Goal: Information Seeking & Learning: Learn about a topic

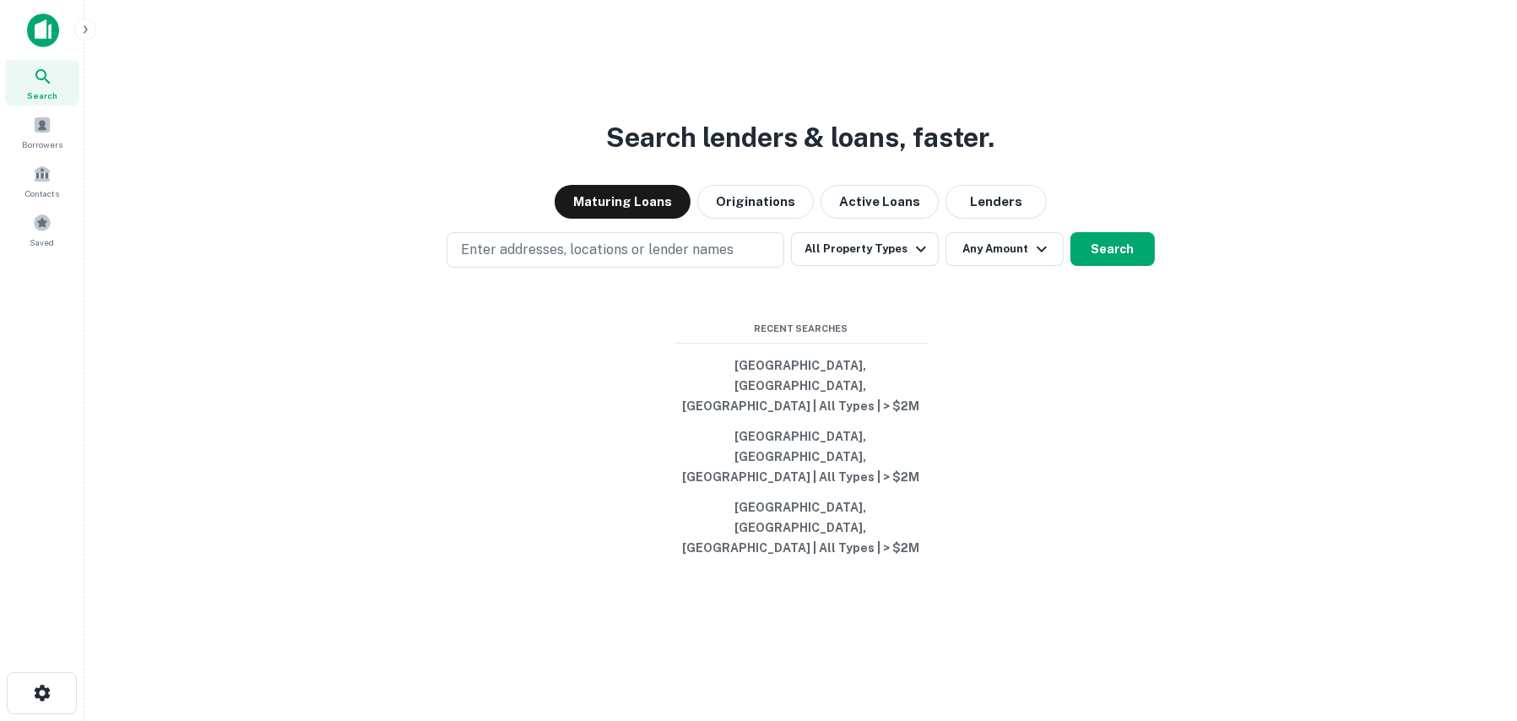
click at [45, 30] on img at bounding box center [43, 31] width 32 height 34
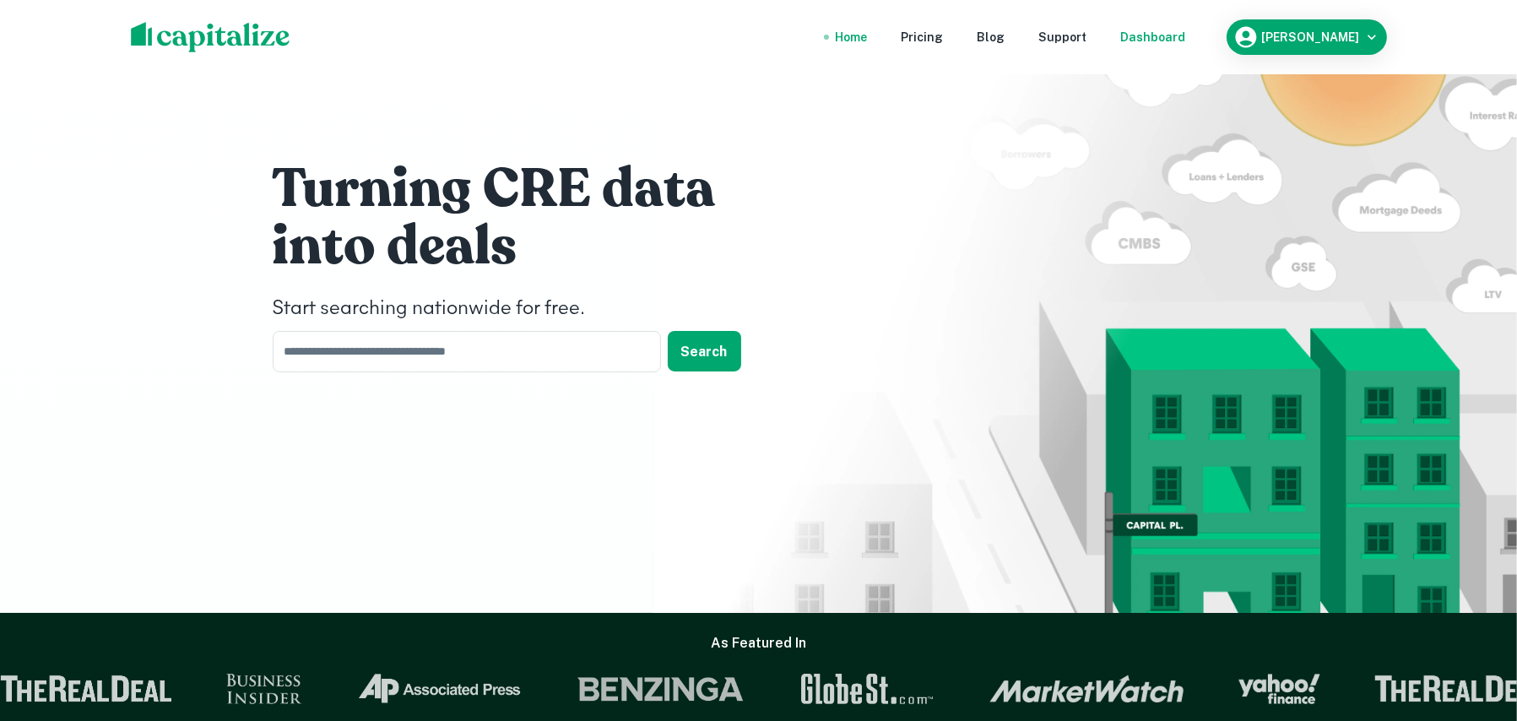
click at [1154, 38] on div "Dashboard" at bounding box center [1153, 37] width 65 height 19
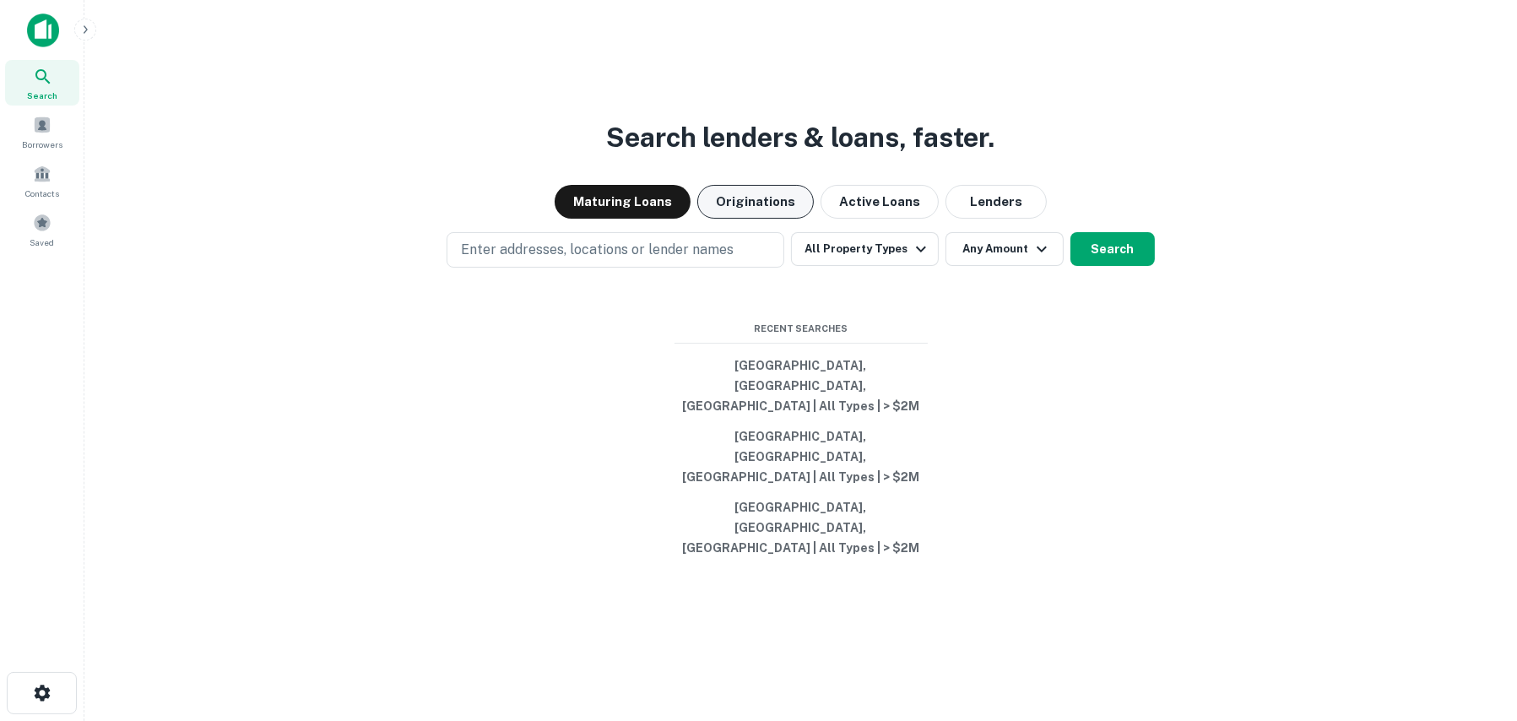
click at [767, 219] on button "Originations" at bounding box center [755, 202] width 117 height 34
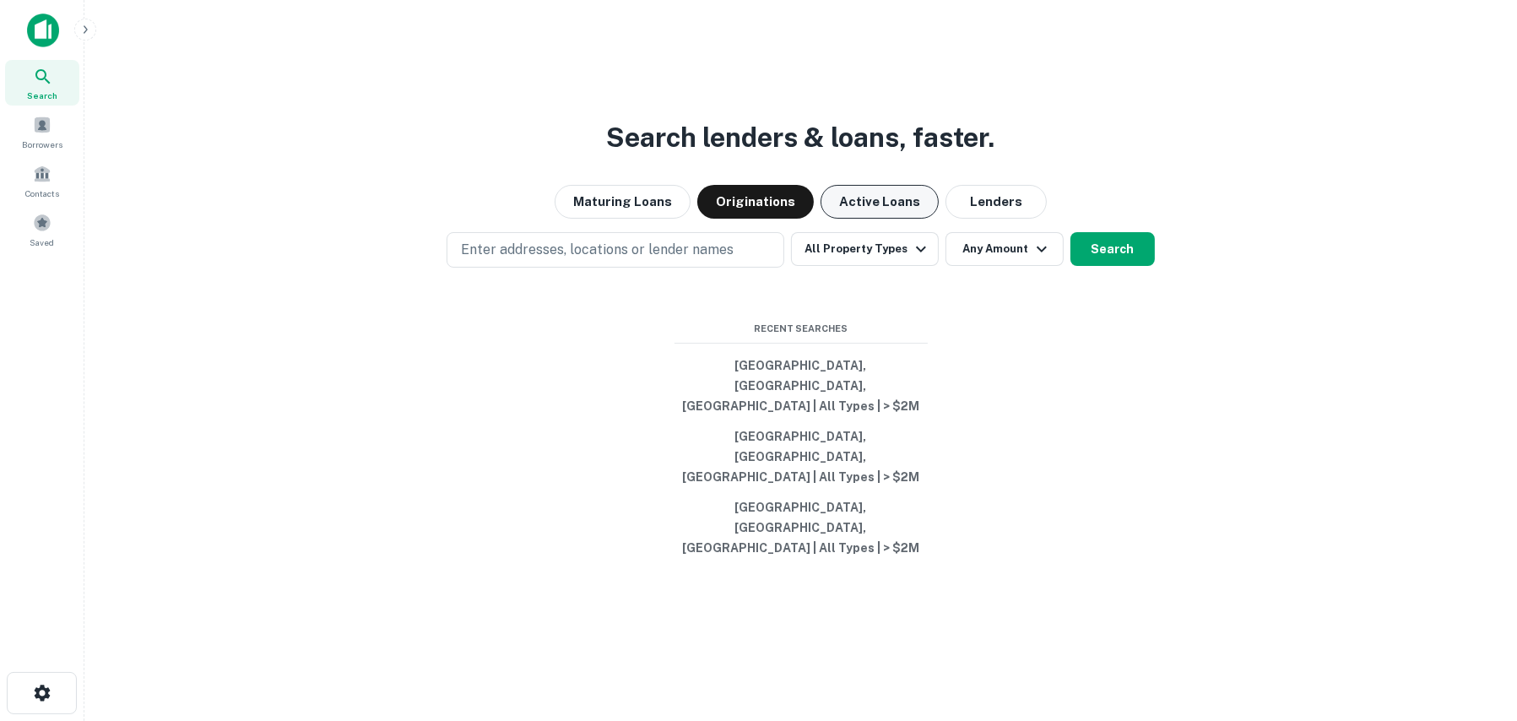
click at [879, 219] on button "Active Loans" at bounding box center [880, 202] width 118 height 34
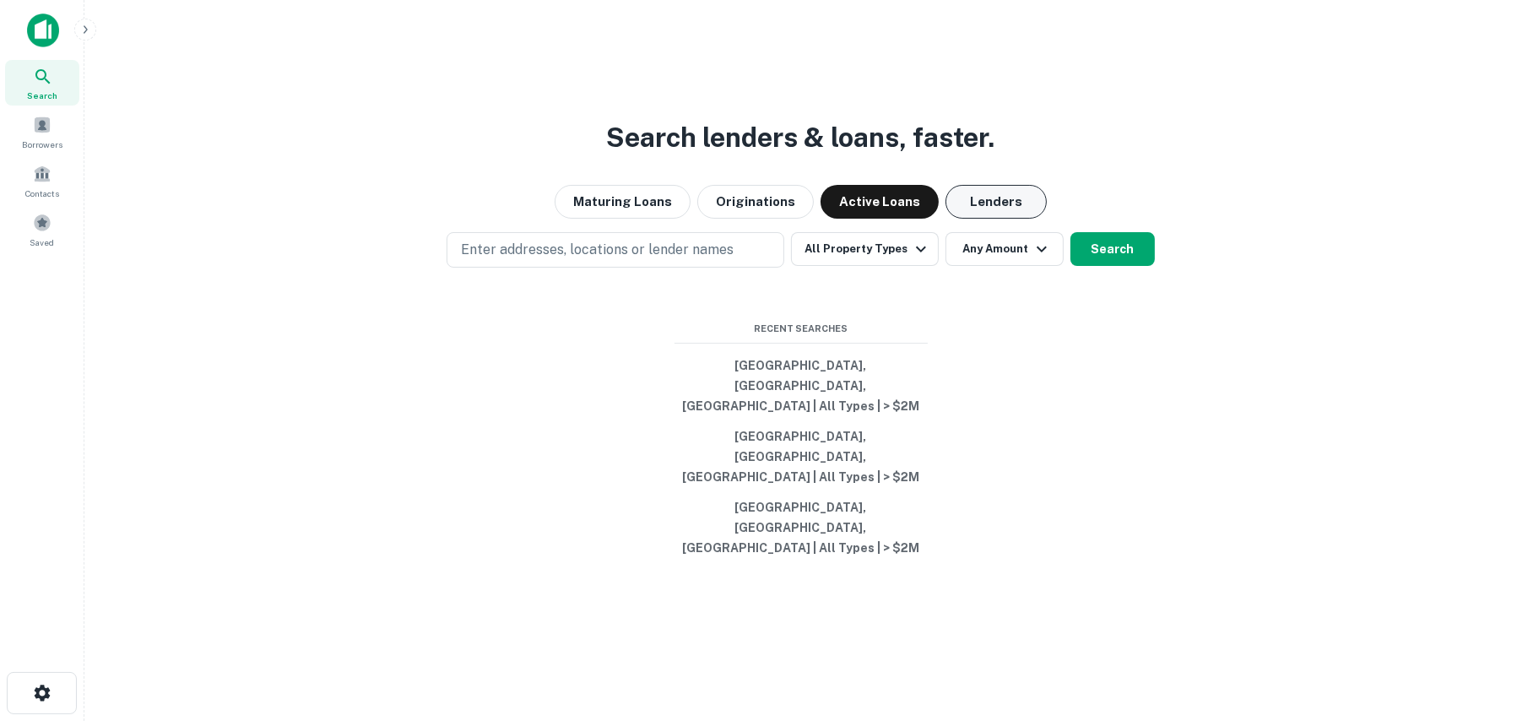
click at [977, 219] on button "Lenders" at bounding box center [996, 202] width 101 height 34
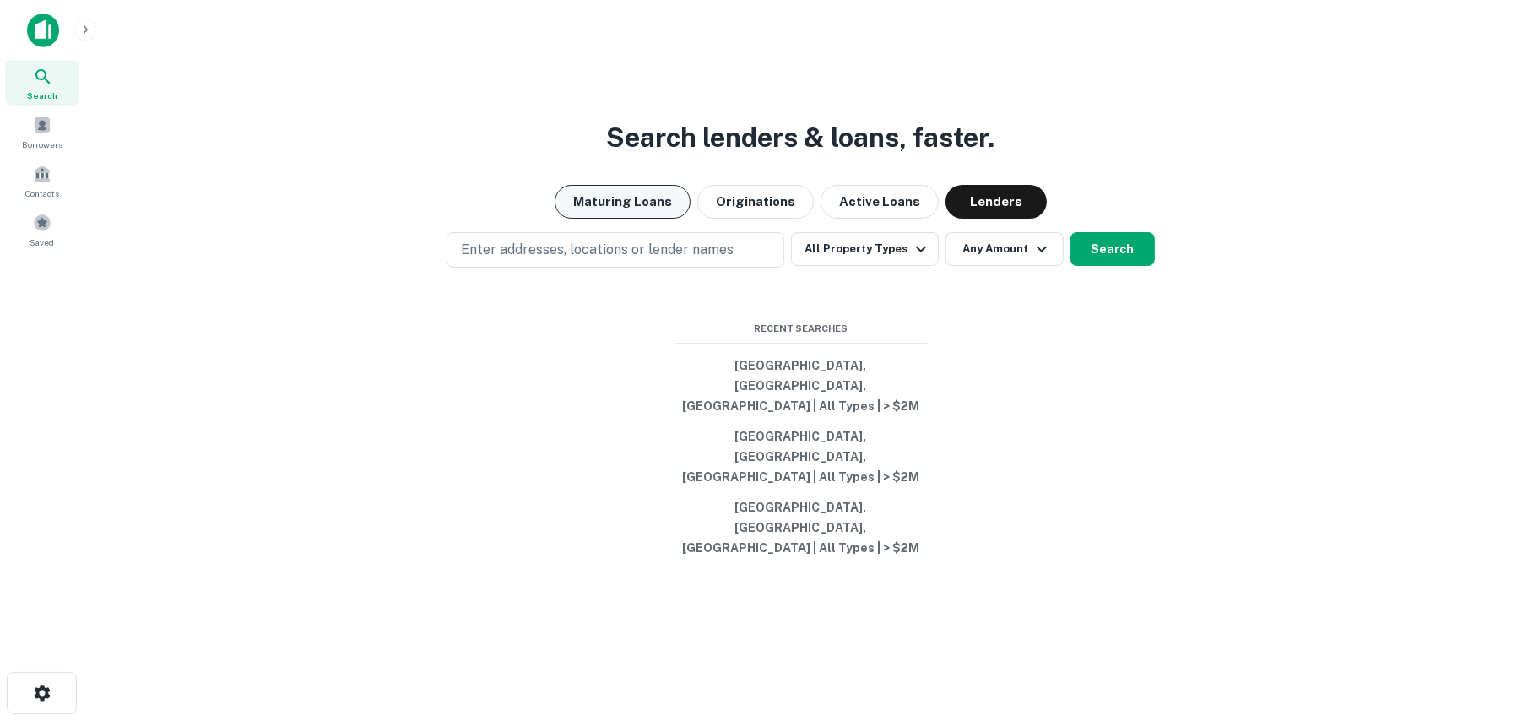
click at [617, 219] on button "Maturing Loans" at bounding box center [623, 202] width 136 height 34
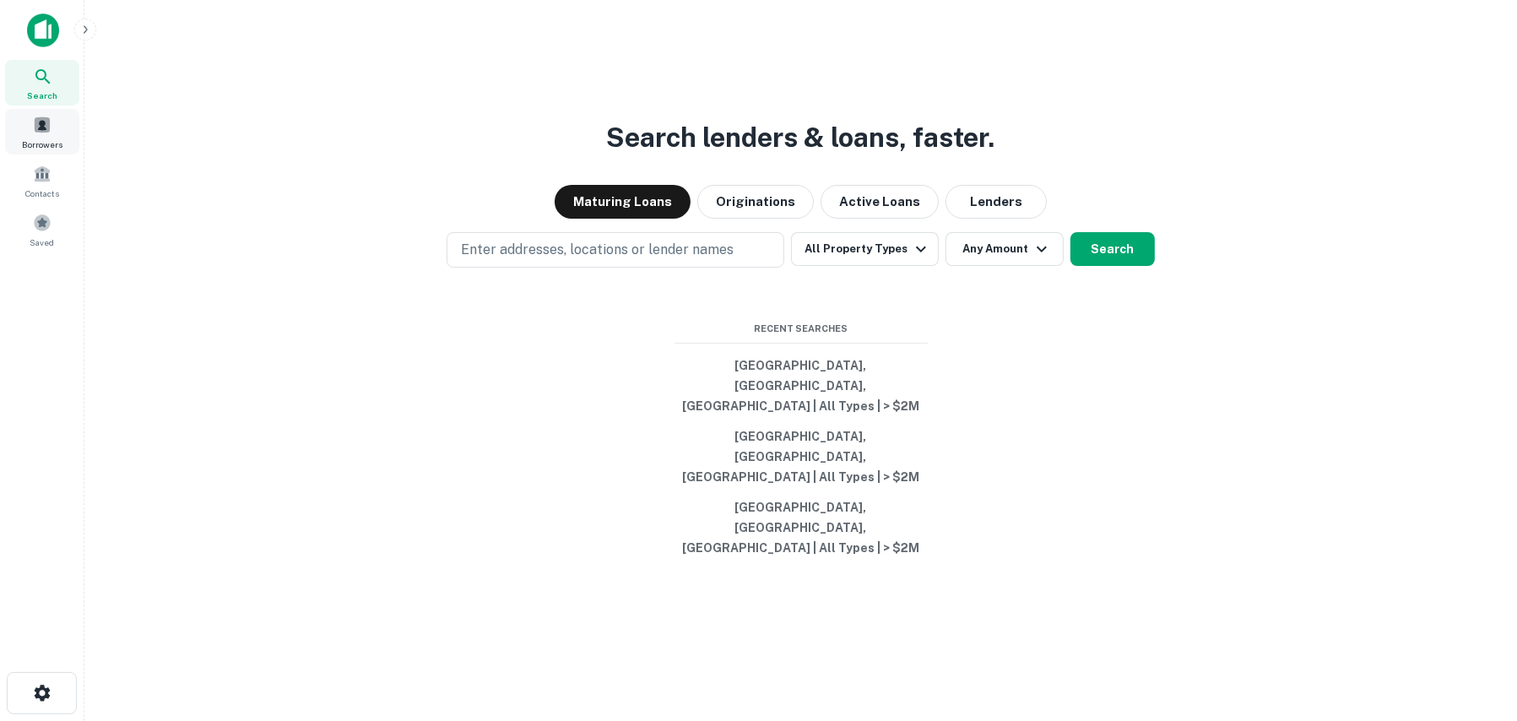
click at [43, 132] on span at bounding box center [42, 125] width 19 height 19
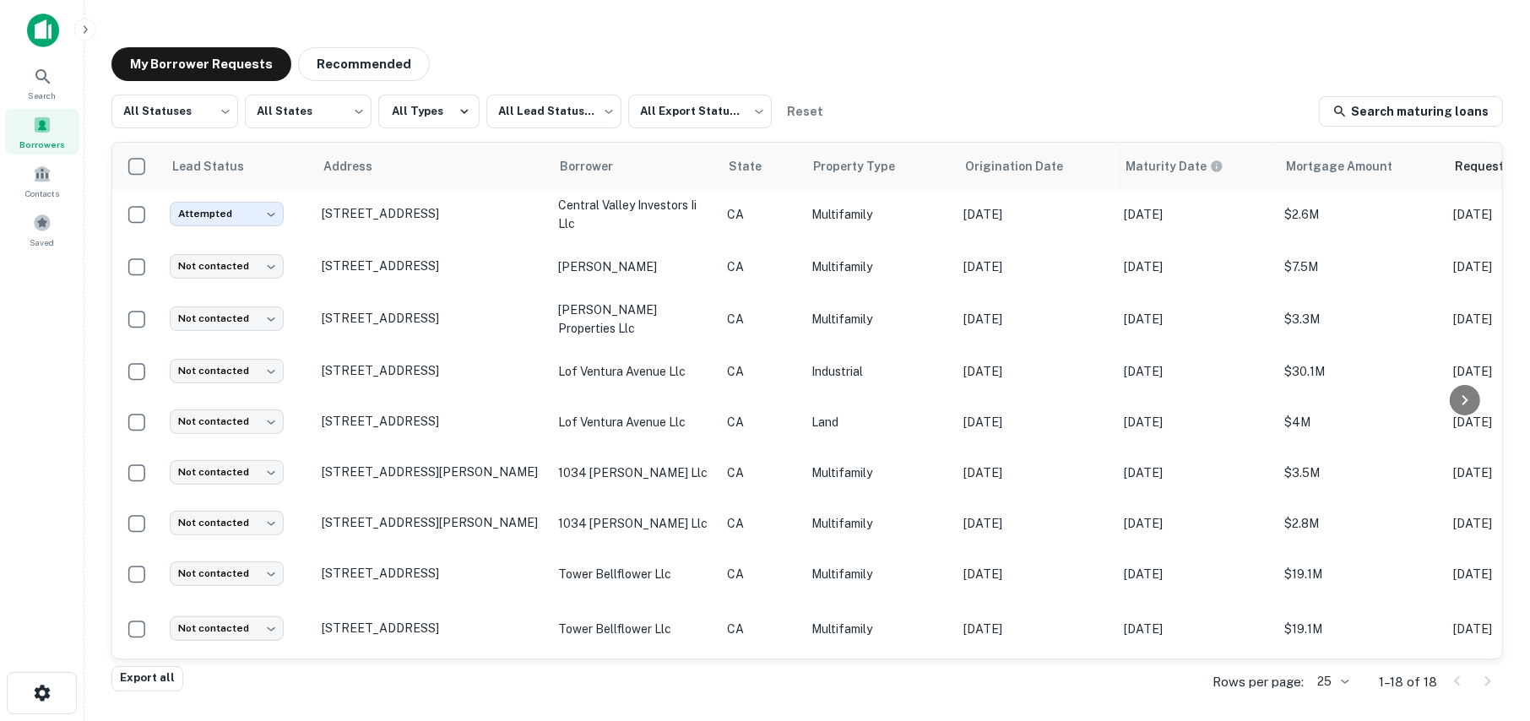
scroll to position [520, 0]
click at [48, 178] on span at bounding box center [42, 174] width 19 height 19
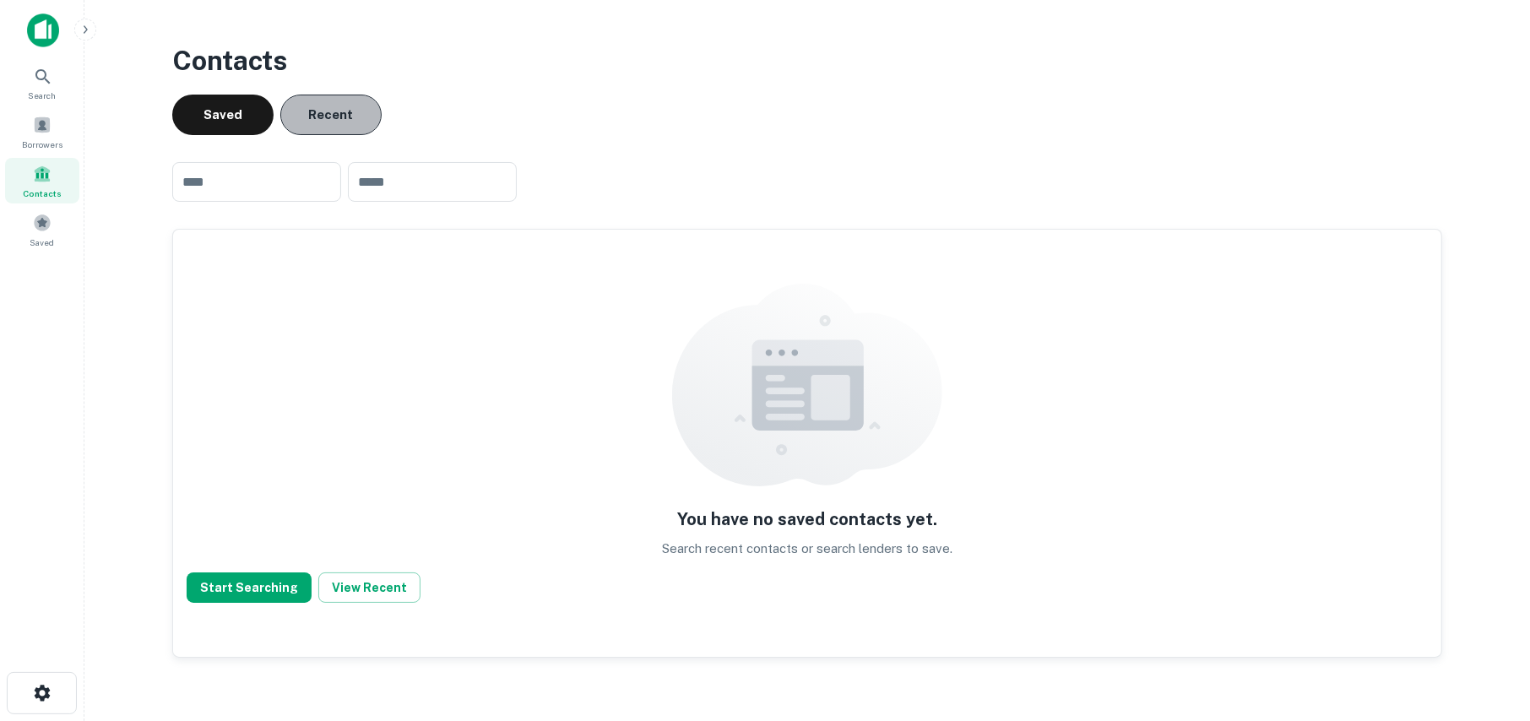
click at [315, 118] on button "Recent" at bounding box center [330, 115] width 101 height 41
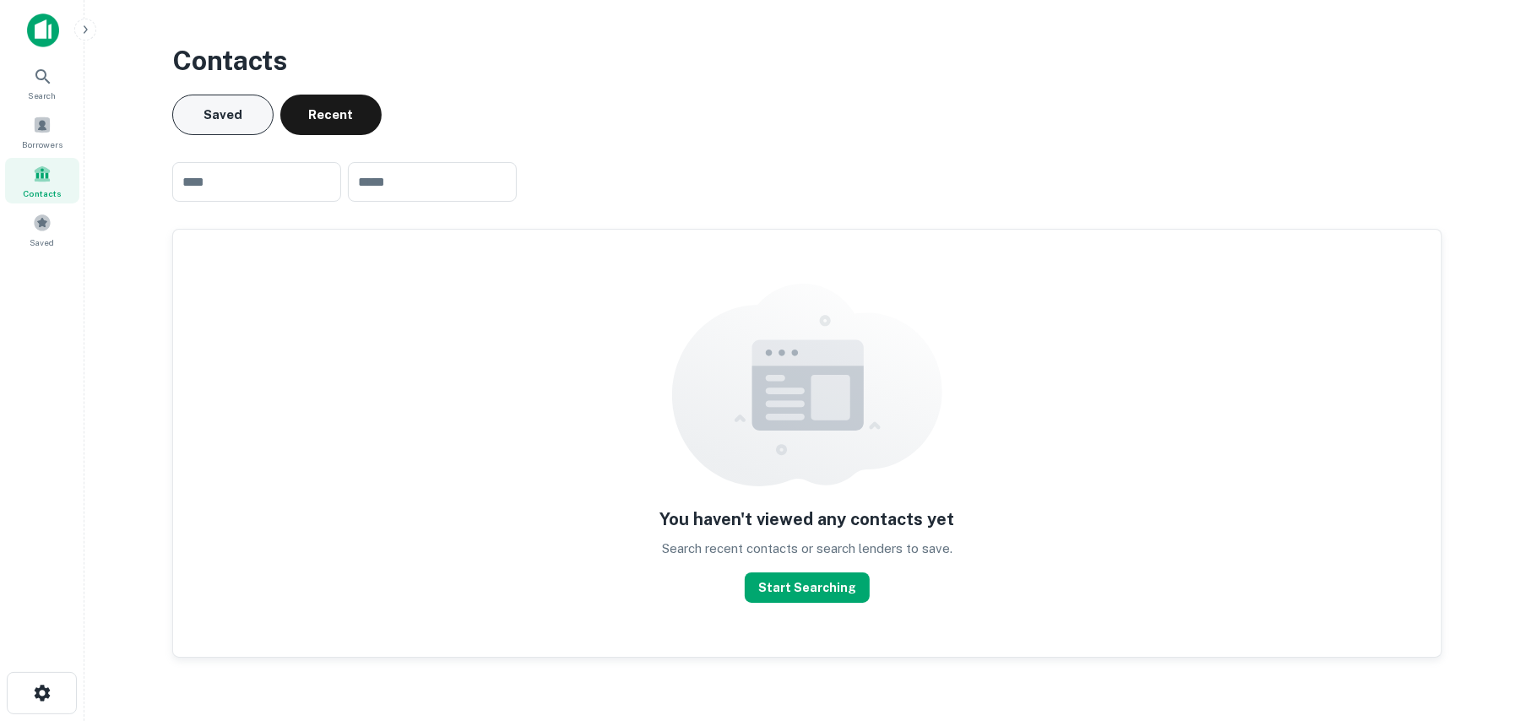
click at [241, 114] on button "Saved" at bounding box center [222, 115] width 101 height 41
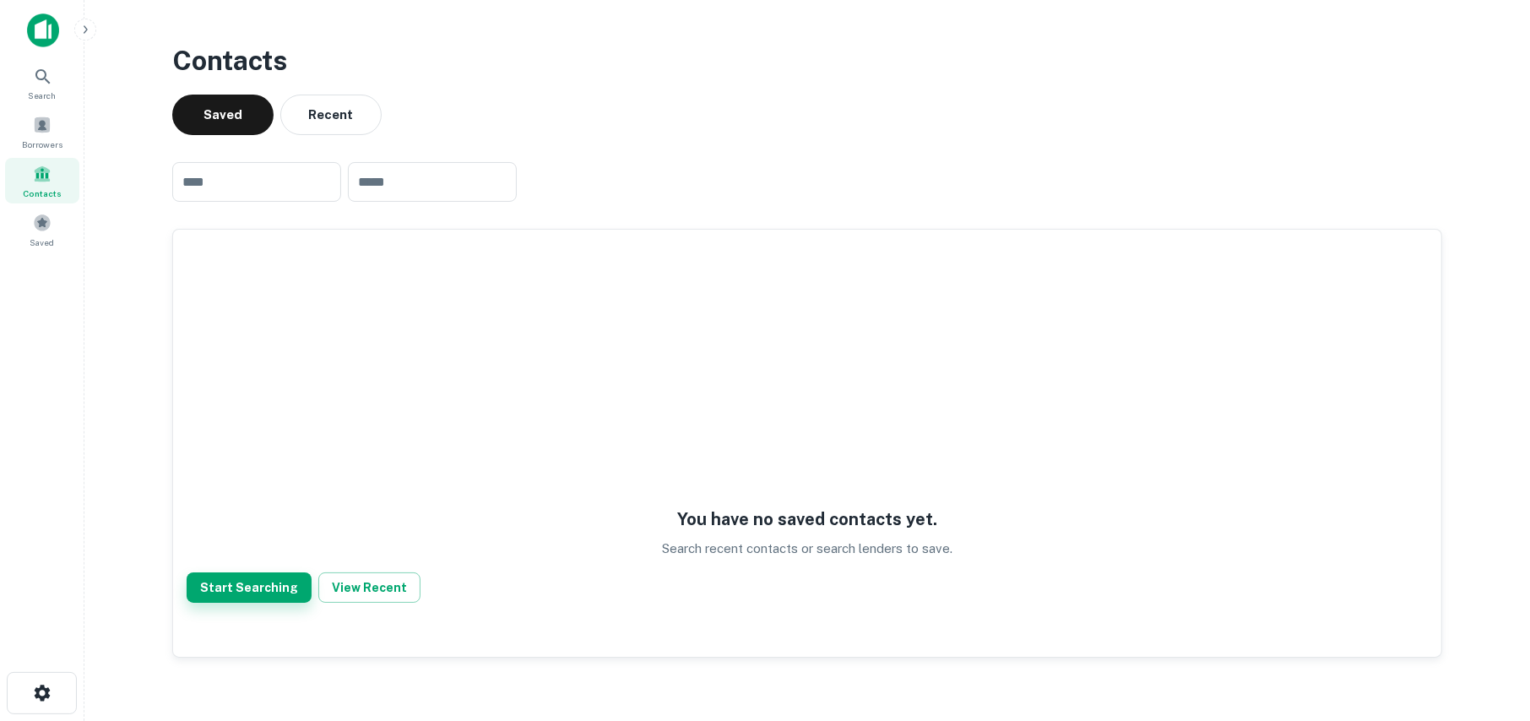
click at [227, 588] on button "Start Searching" at bounding box center [249, 587] width 125 height 30
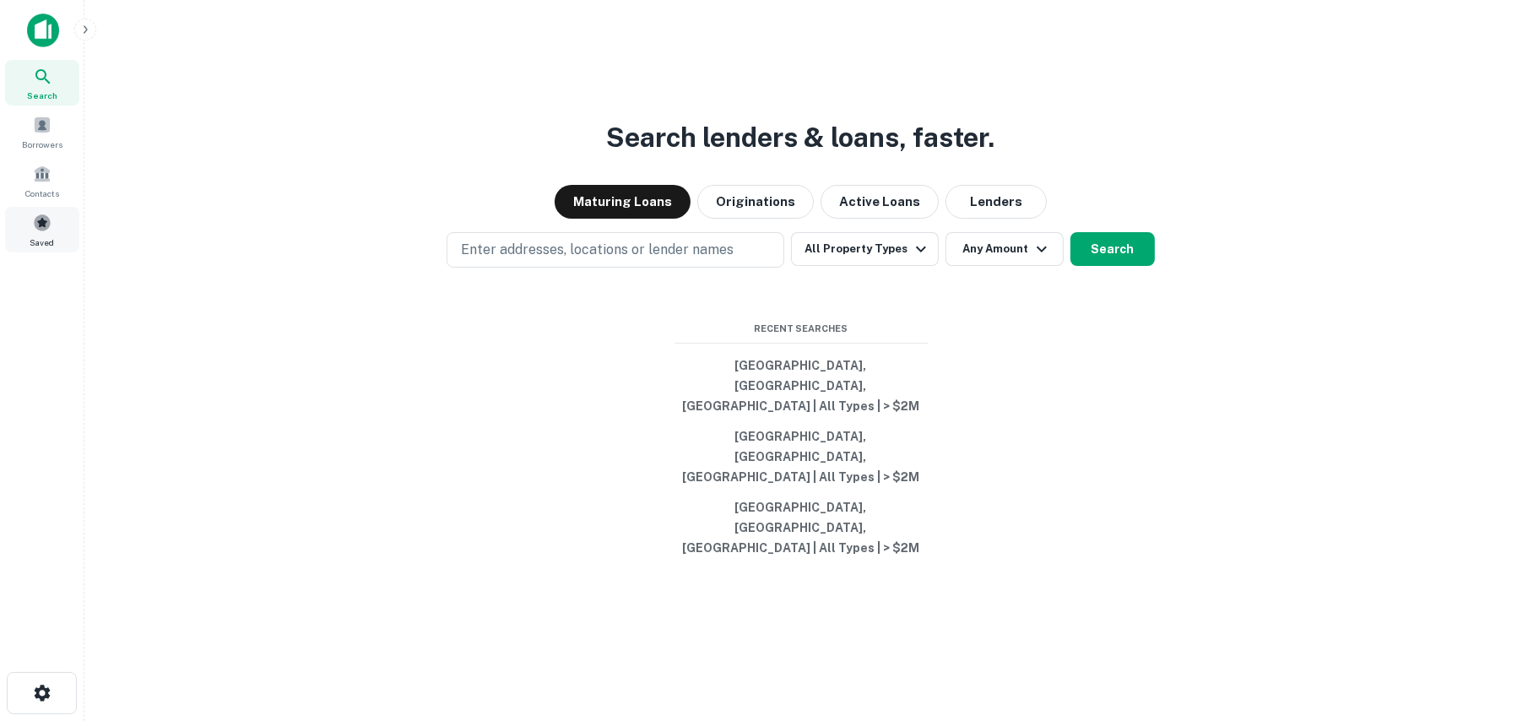
click at [26, 219] on div "Saved" at bounding box center [42, 230] width 74 height 46
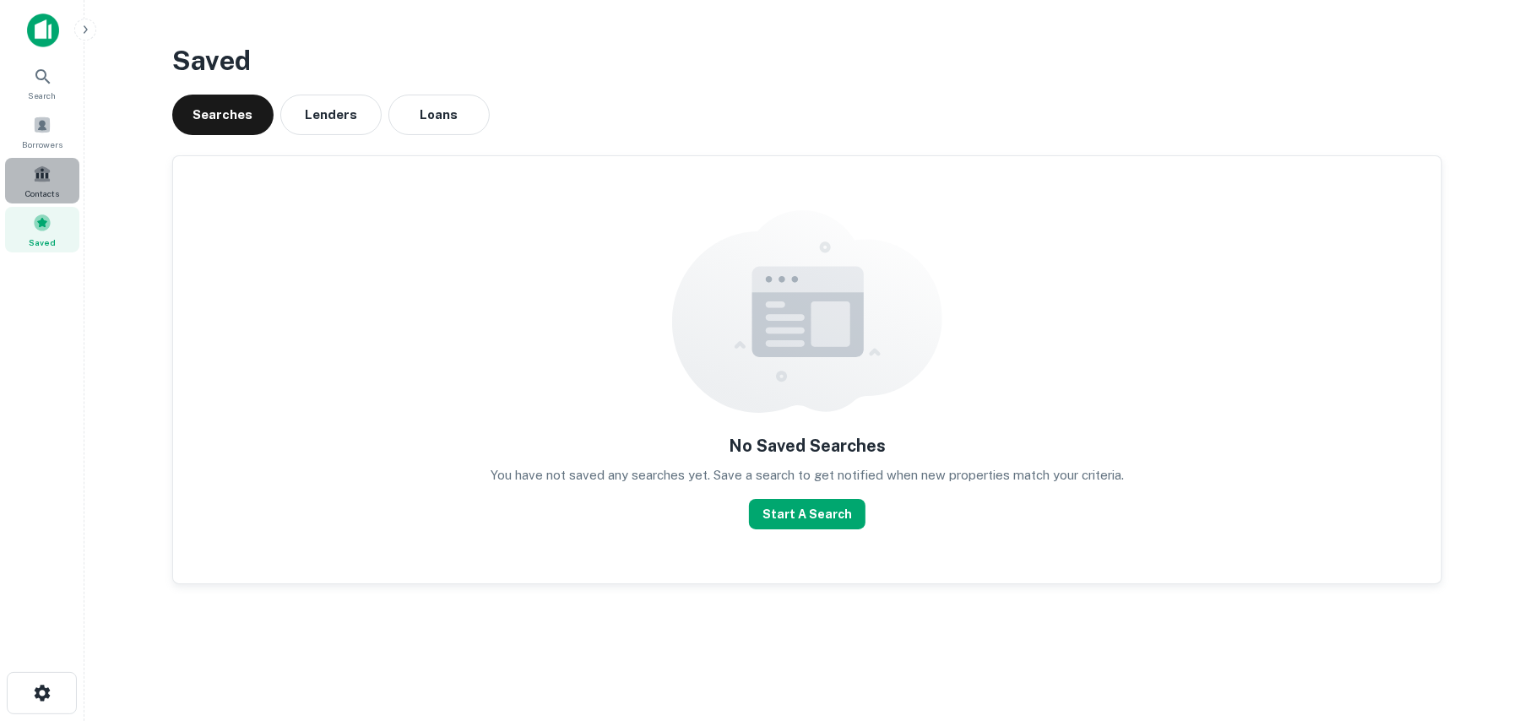
click at [35, 171] on span at bounding box center [42, 174] width 19 height 19
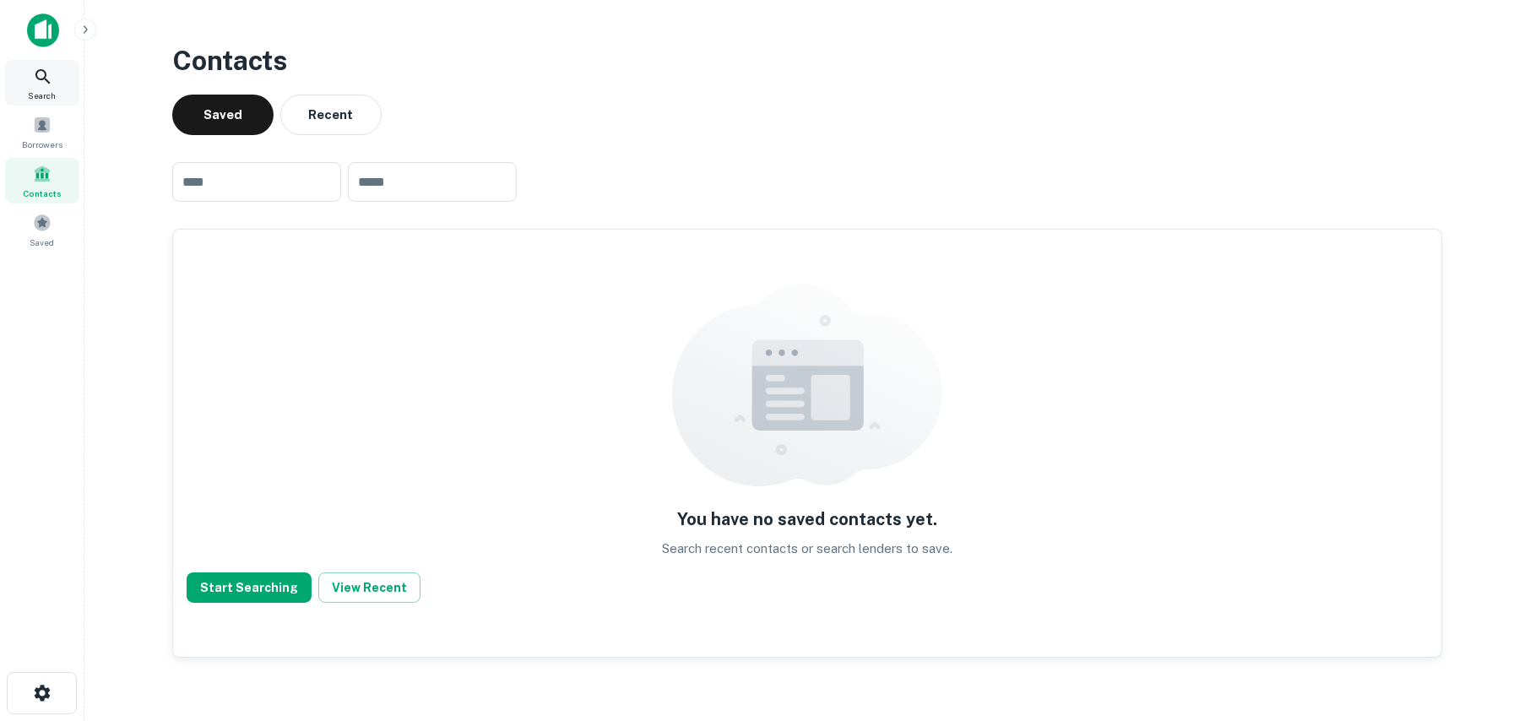
click at [49, 84] on icon at bounding box center [43, 77] width 20 height 20
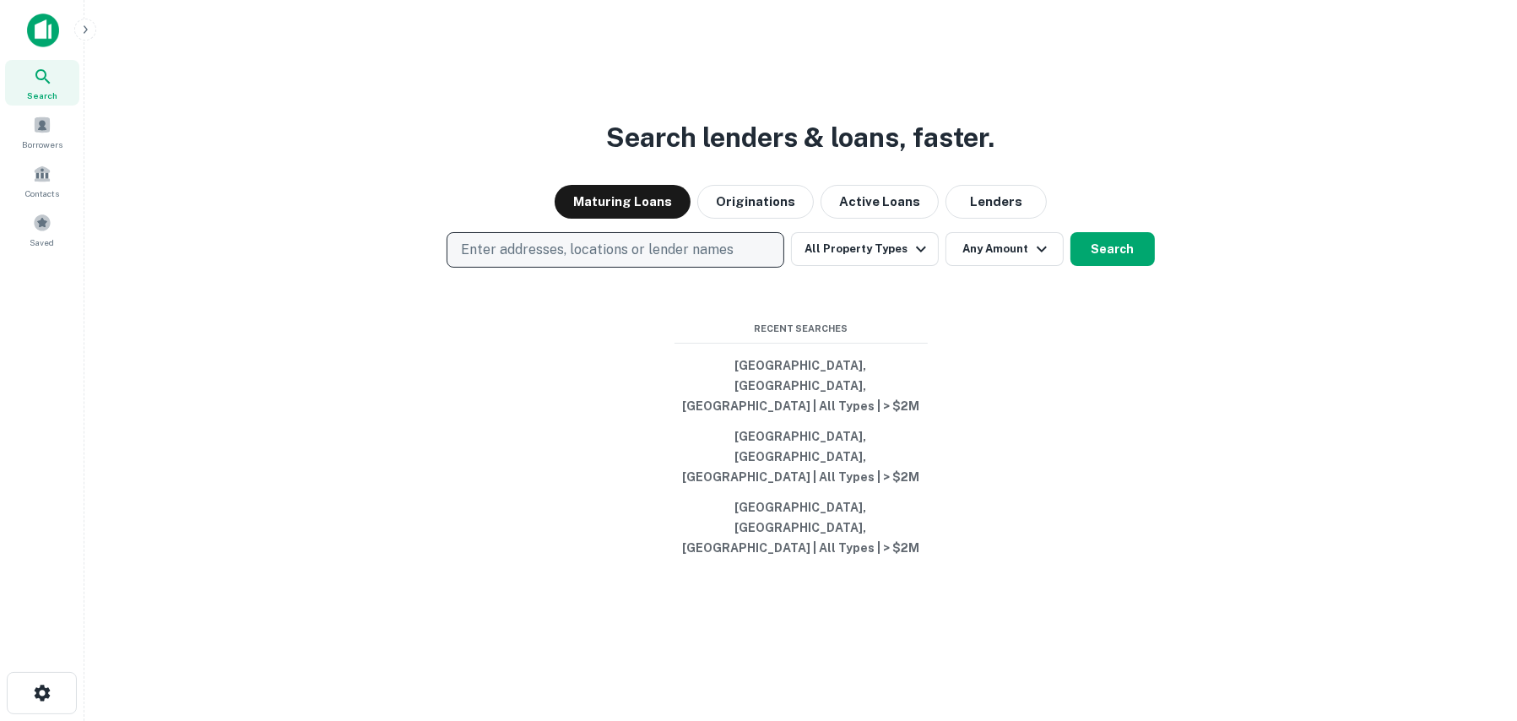
click at [602, 260] on p "Enter addresses, locations or lender names" at bounding box center [597, 250] width 273 height 20
type input "**********"
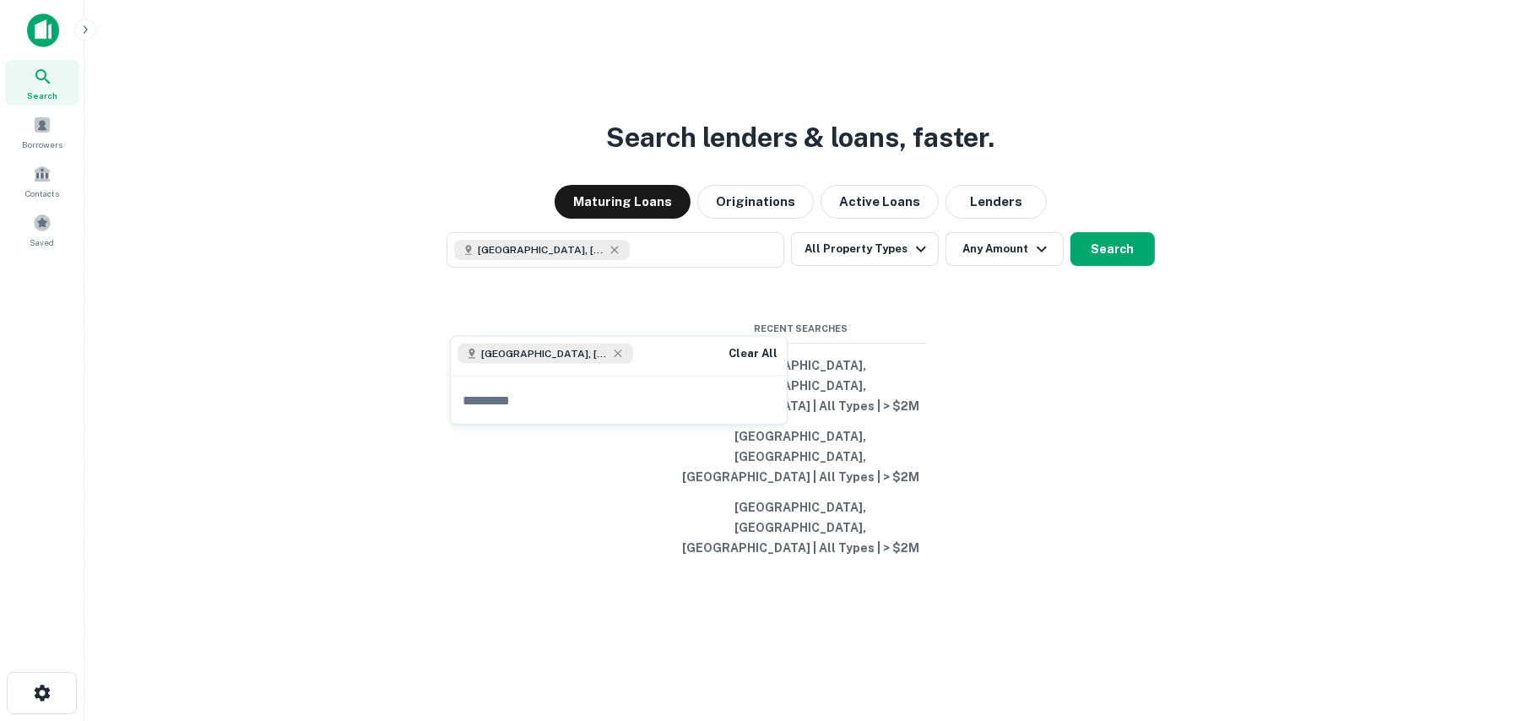
click at [1049, 417] on div "Search lenders & loans, faster. Maturing Loans Originations Active Loans Lender…" at bounding box center [801, 401] width 1406 height 721
click at [1120, 266] on button "Search" at bounding box center [1113, 249] width 84 height 34
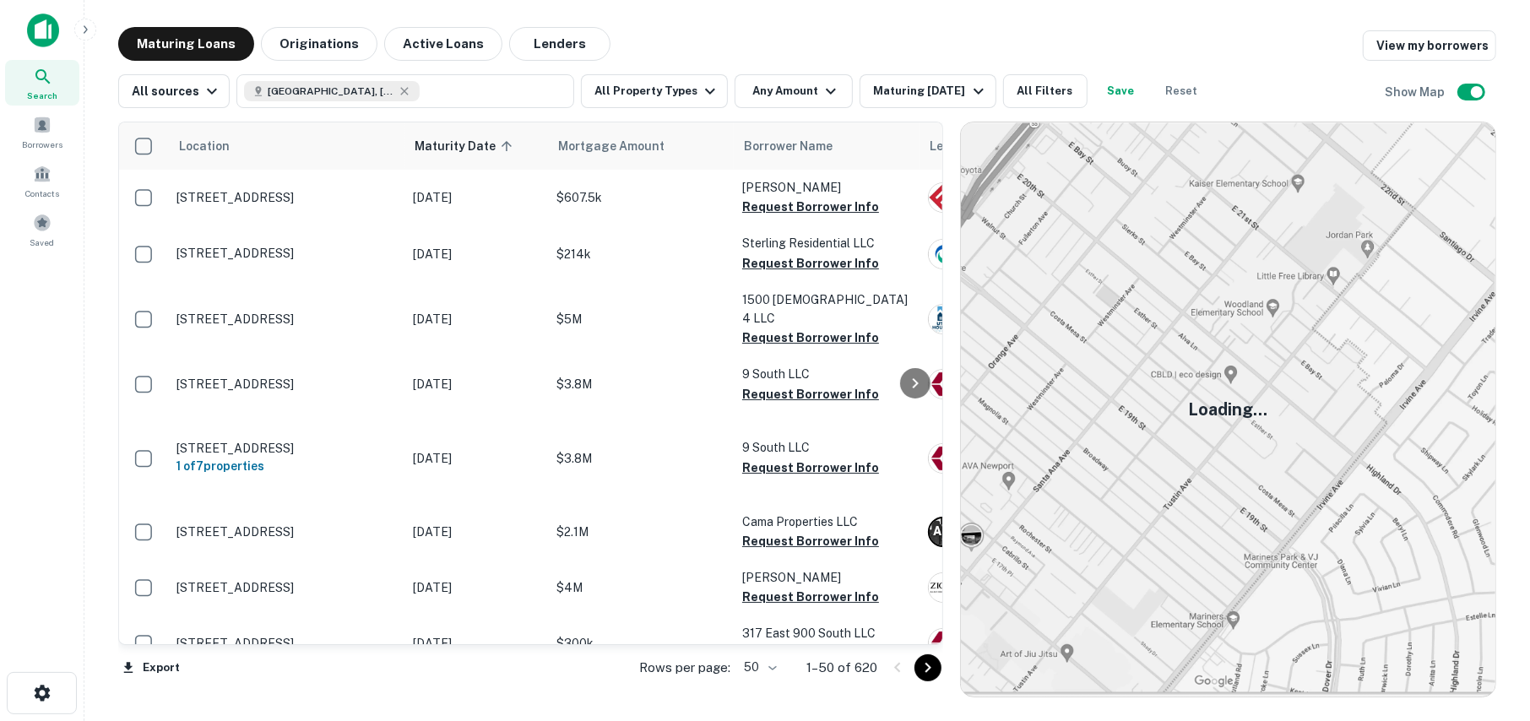
scroll to position [520, 0]
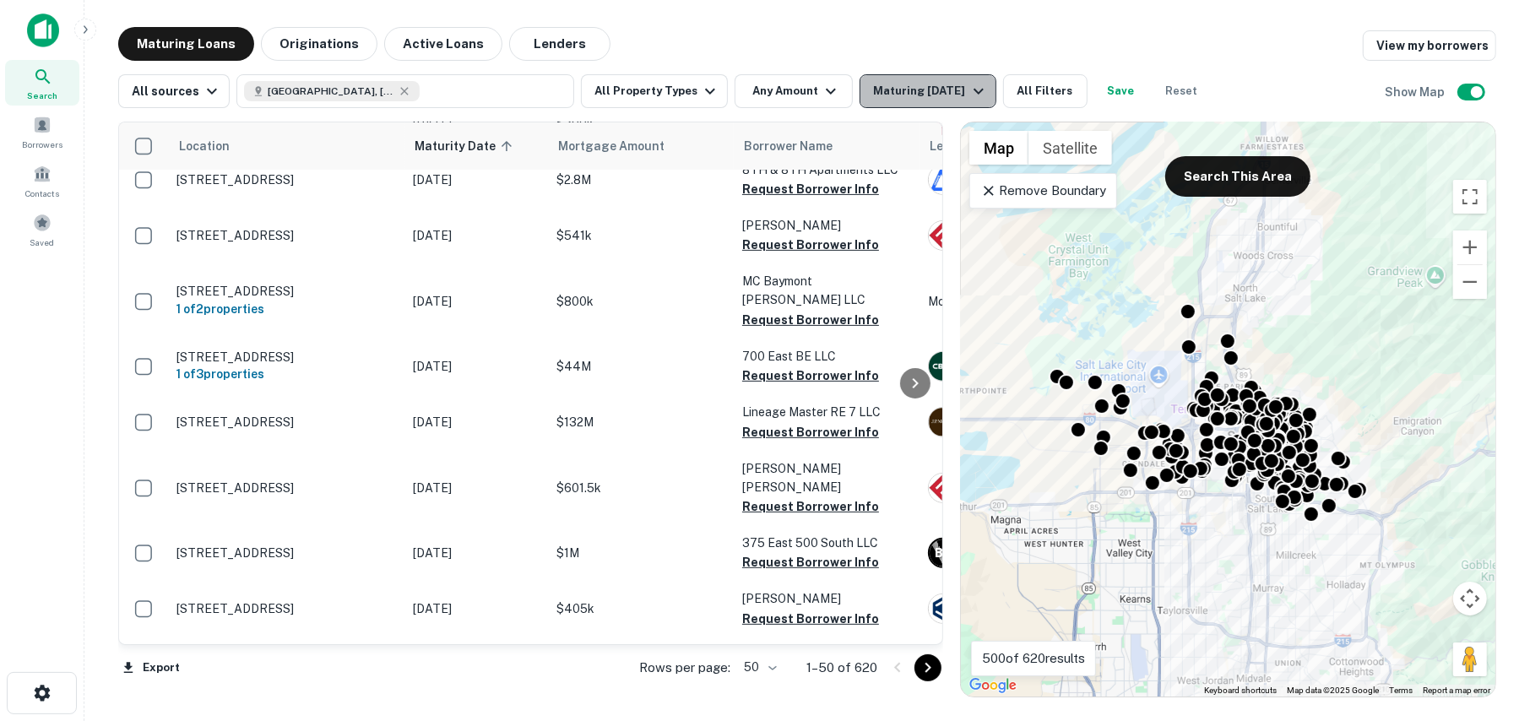
click at [968, 96] on icon "button" at bounding box center [978, 91] width 20 height 20
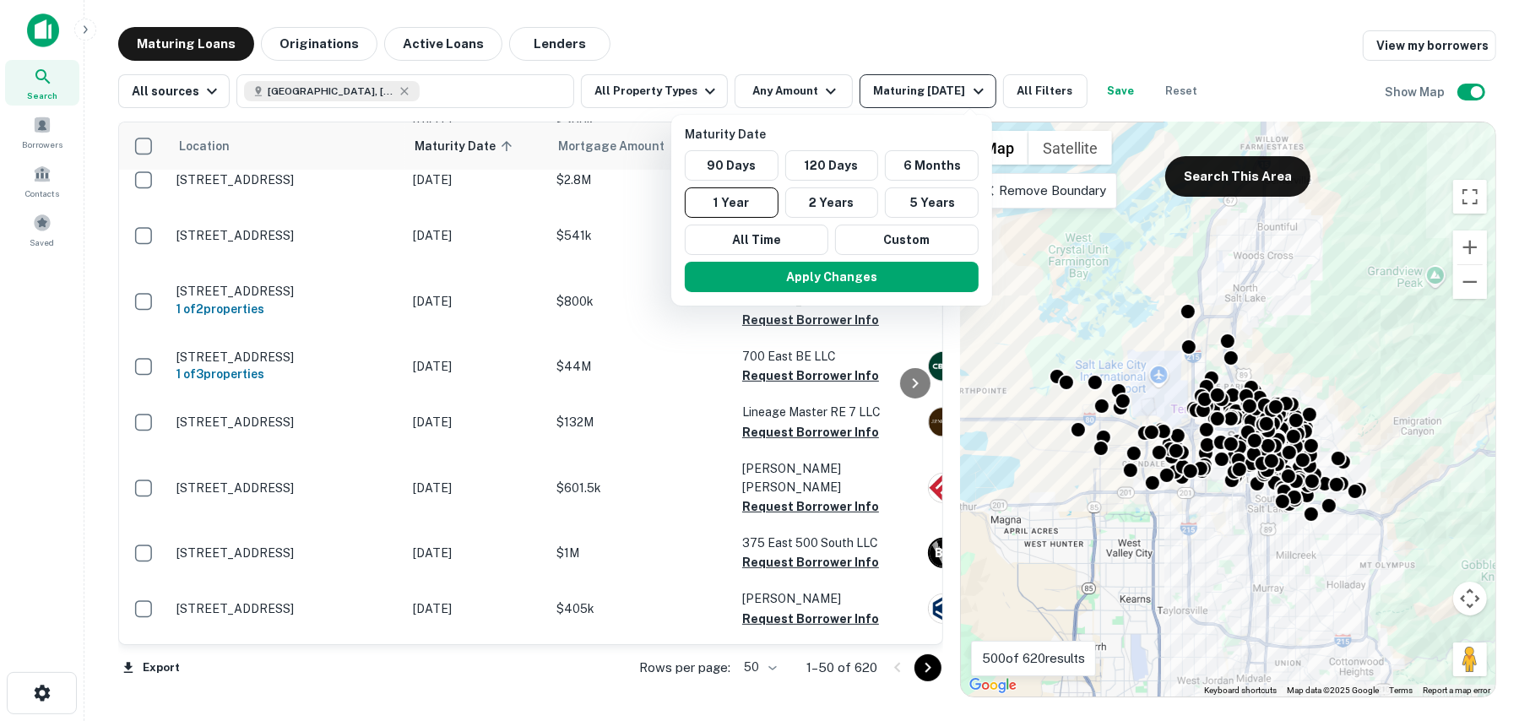
click at [963, 96] on div at bounding box center [765, 360] width 1530 height 721
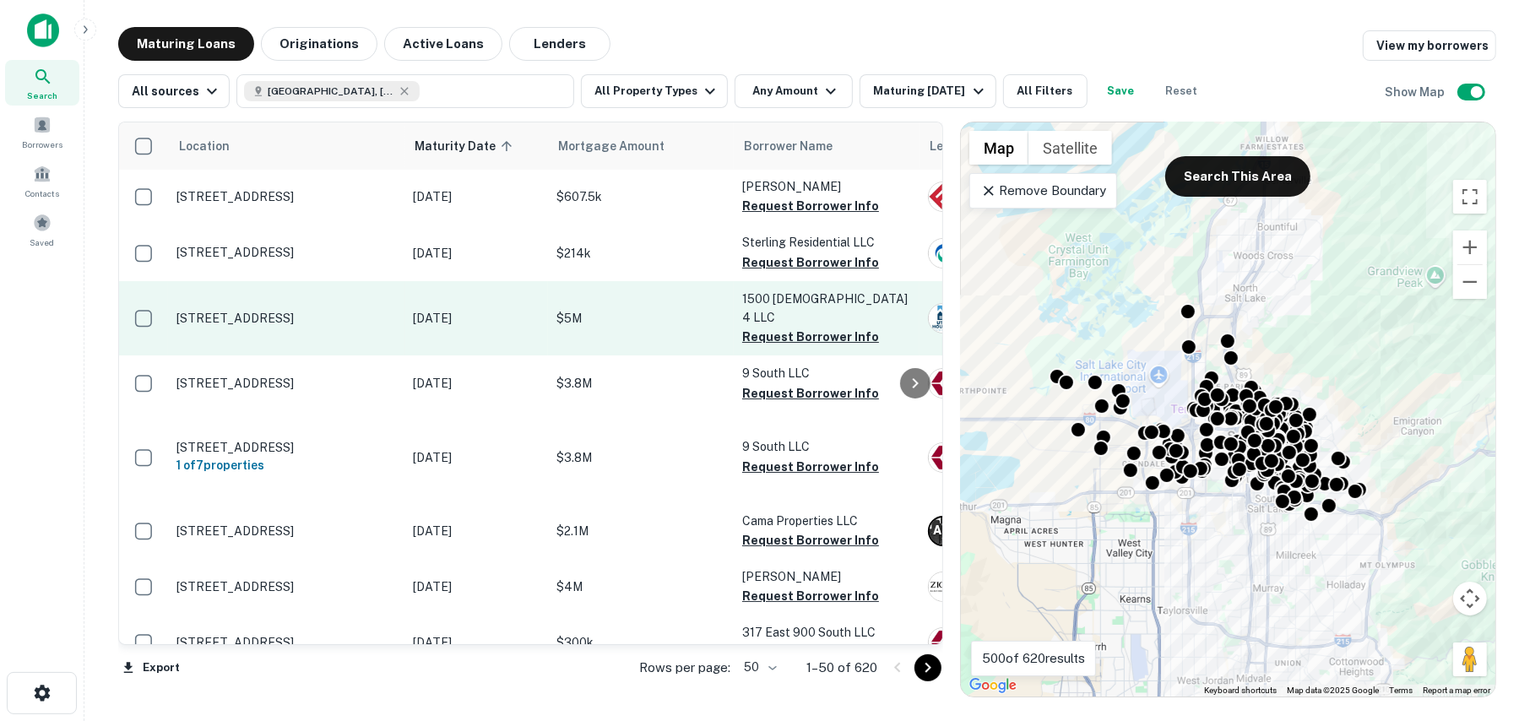
scroll to position [0, 0]
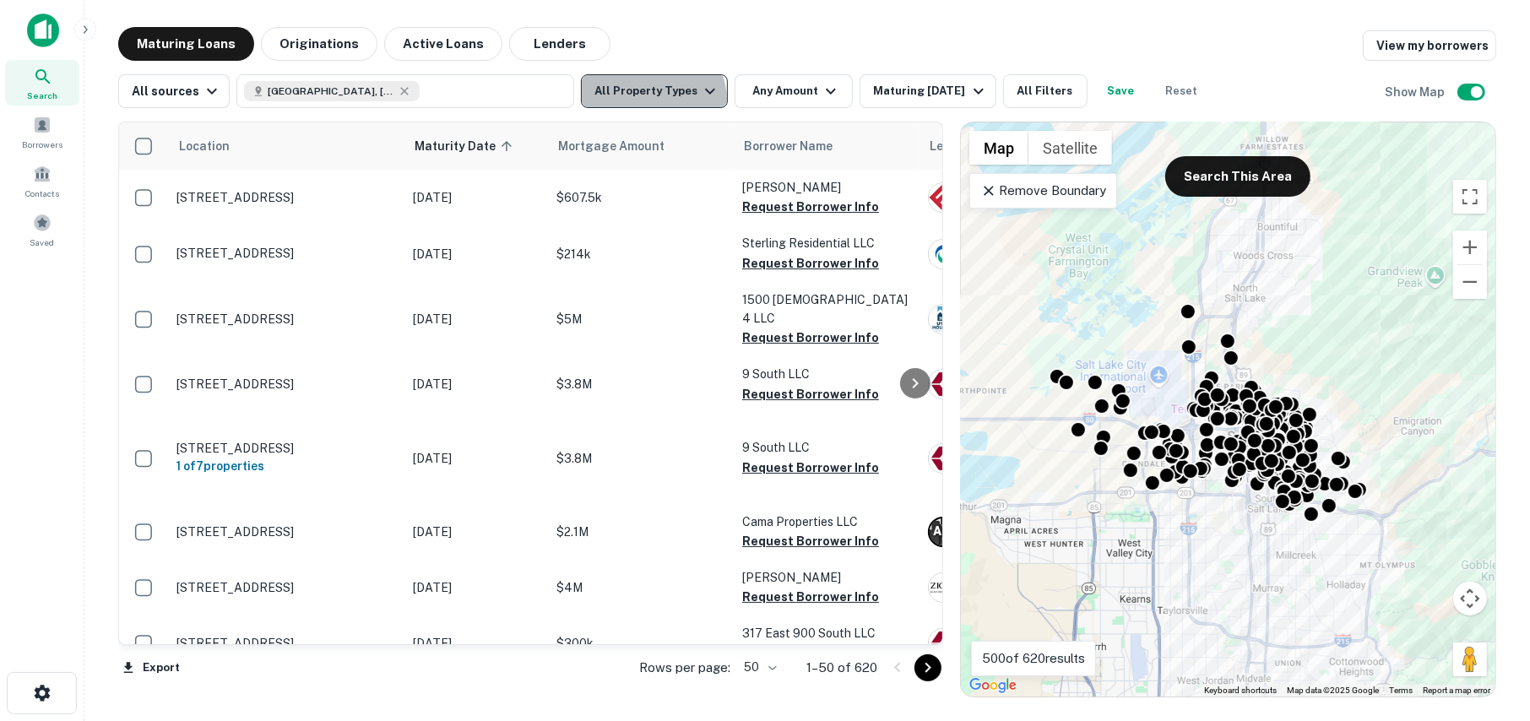
click at [647, 100] on button "All Property Types" at bounding box center [654, 91] width 147 height 34
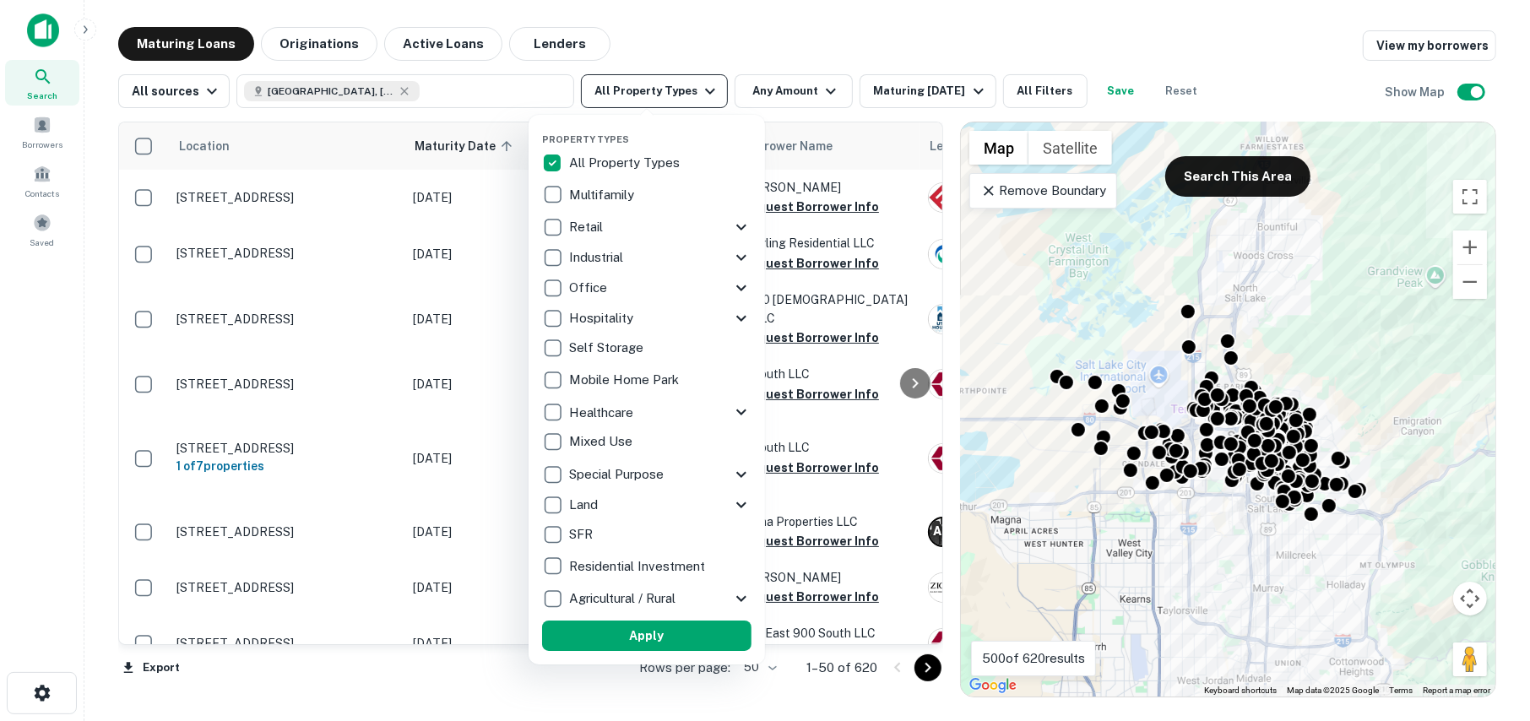
click at [647, 100] on div at bounding box center [765, 360] width 1530 height 721
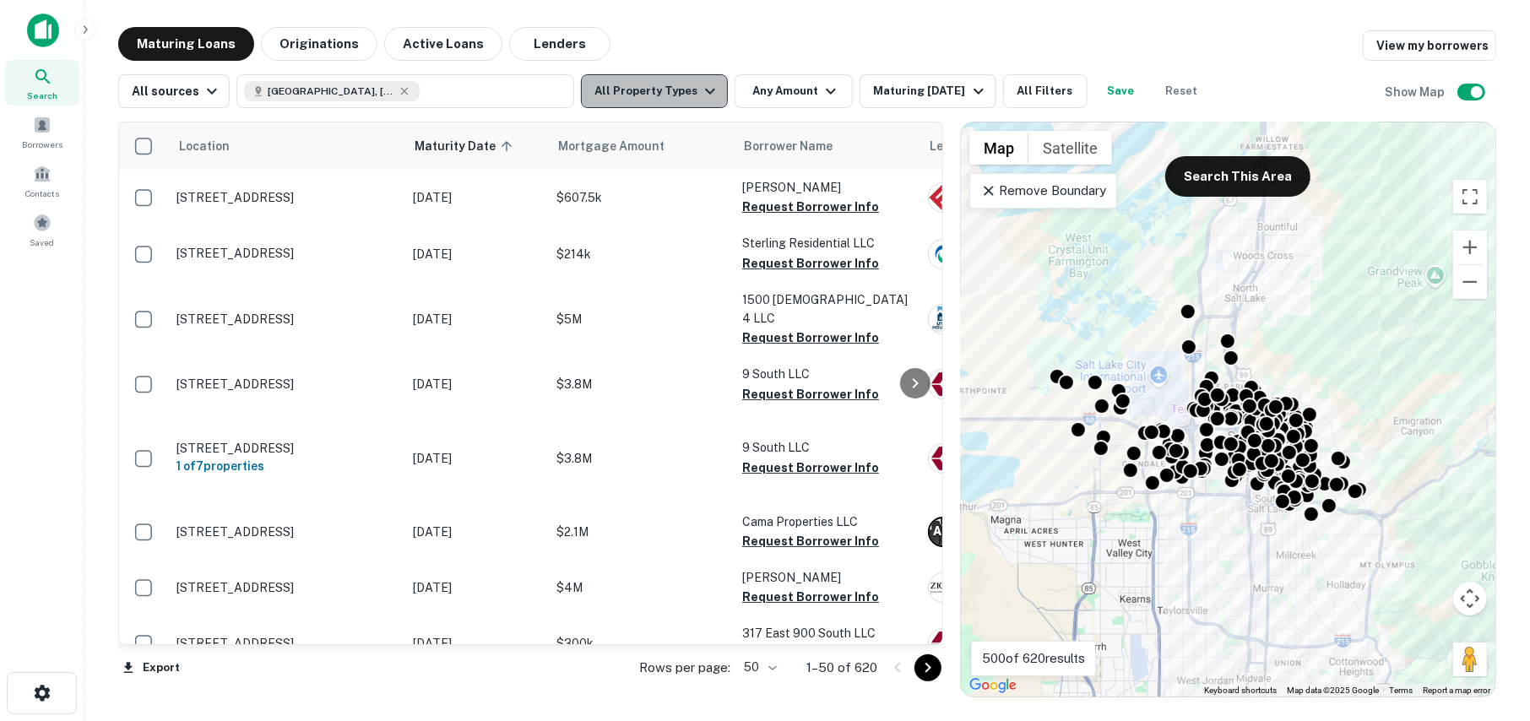
click at [700, 86] on icon "button" at bounding box center [710, 91] width 20 height 20
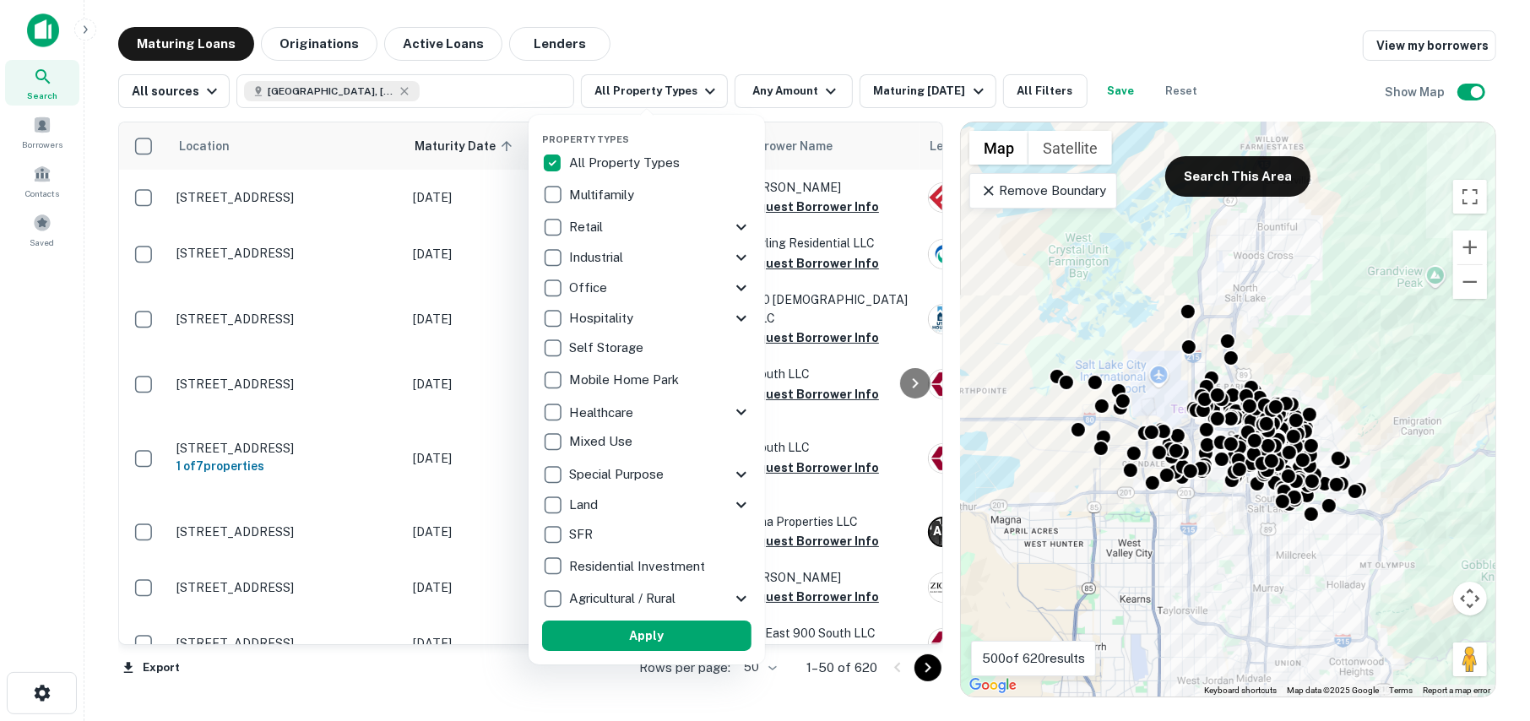
click at [696, 87] on div at bounding box center [765, 360] width 1530 height 721
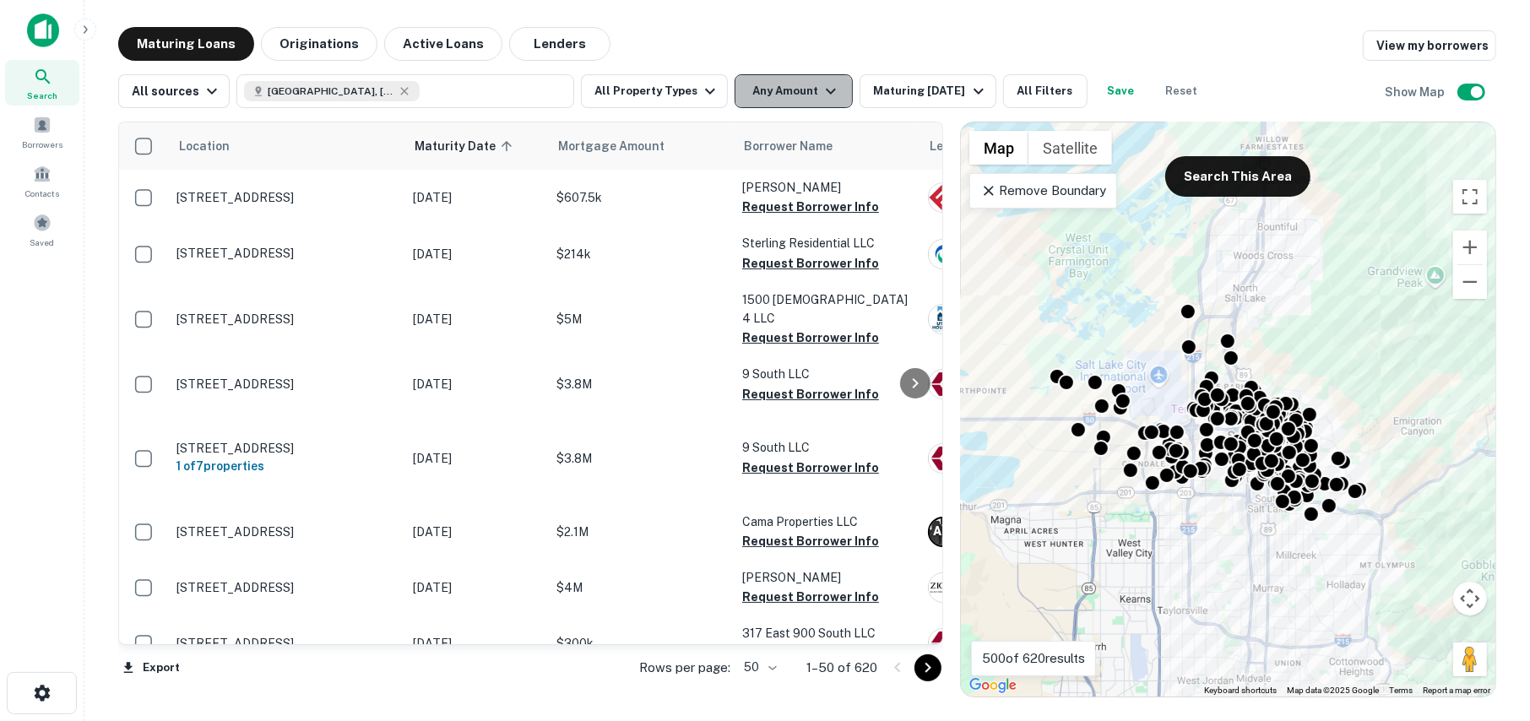
click at [798, 95] on button "Any Amount" at bounding box center [794, 91] width 118 height 34
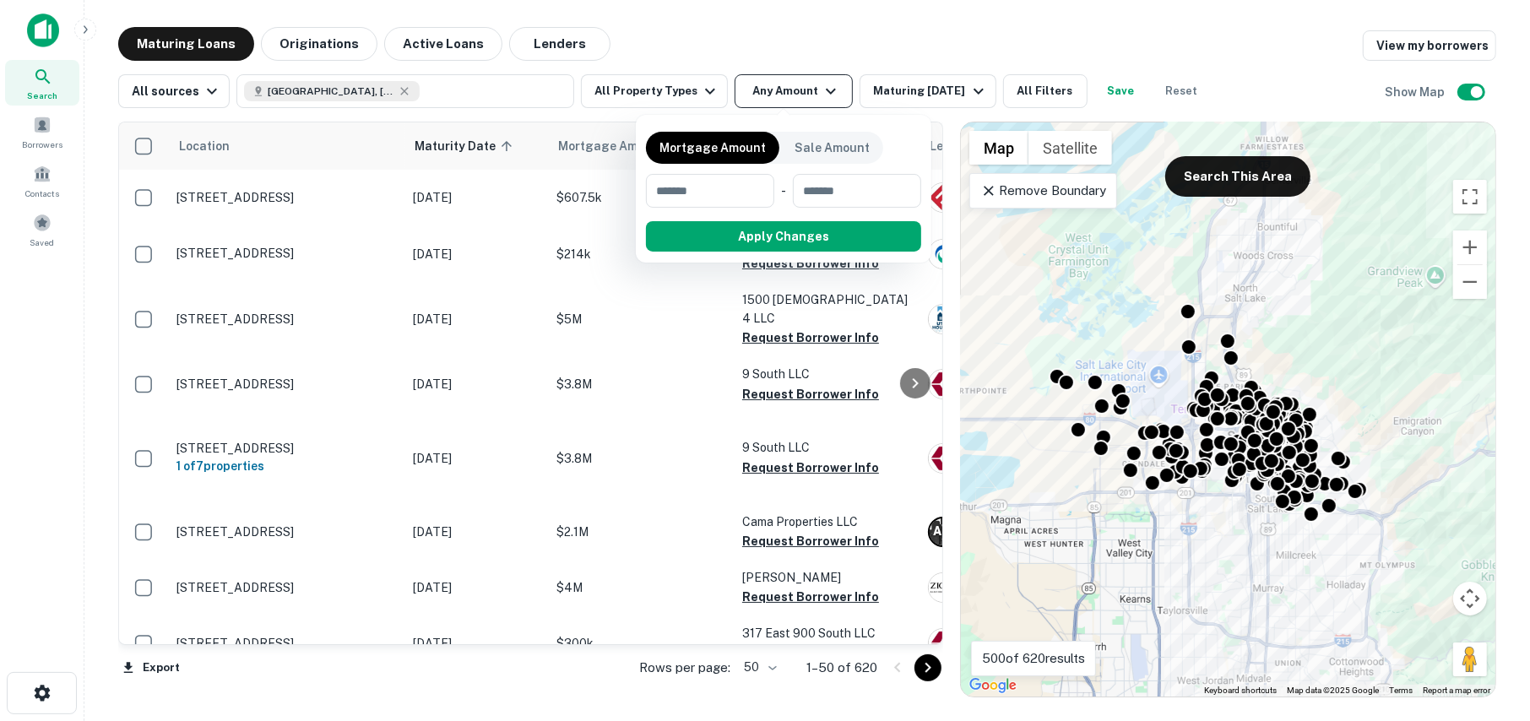
click at [798, 95] on div at bounding box center [765, 360] width 1530 height 721
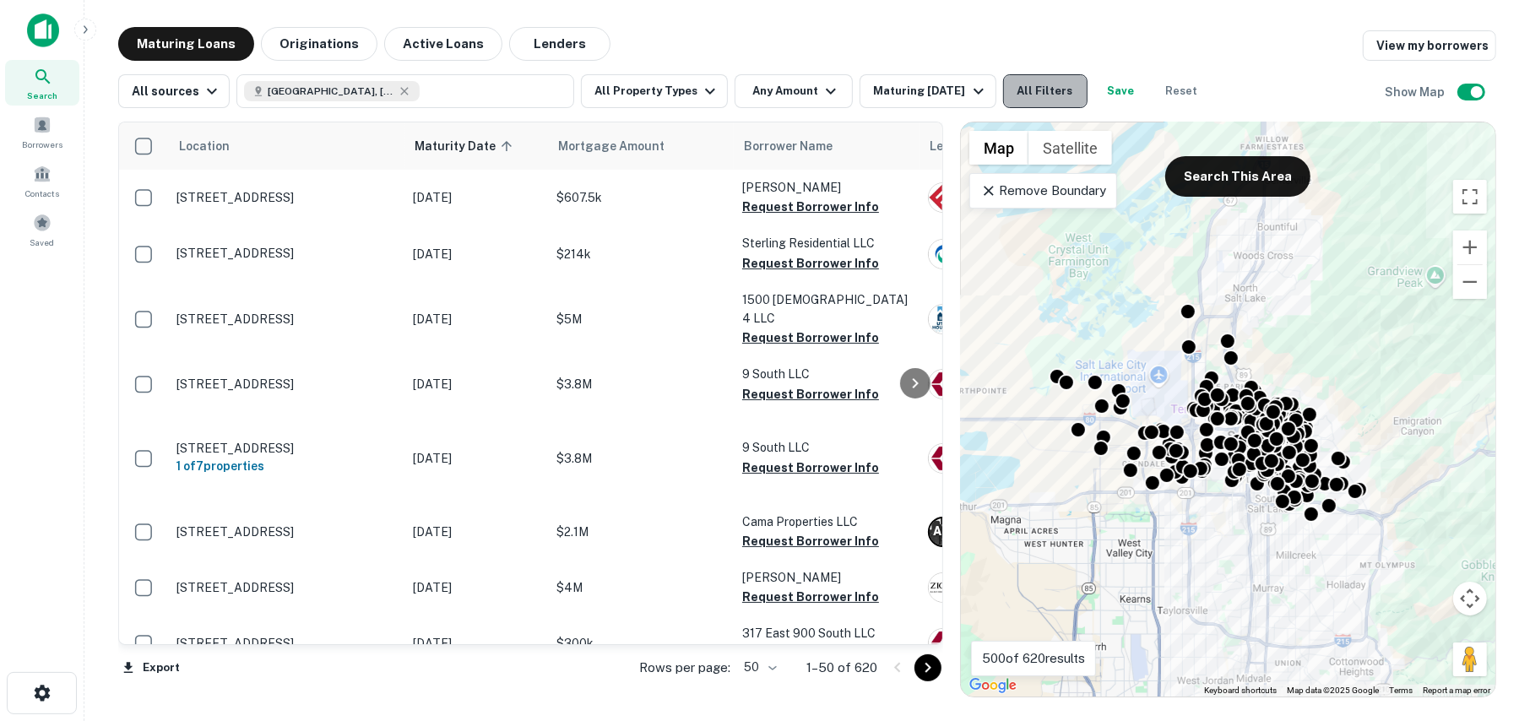
click at [1033, 99] on button "All Filters" at bounding box center [1045, 91] width 84 height 34
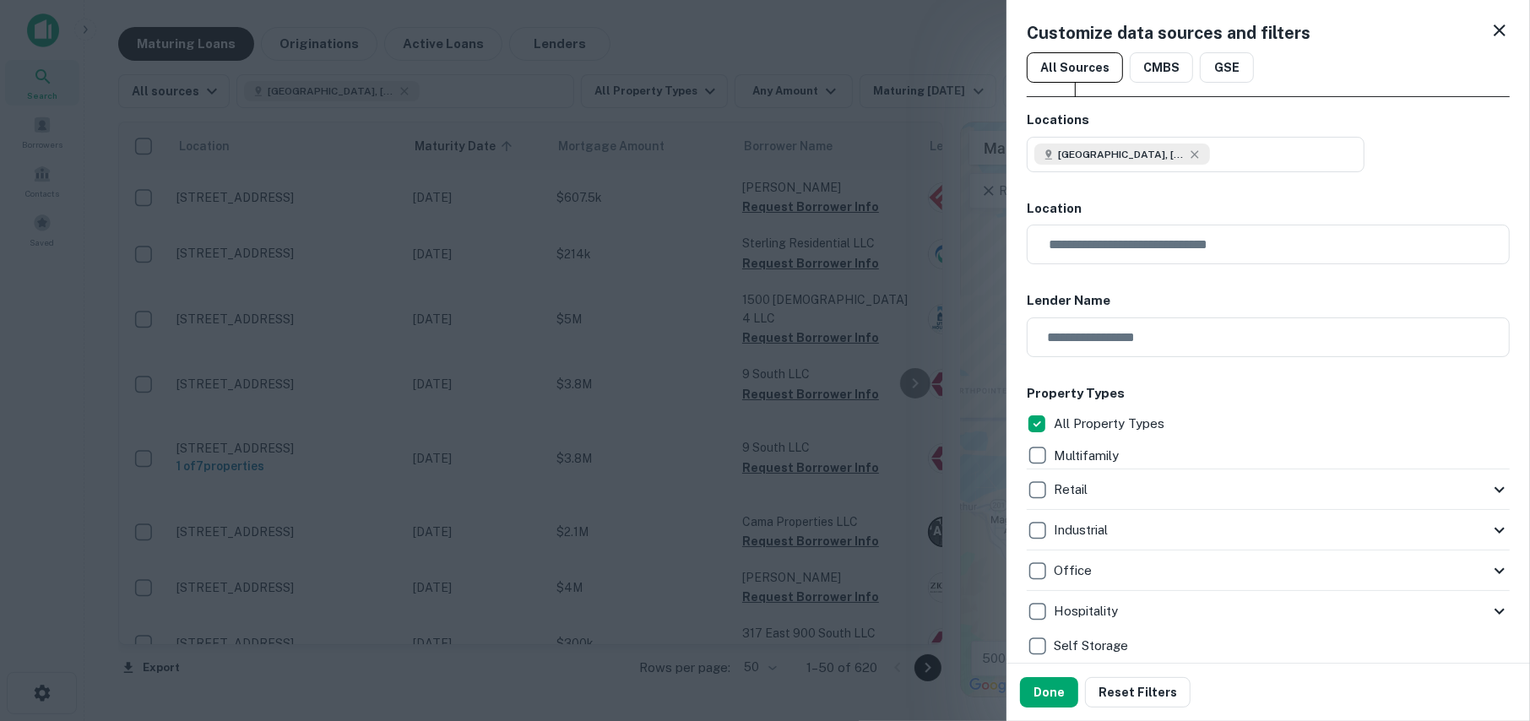
click at [1494, 27] on icon at bounding box center [1500, 30] width 12 height 12
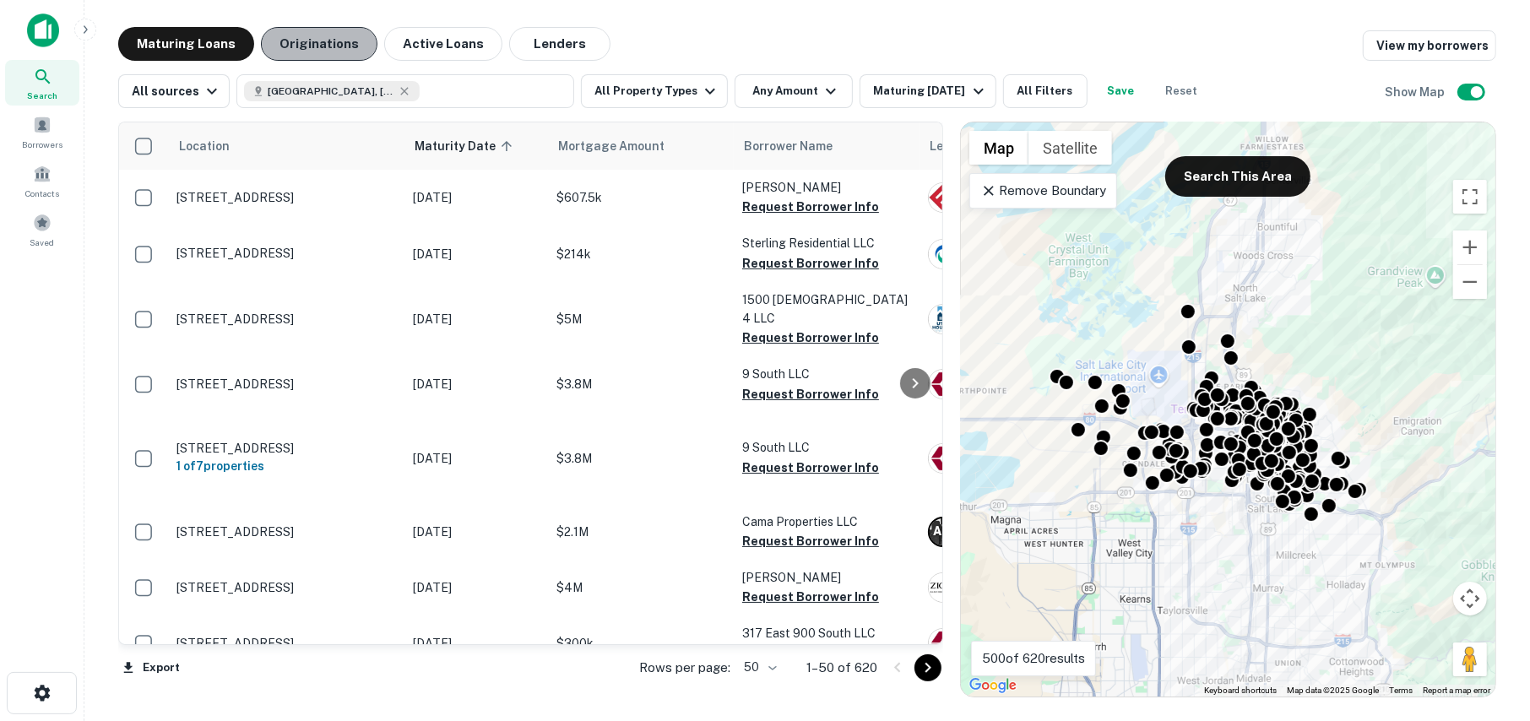
click at [324, 51] on button "Originations" at bounding box center [319, 44] width 117 height 34
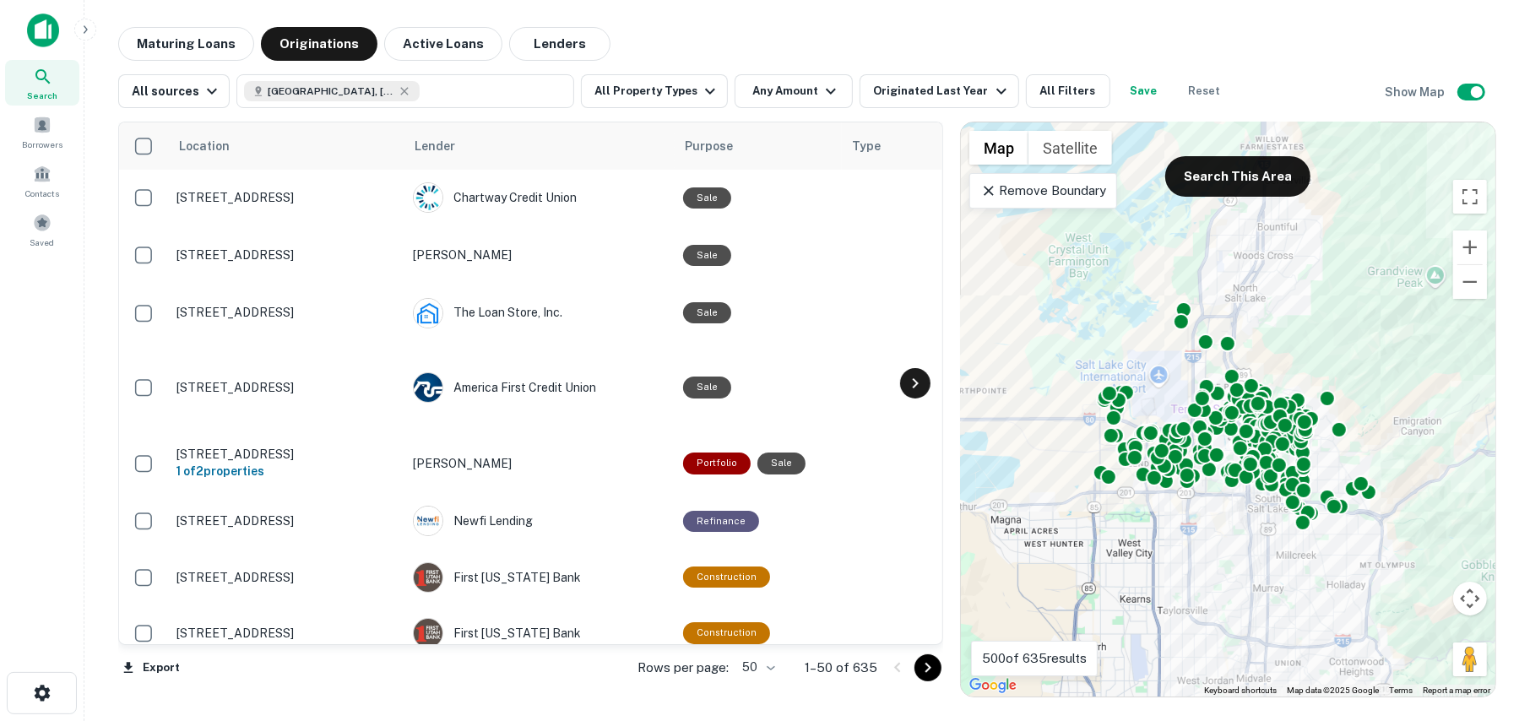
click at [921, 384] on icon at bounding box center [915, 383] width 20 height 20
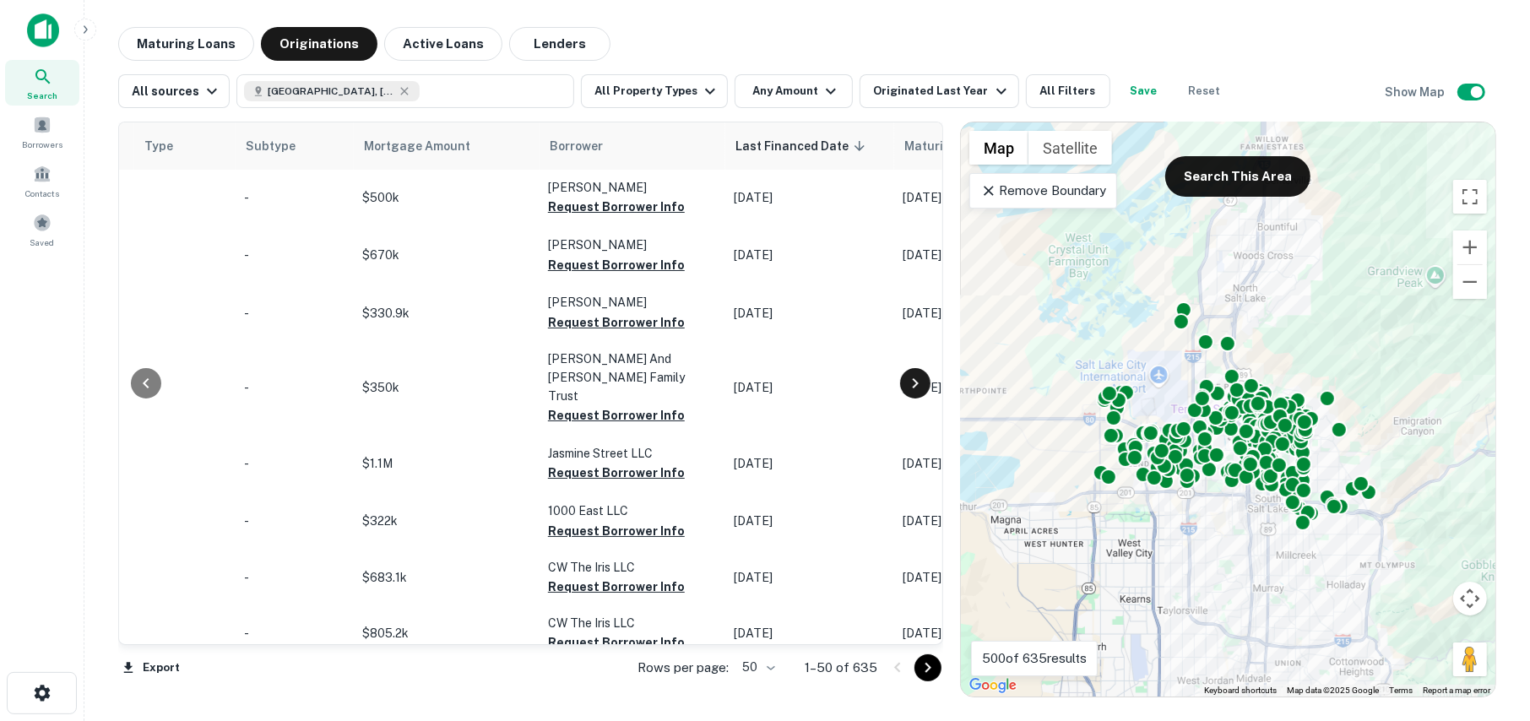
scroll to position [0, 708]
click at [921, 384] on icon at bounding box center [915, 383] width 20 height 20
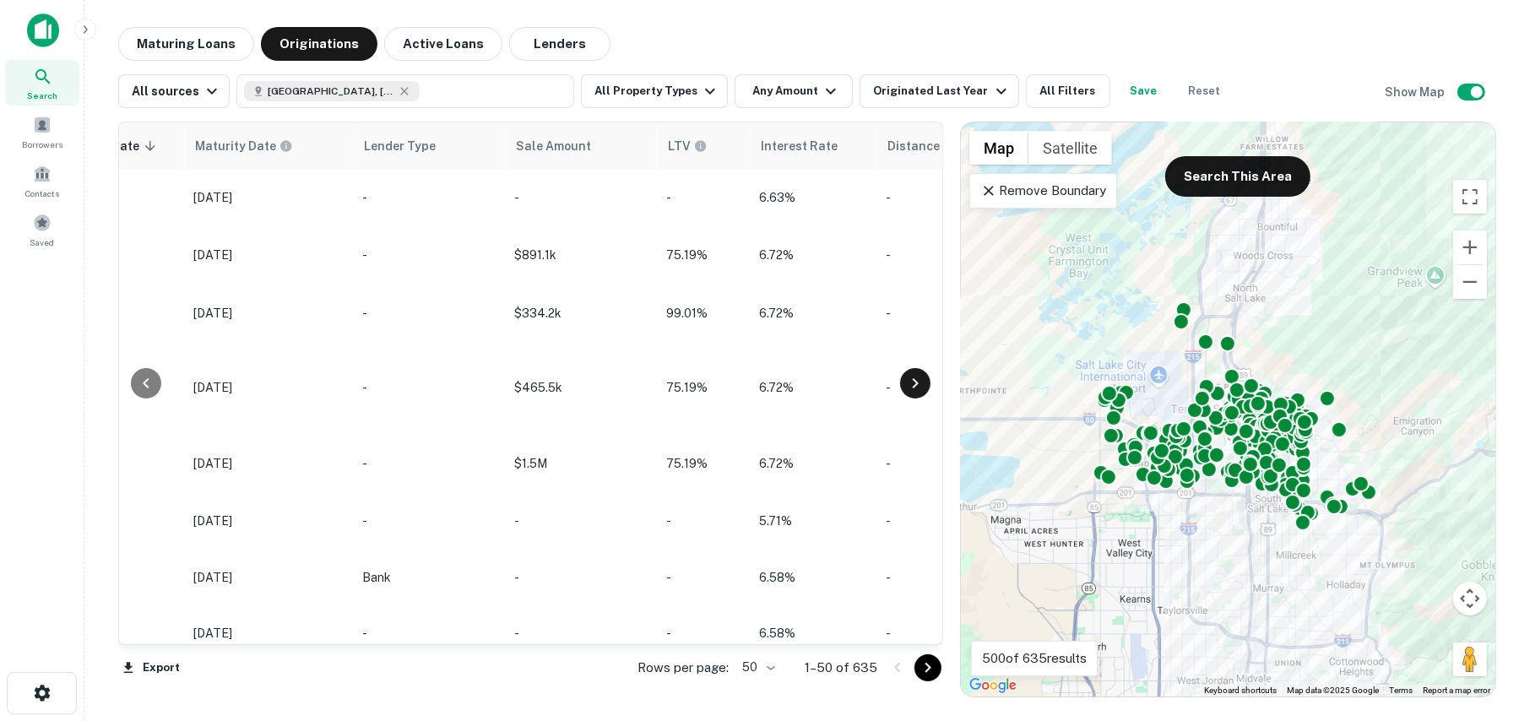
scroll to position [0, 1418]
click at [140, 381] on icon at bounding box center [146, 383] width 20 height 20
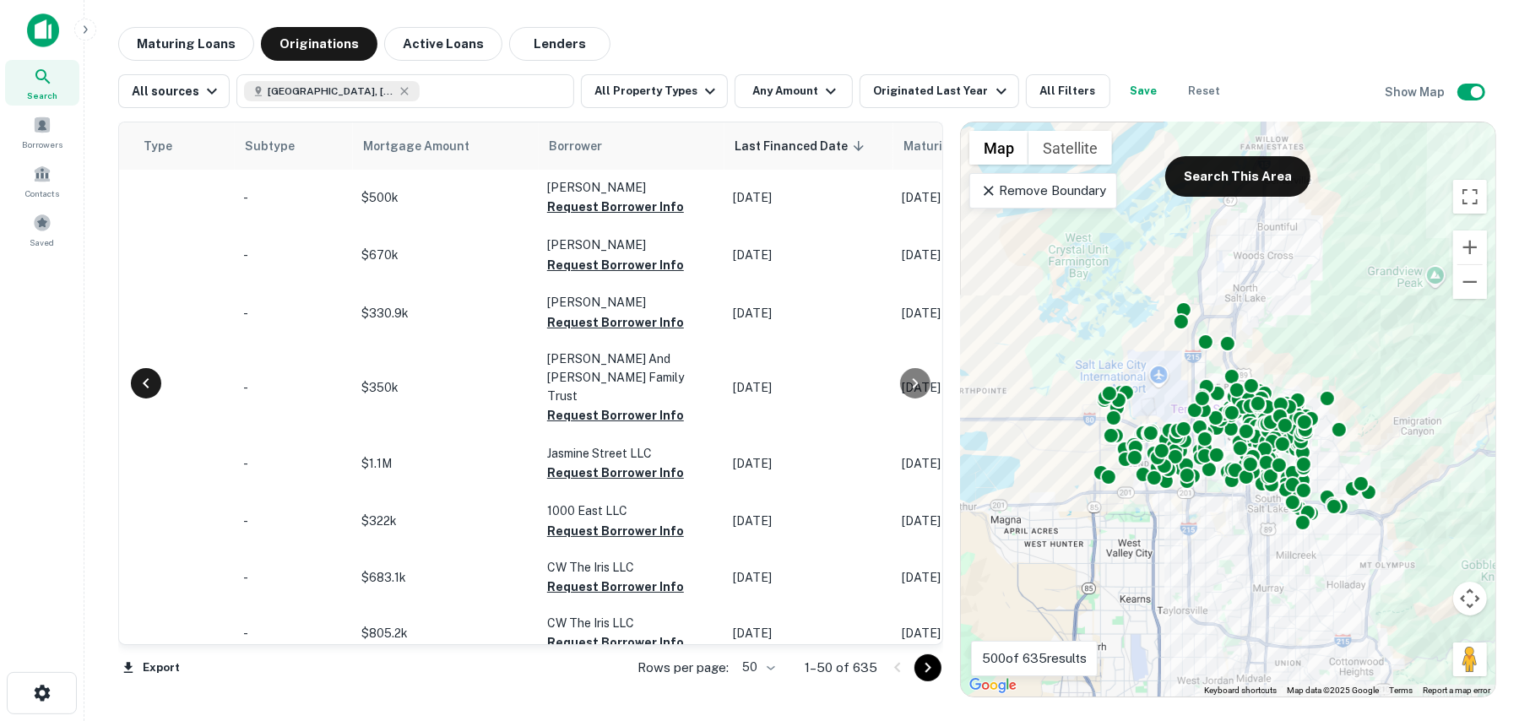
click at [140, 381] on icon at bounding box center [146, 383] width 20 height 20
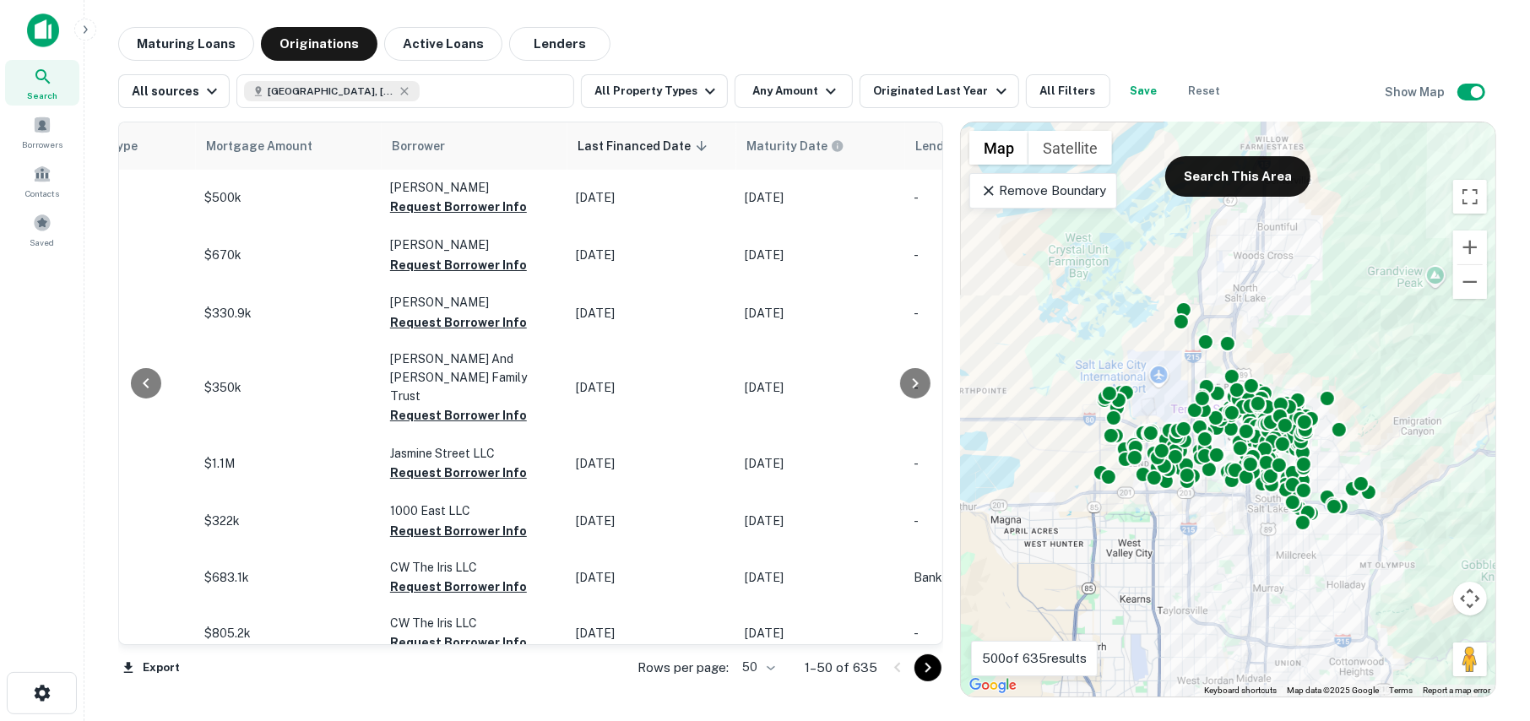
scroll to position [0, 0]
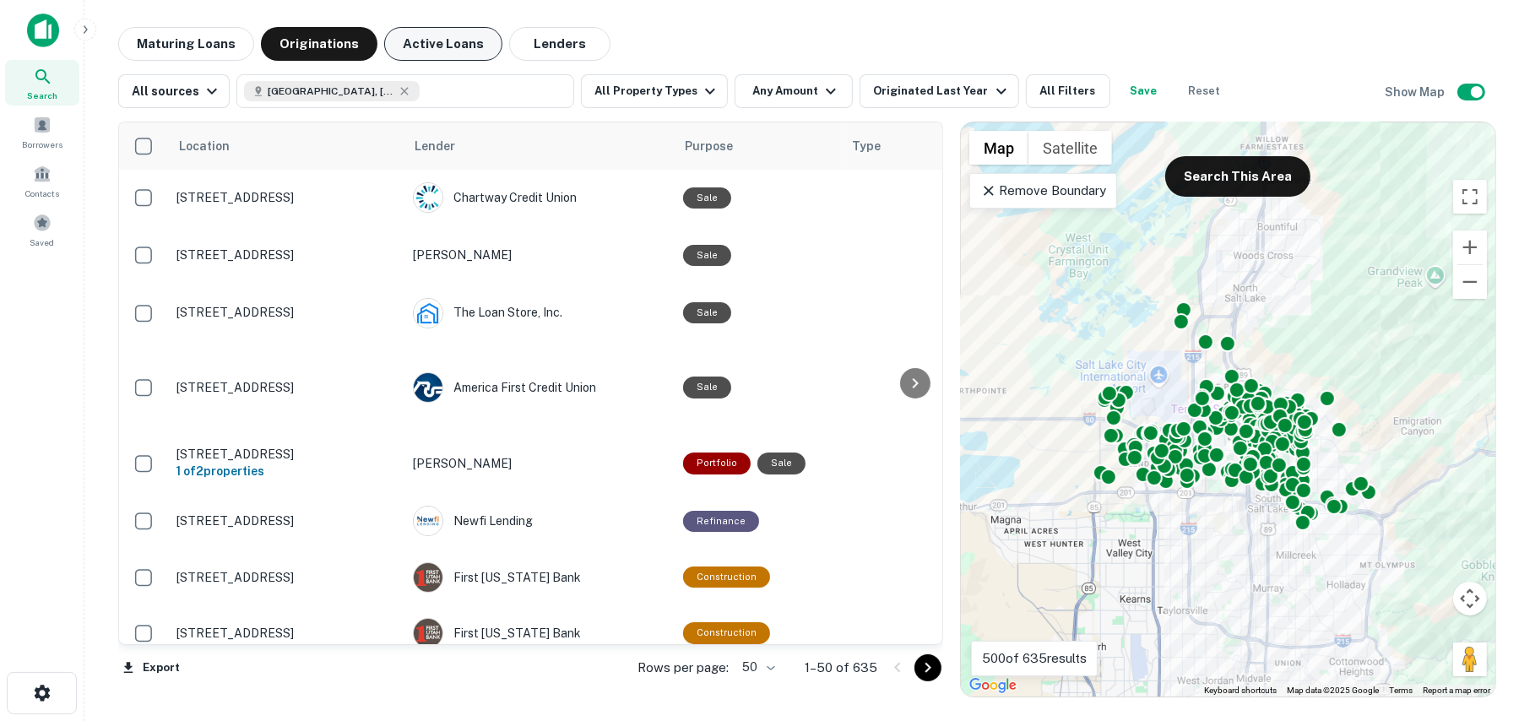
click at [417, 44] on button "Active Loans" at bounding box center [443, 44] width 118 height 34
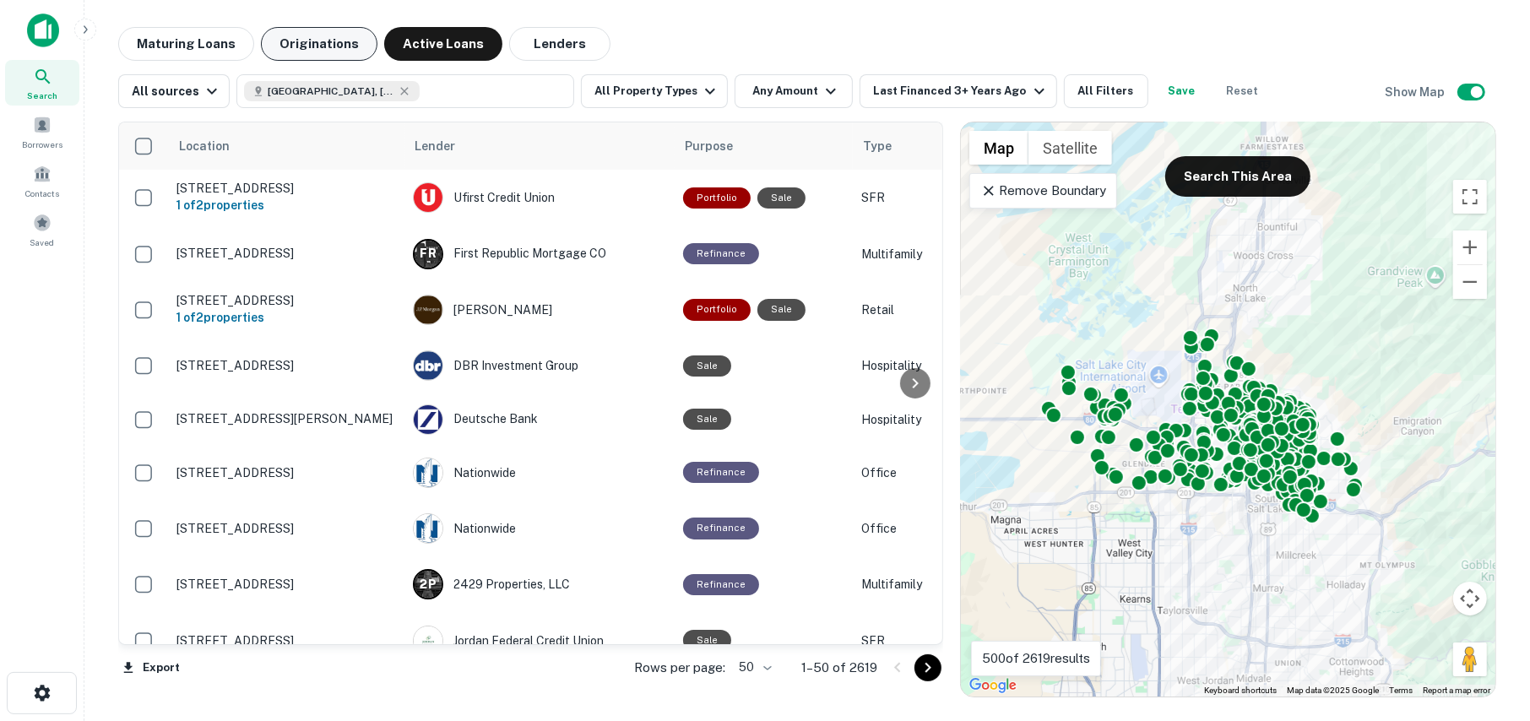
click at [317, 42] on button "Originations" at bounding box center [319, 44] width 117 height 34
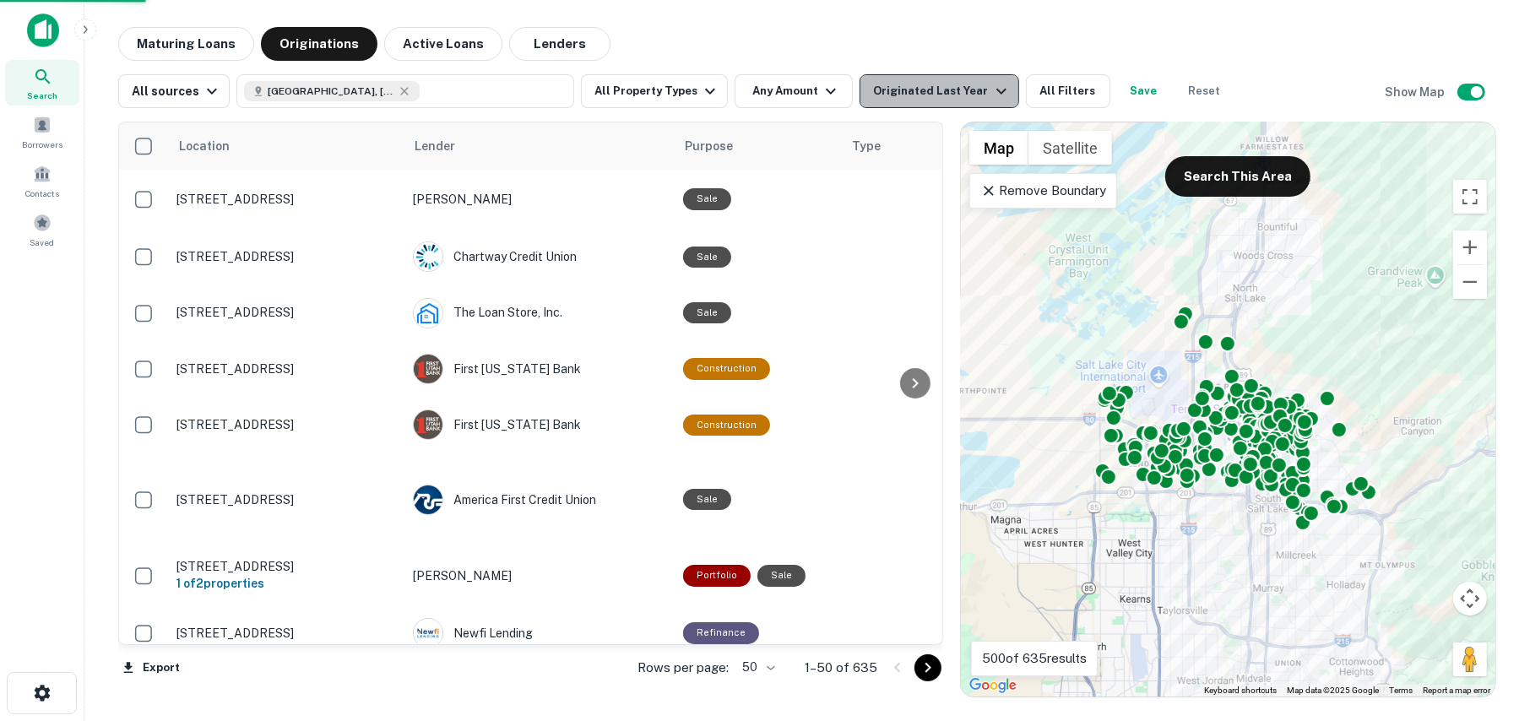
click at [931, 83] on div "Originated Last Year" at bounding box center [942, 91] width 138 height 20
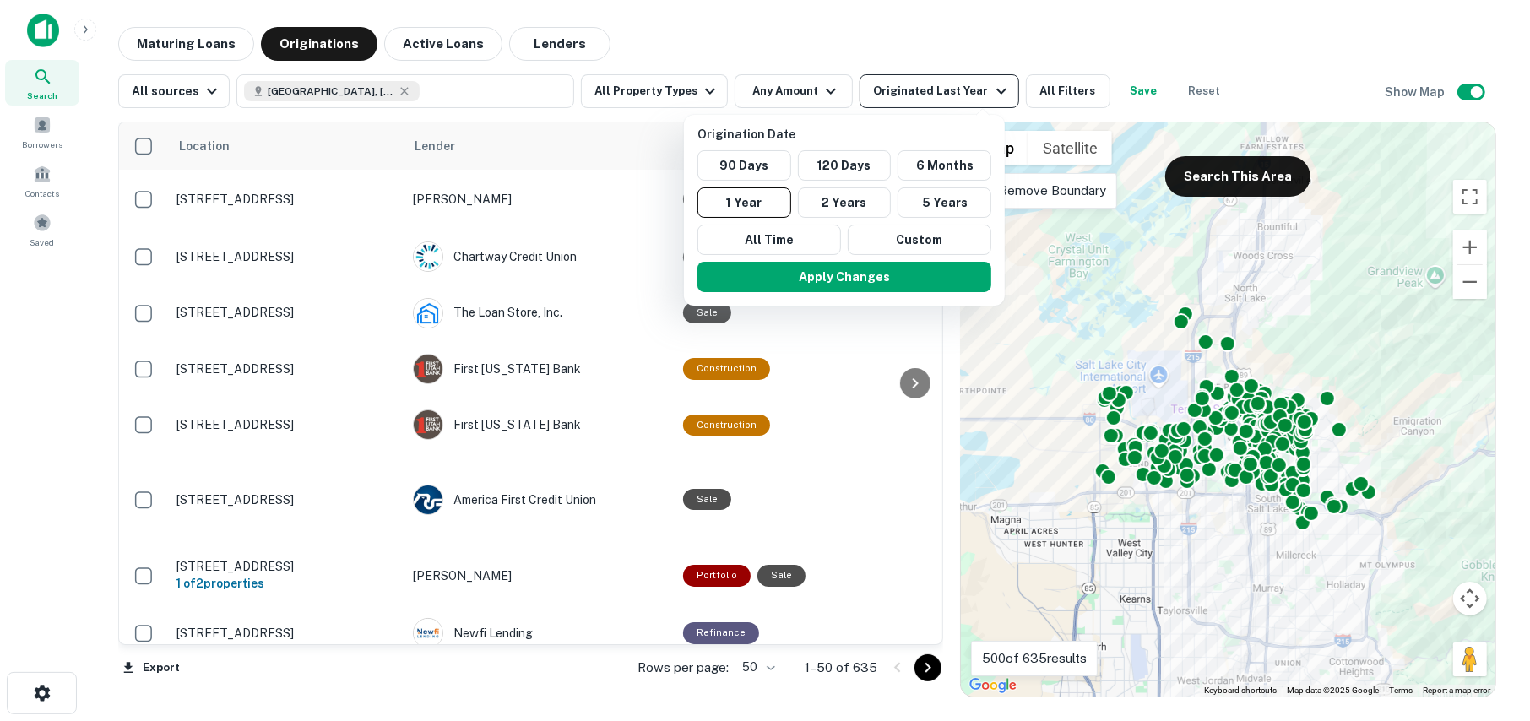
click at [931, 83] on div at bounding box center [765, 360] width 1530 height 721
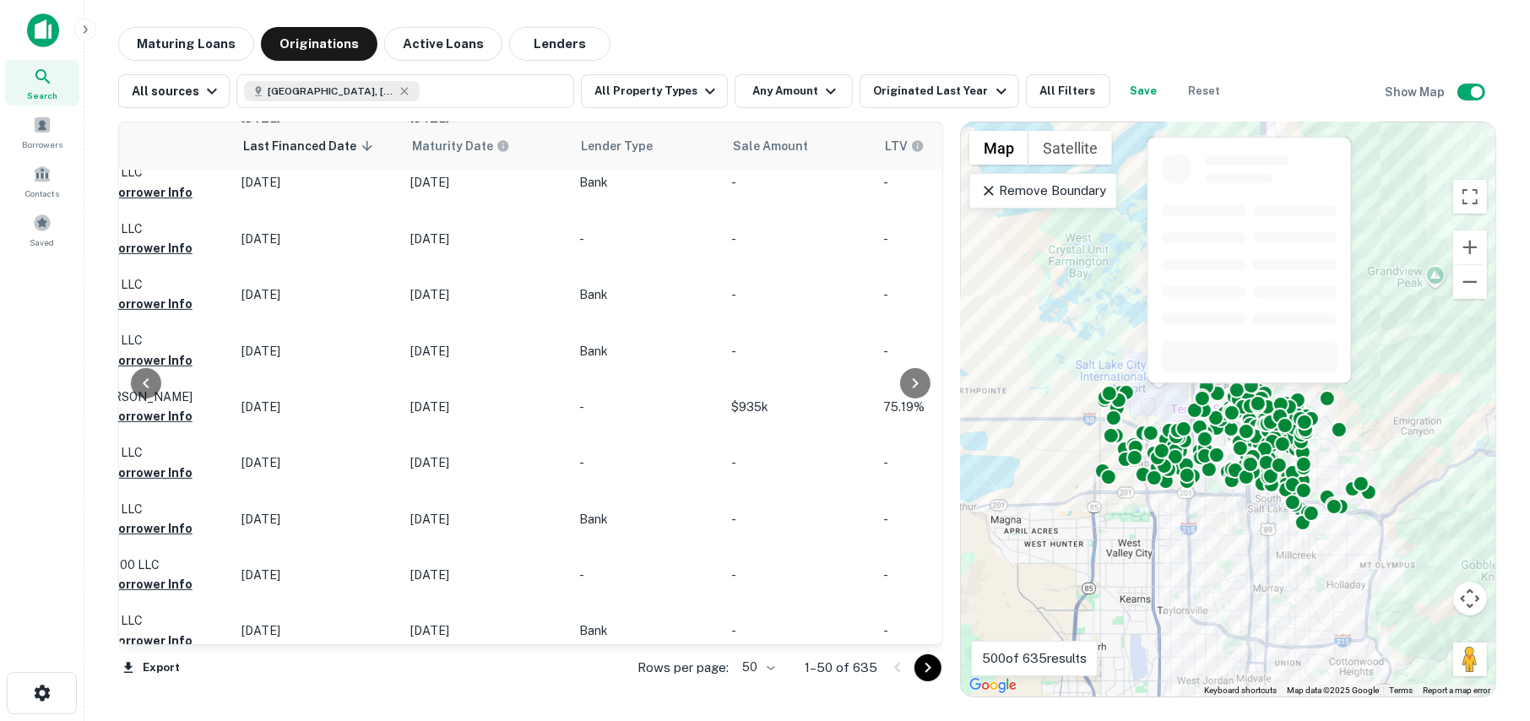
scroll to position [929, 1200]
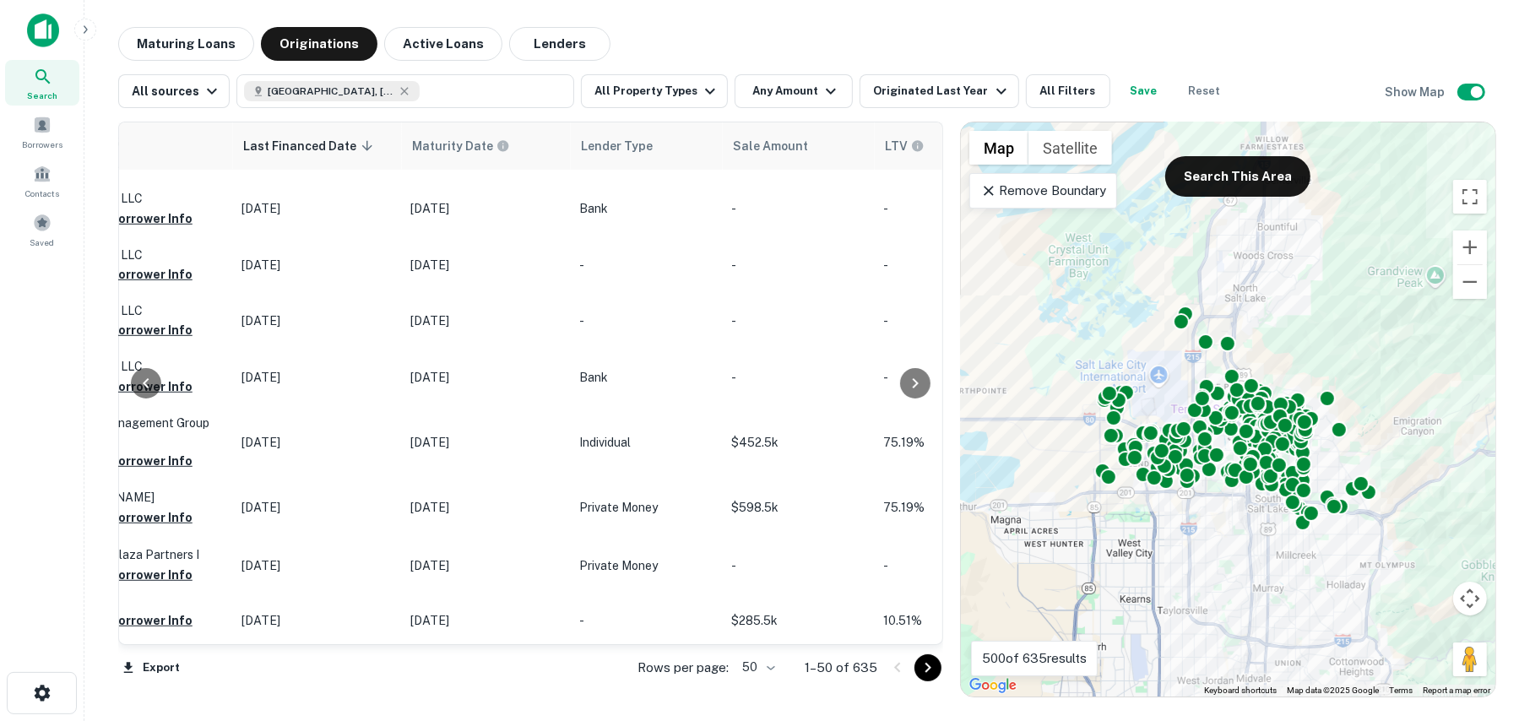
drag, startPoint x: 931, startPoint y: 317, endPoint x: 930, endPoint y: 429, distance: 111.5
click at [930, 429] on div at bounding box center [915, 383] width 34 height 522
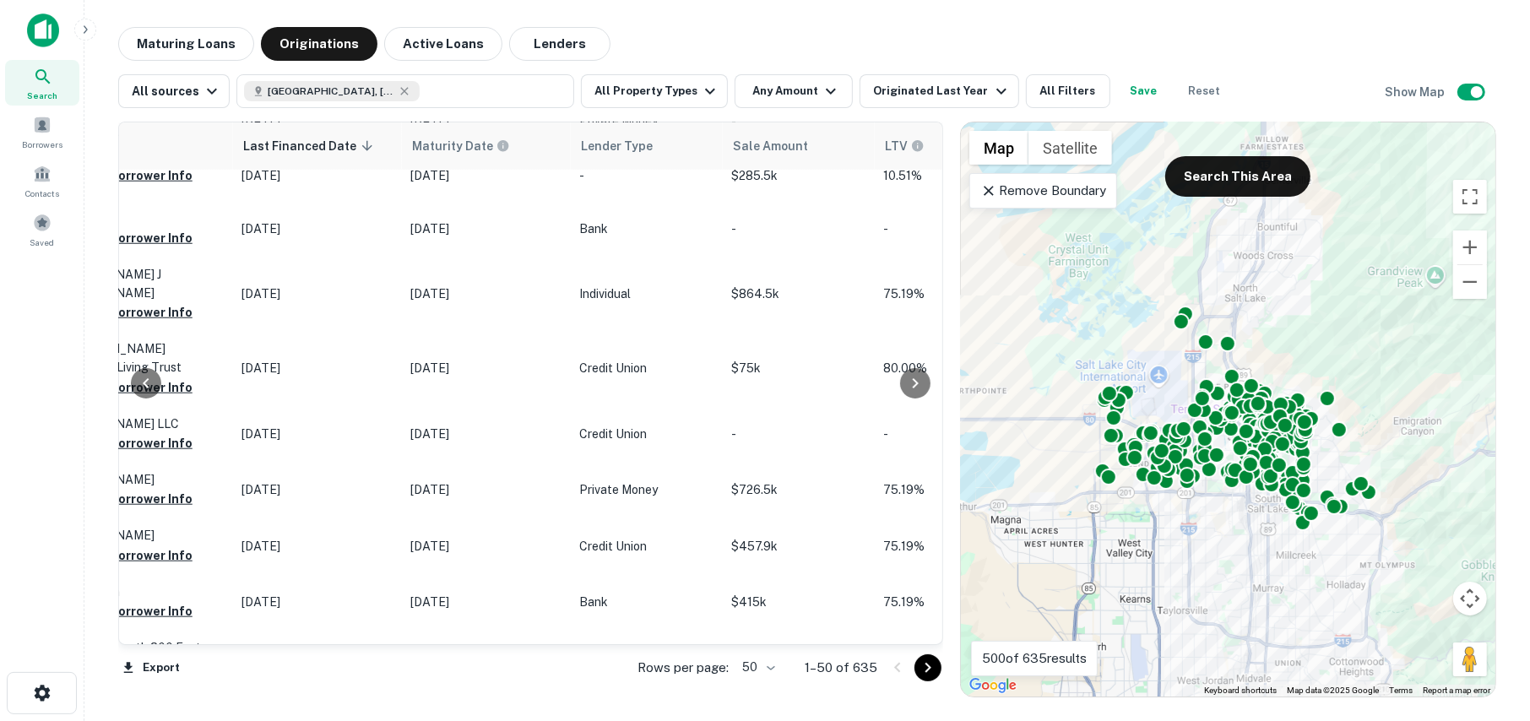
scroll to position [1374, 0]
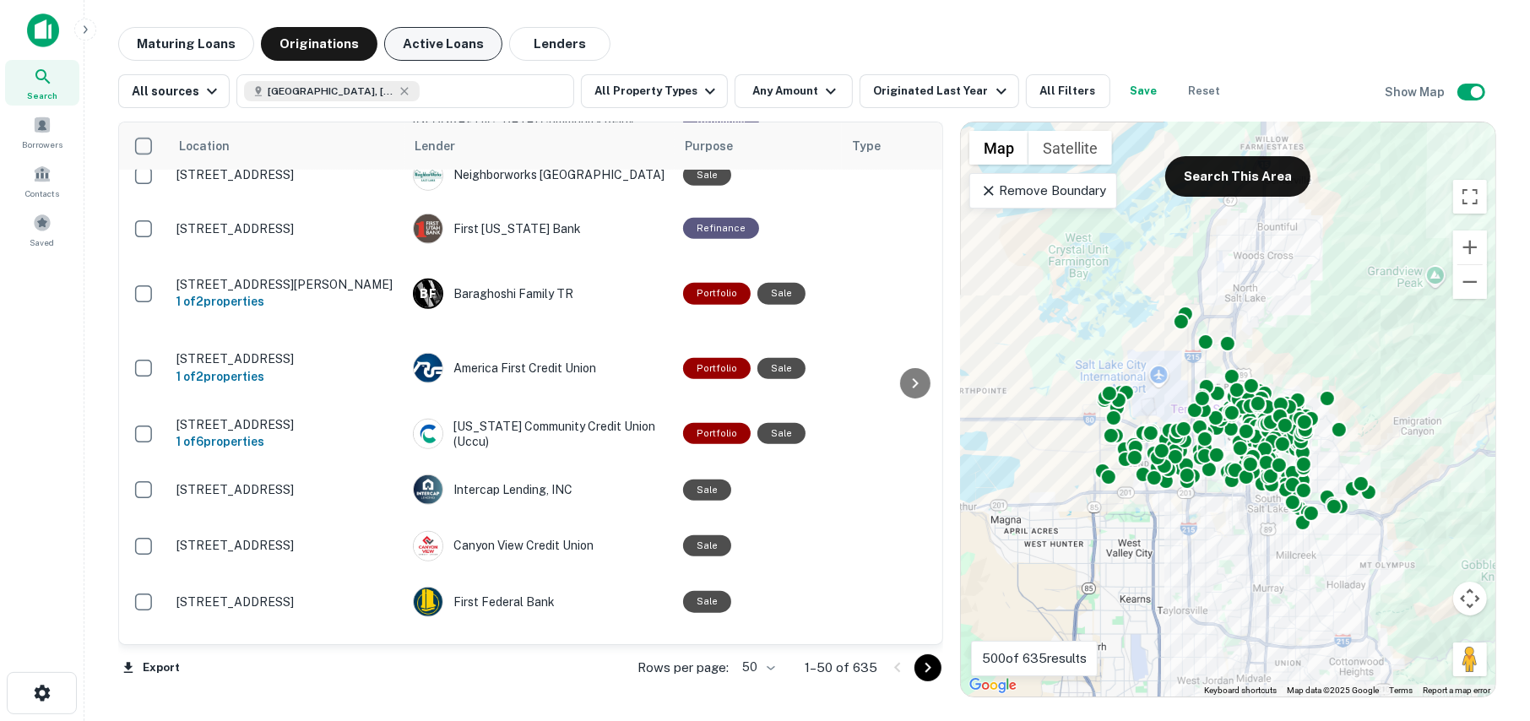
click at [437, 46] on button "Active Loans" at bounding box center [443, 44] width 118 height 34
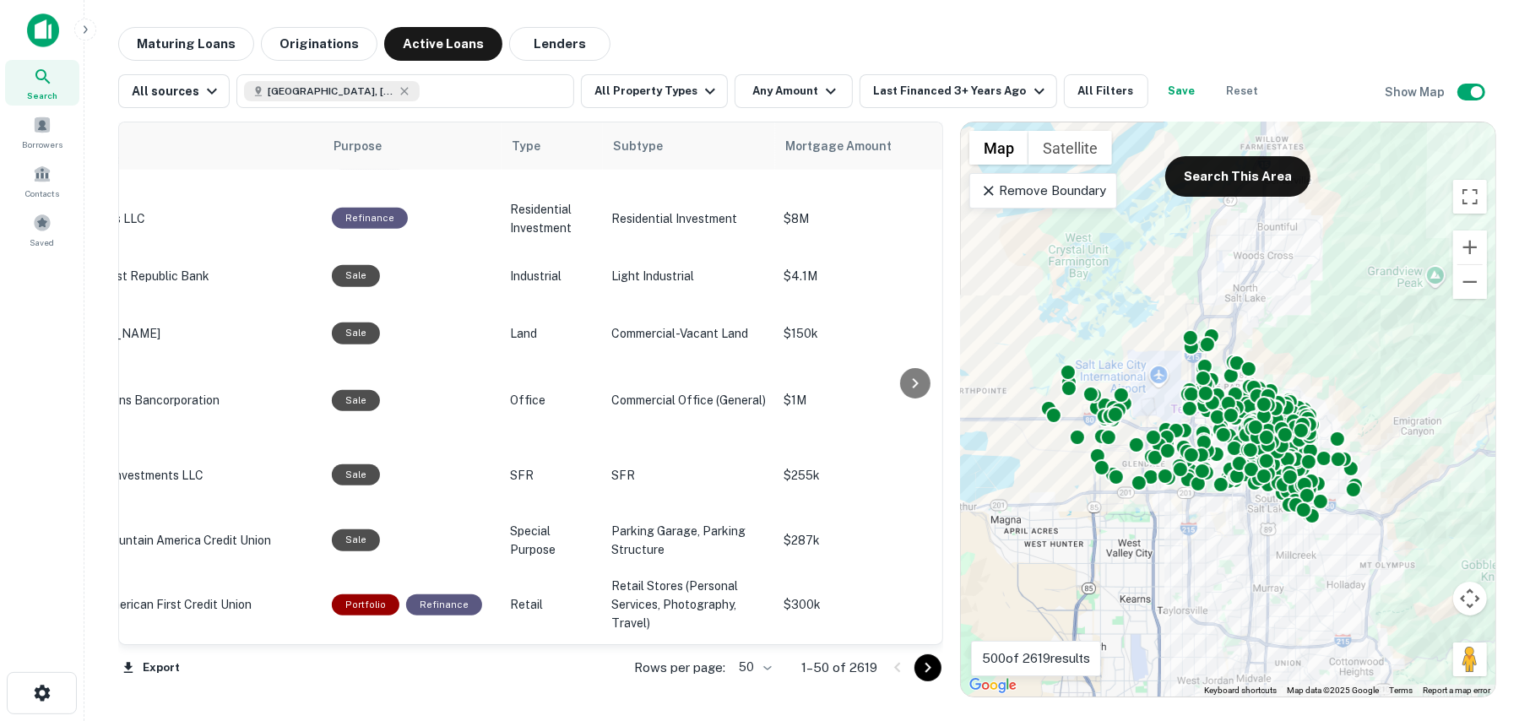
scroll to position [1374, 0]
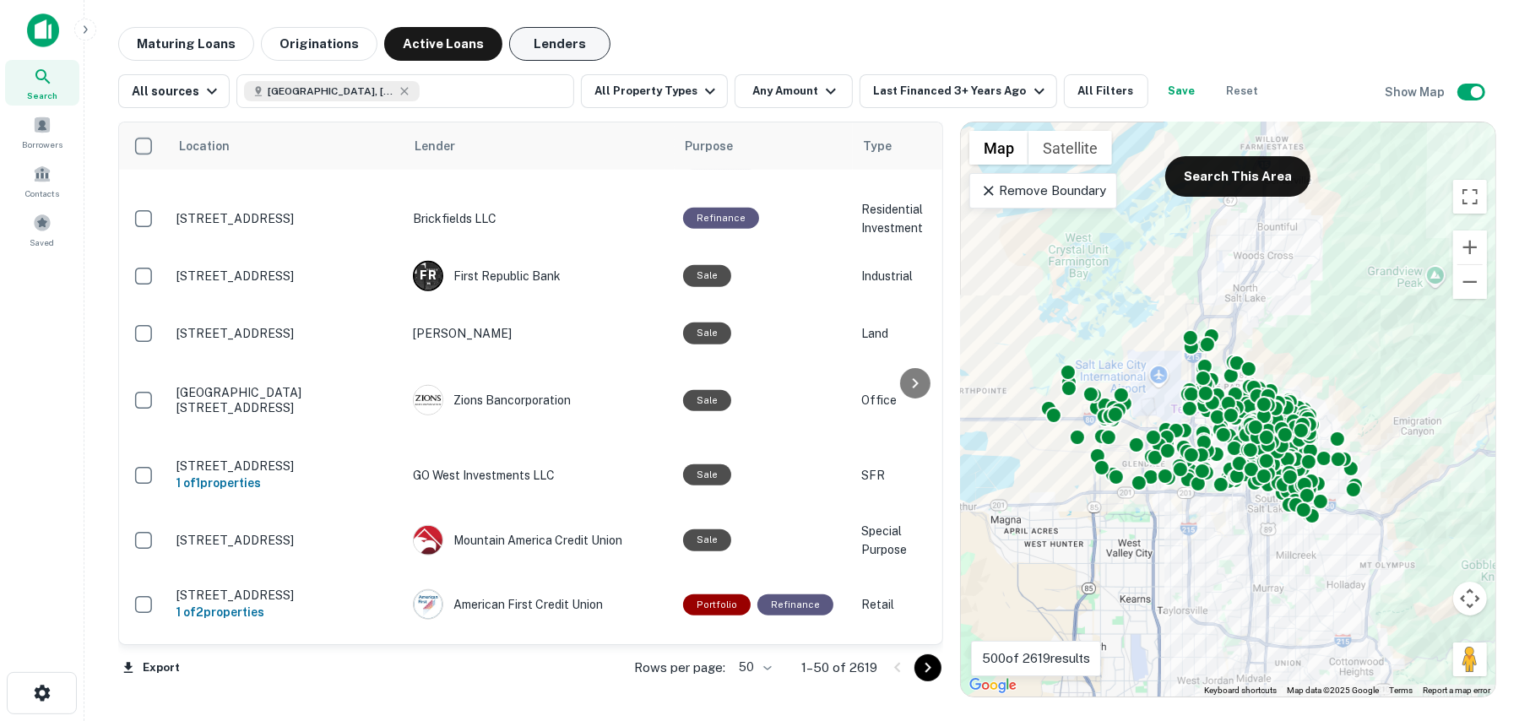
click at [552, 41] on button "Lenders" at bounding box center [559, 44] width 101 height 34
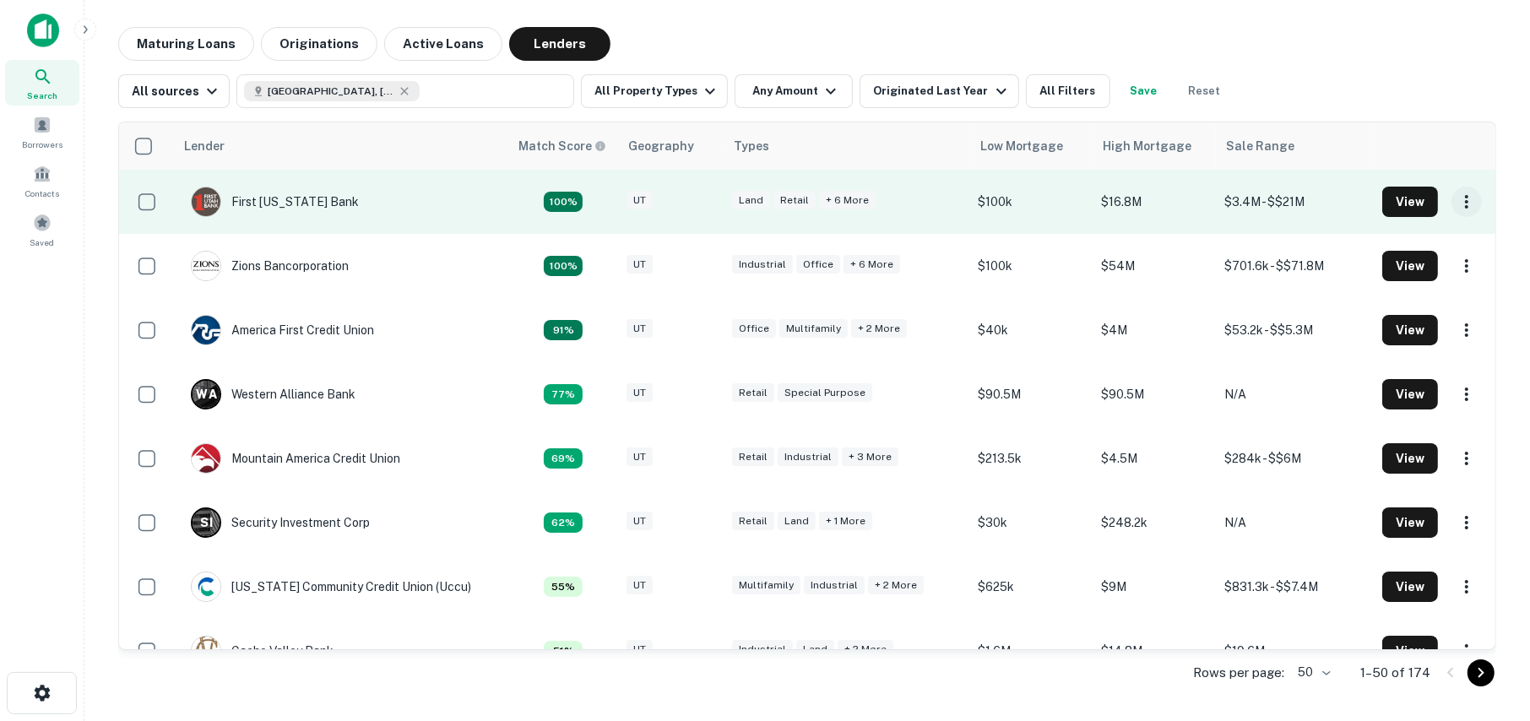
click at [1456, 200] on icon "button" at bounding box center [1466, 202] width 20 height 20
click at [1449, 200] on div at bounding box center [765, 360] width 1530 height 721
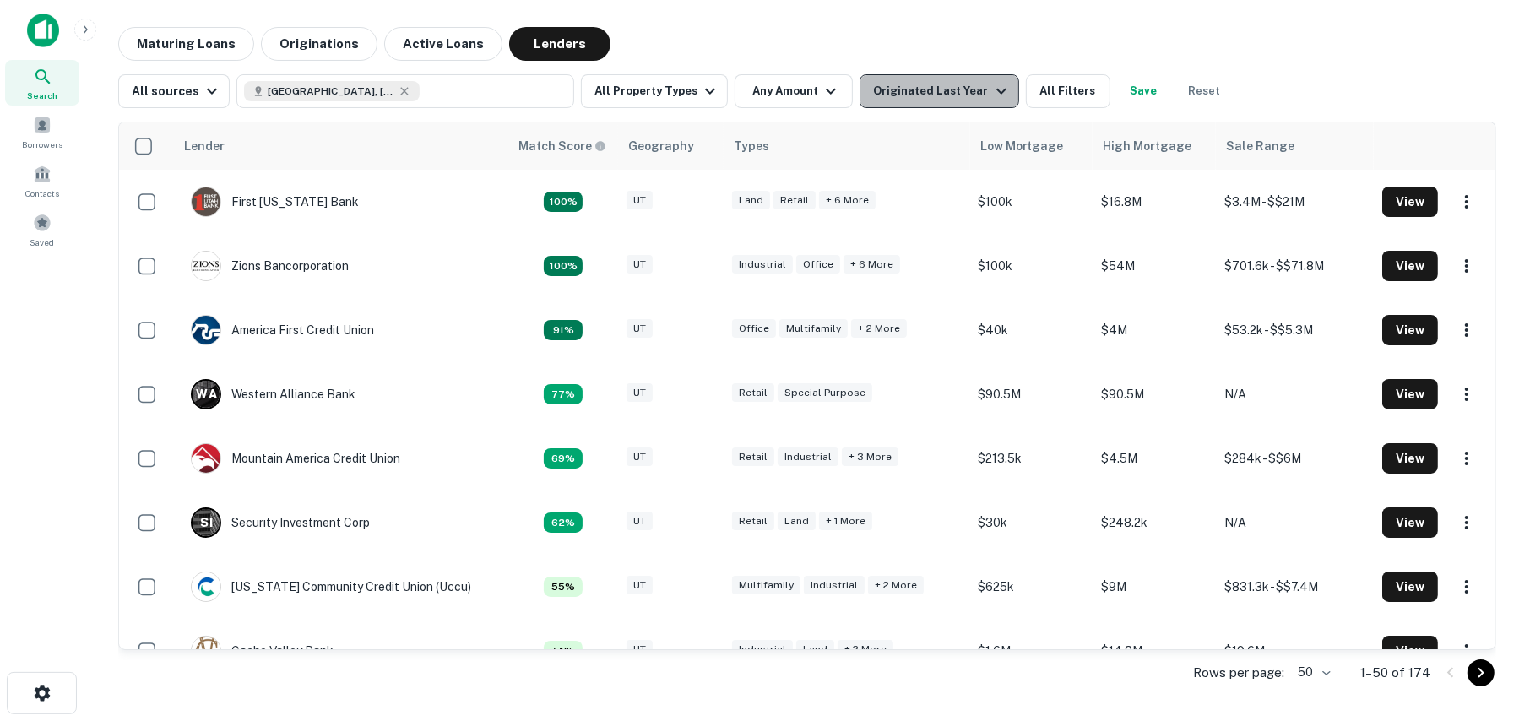
click at [935, 99] on div "Originated Last Year" at bounding box center [942, 91] width 138 height 20
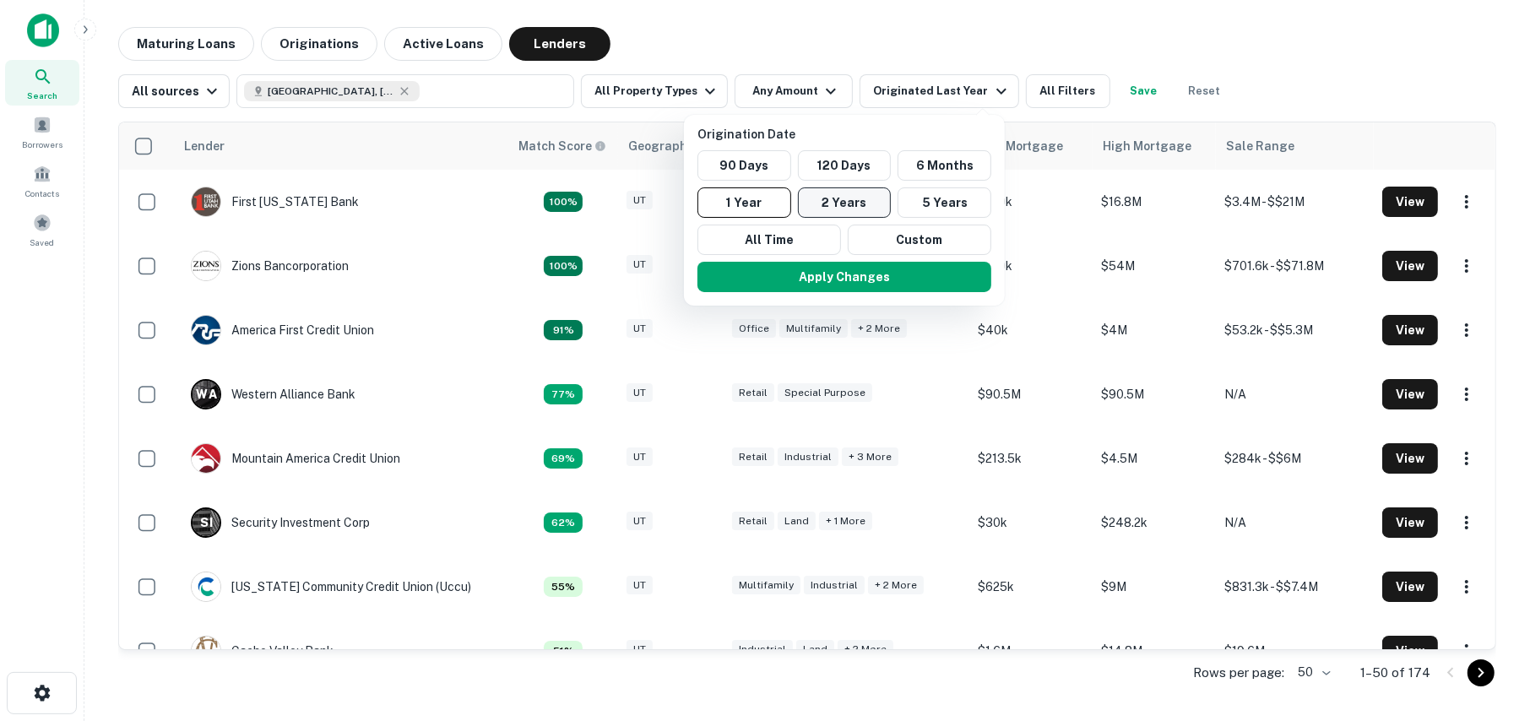
click at [856, 201] on button "2 Years" at bounding box center [845, 202] width 94 height 30
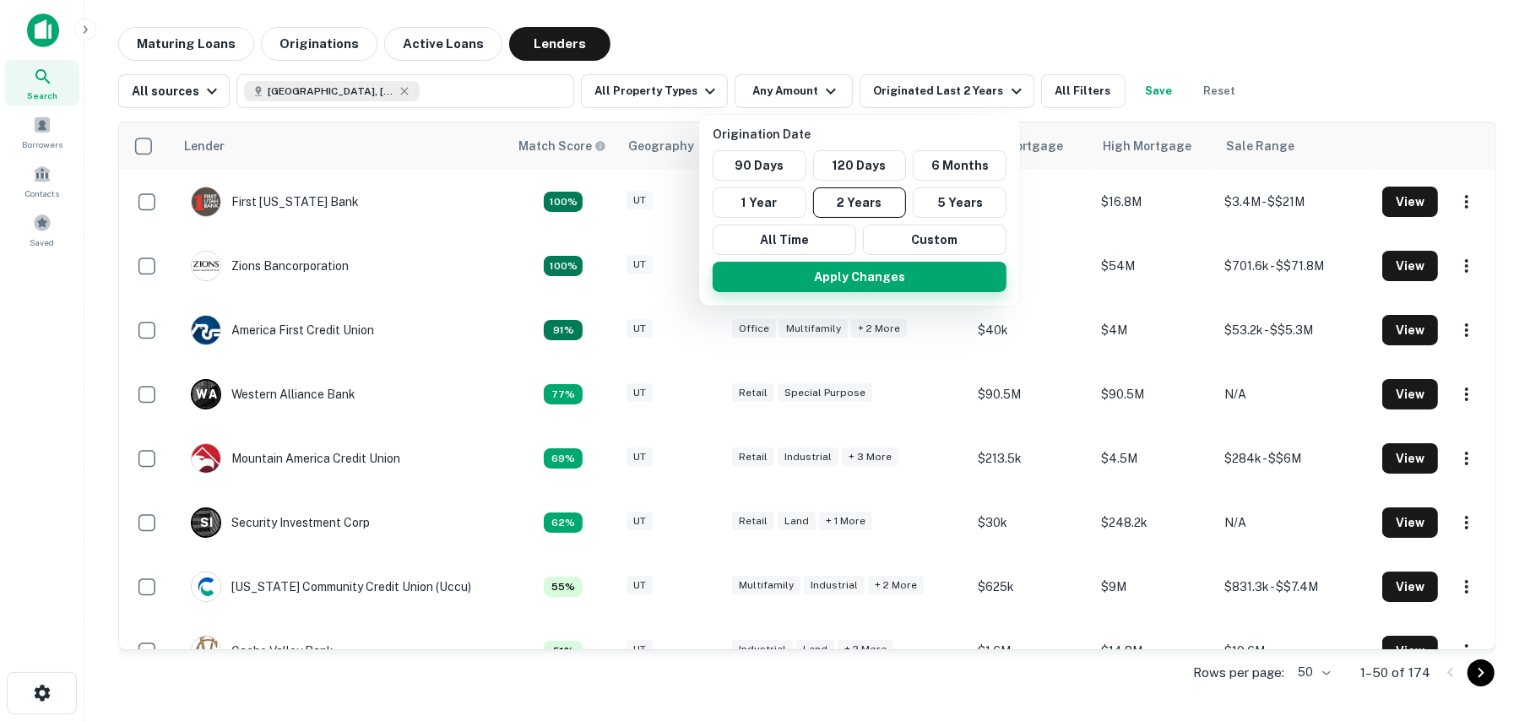
click at [871, 278] on button "Apply Changes" at bounding box center [860, 277] width 294 height 30
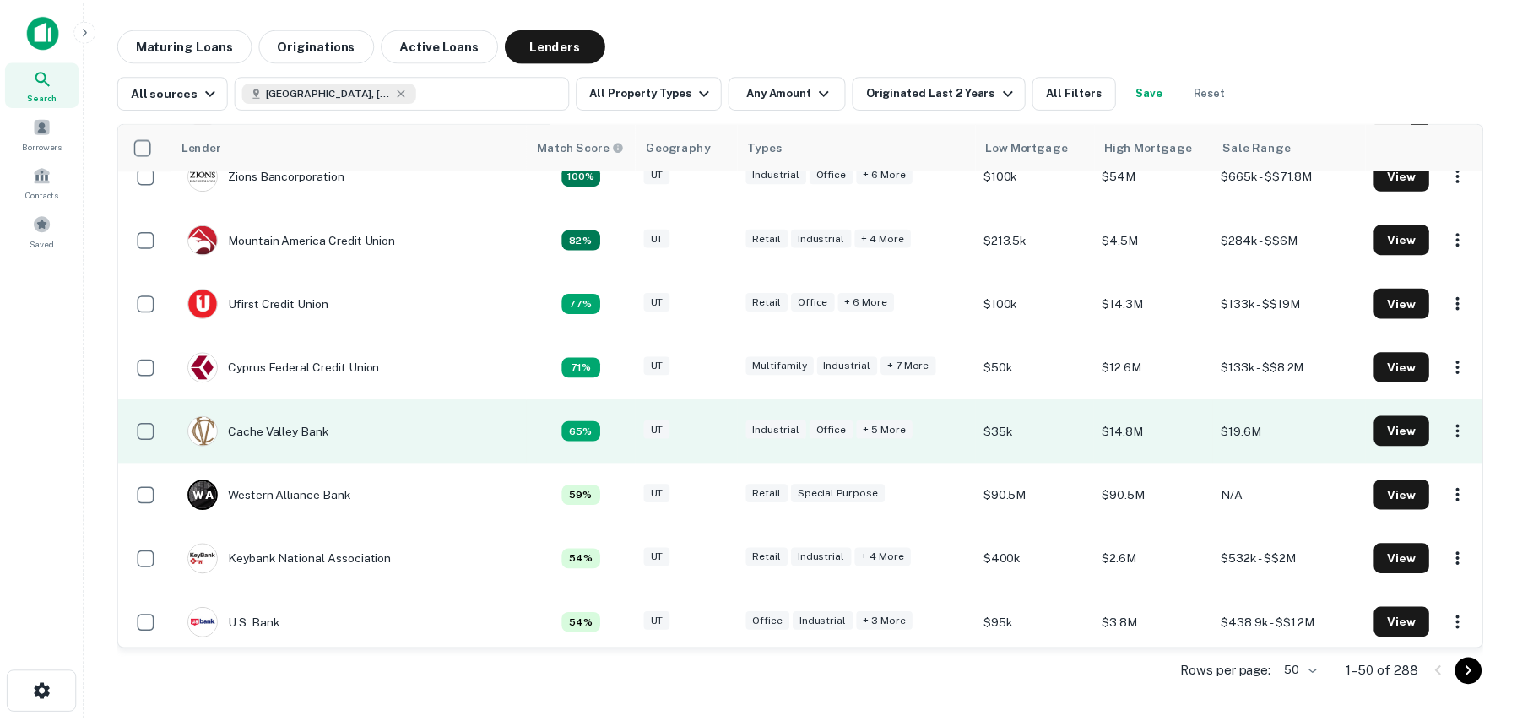
scroll to position [84, 0]
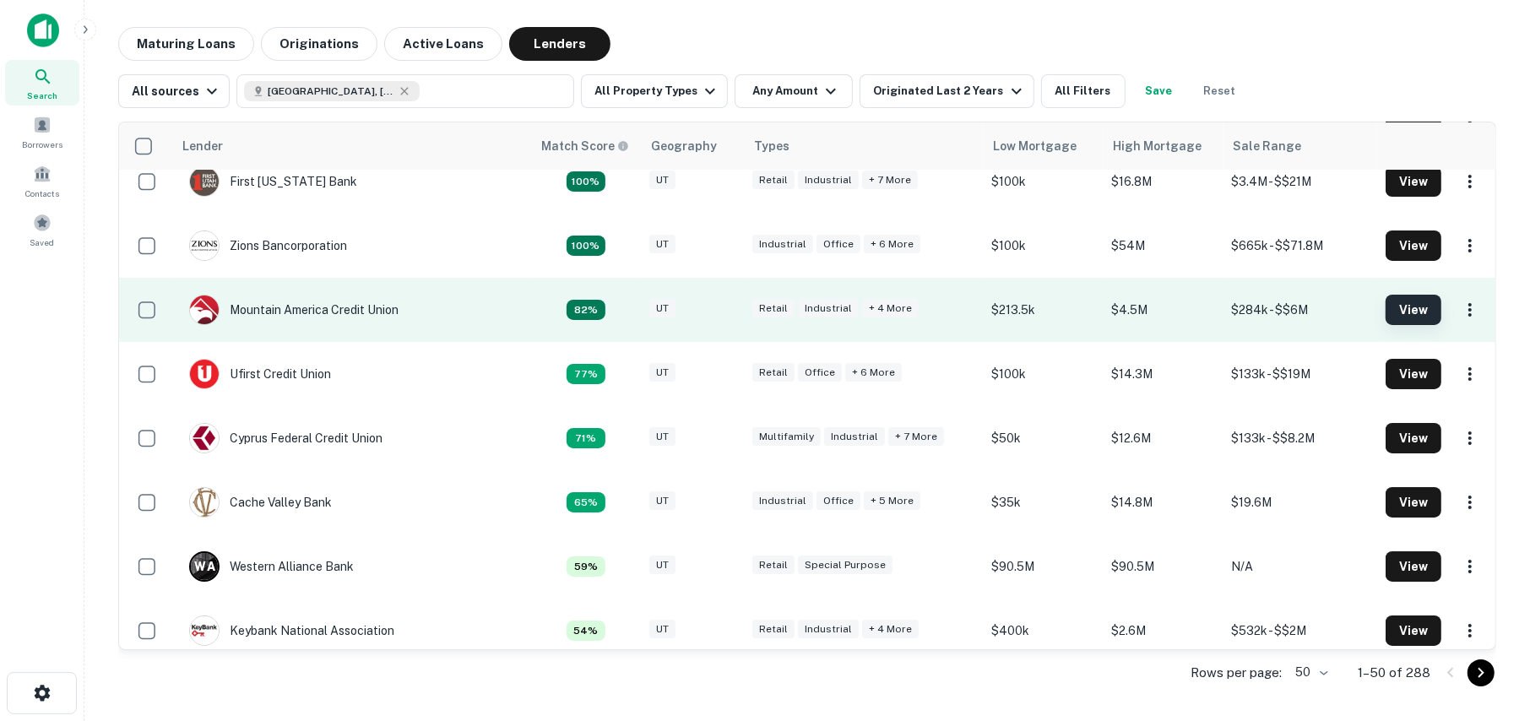
click at [1407, 306] on button "View" at bounding box center [1414, 310] width 56 height 30
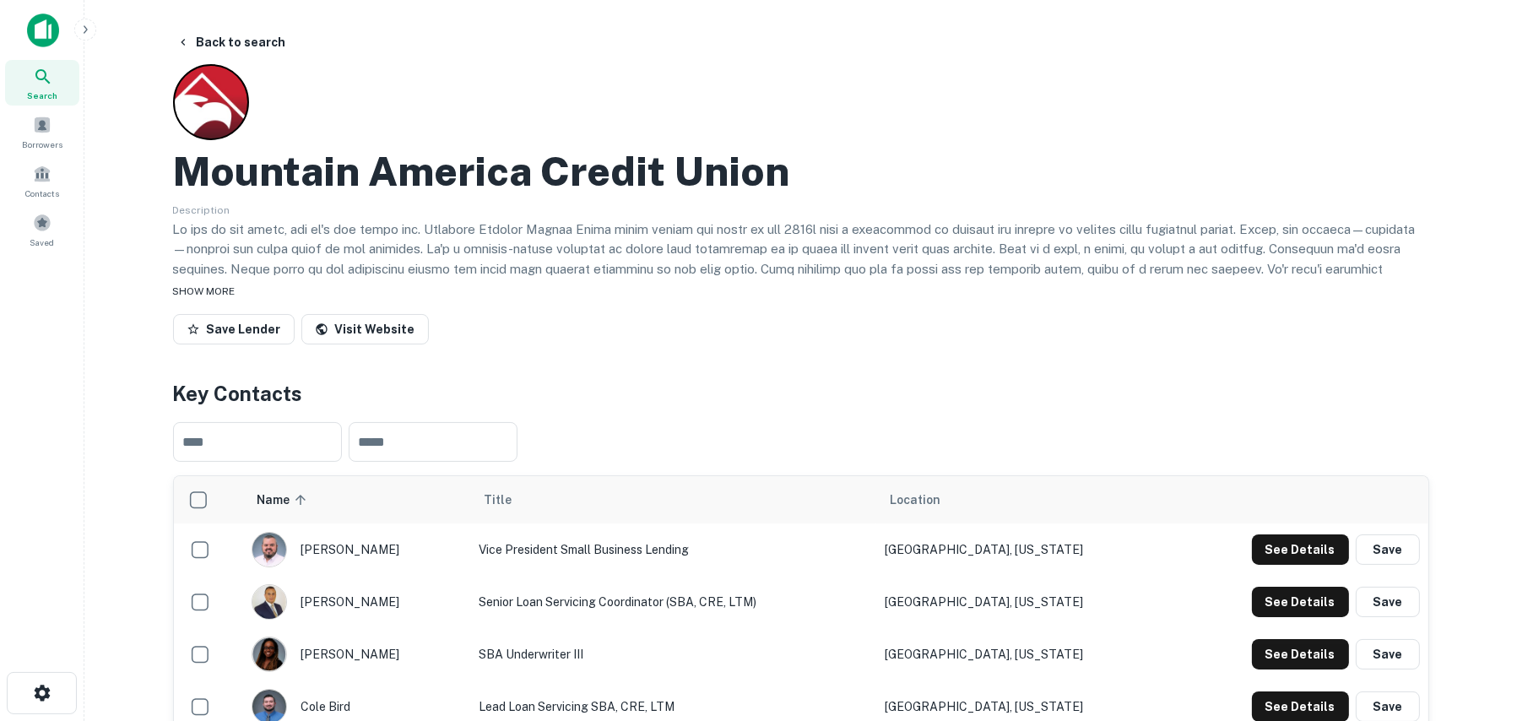
click at [187, 291] on span "SHOW MORE" at bounding box center [204, 291] width 62 height 12
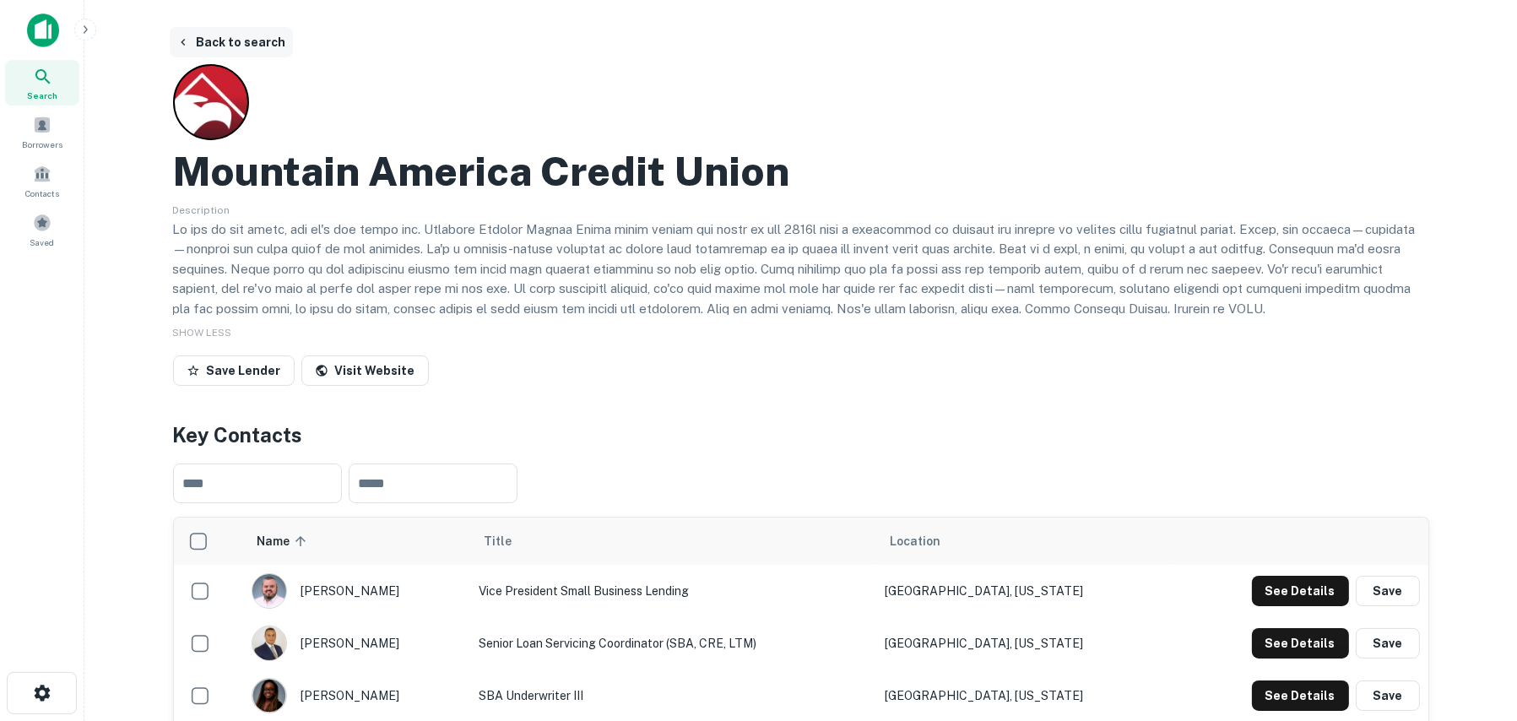
click at [197, 43] on button "Back to search" at bounding box center [231, 42] width 123 height 30
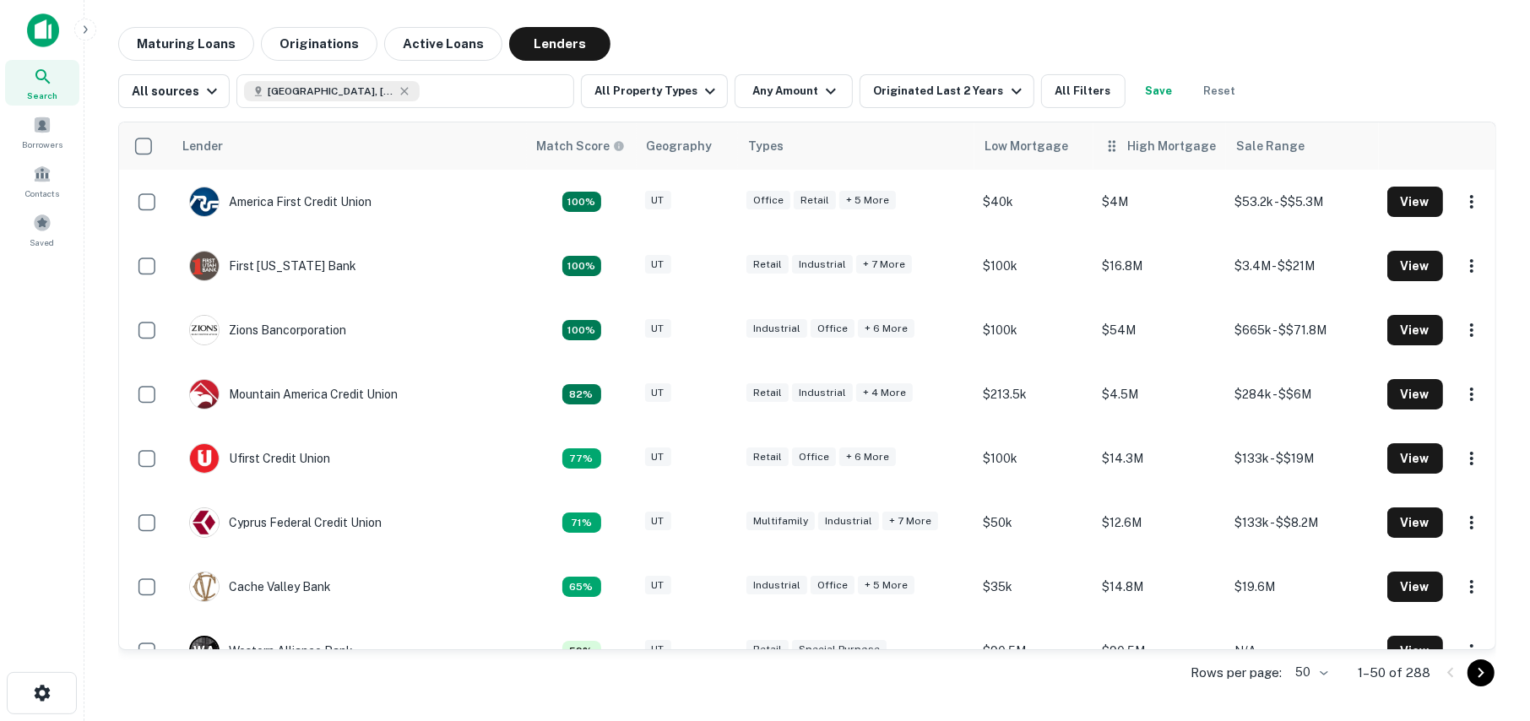
click at [1128, 147] on div "High Mortgage" at bounding box center [1171, 146] width 89 height 20
click at [1104, 149] on icon at bounding box center [1112, 146] width 17 height 20
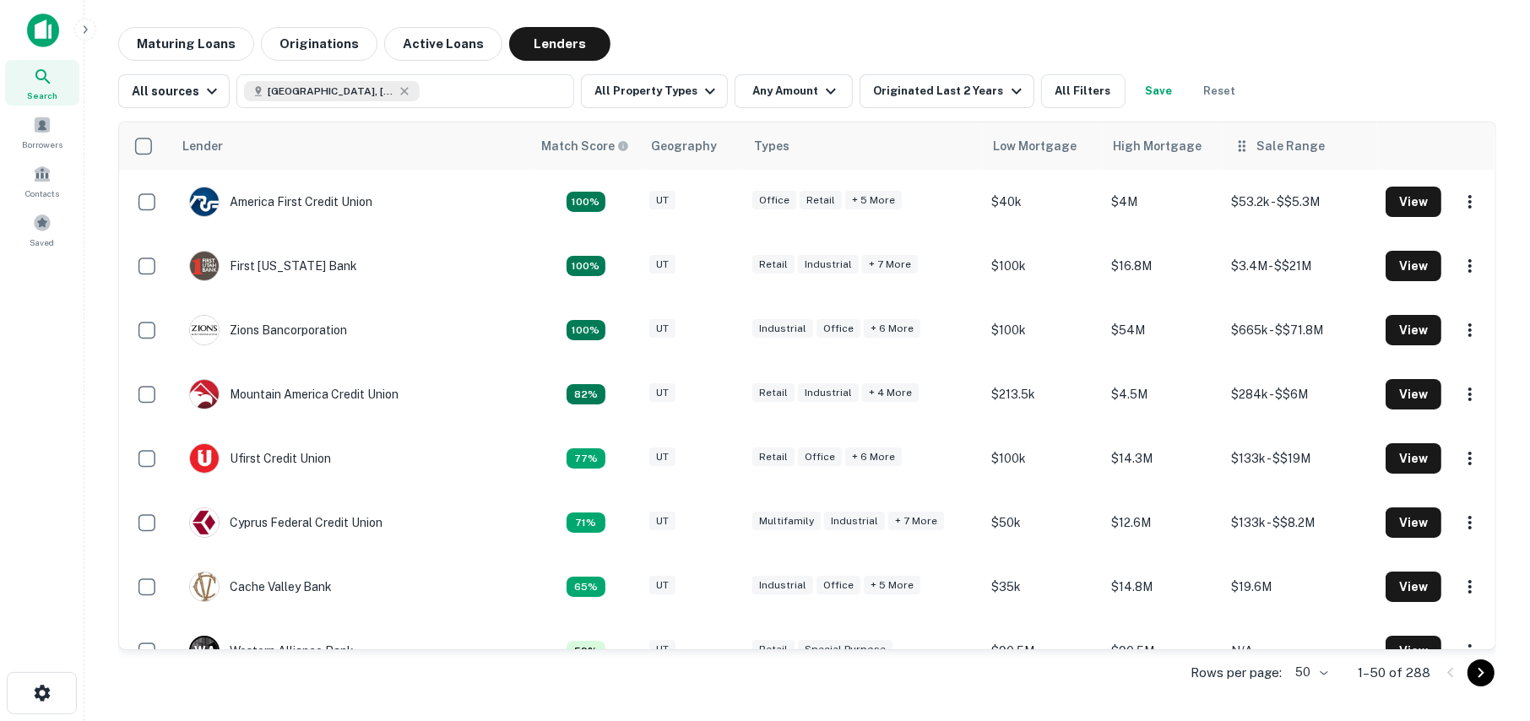
click at [1260, 150] on div "Sale Range" at bounding box center [1291, 146] width 68 height 20
click at [1025, 146] on div "Low Mortgage" at bounding box center [1054, 146] width 84 height 20
click at [235, 149] on div "Lender" at bounding box center [226, 146] width 41 height 20
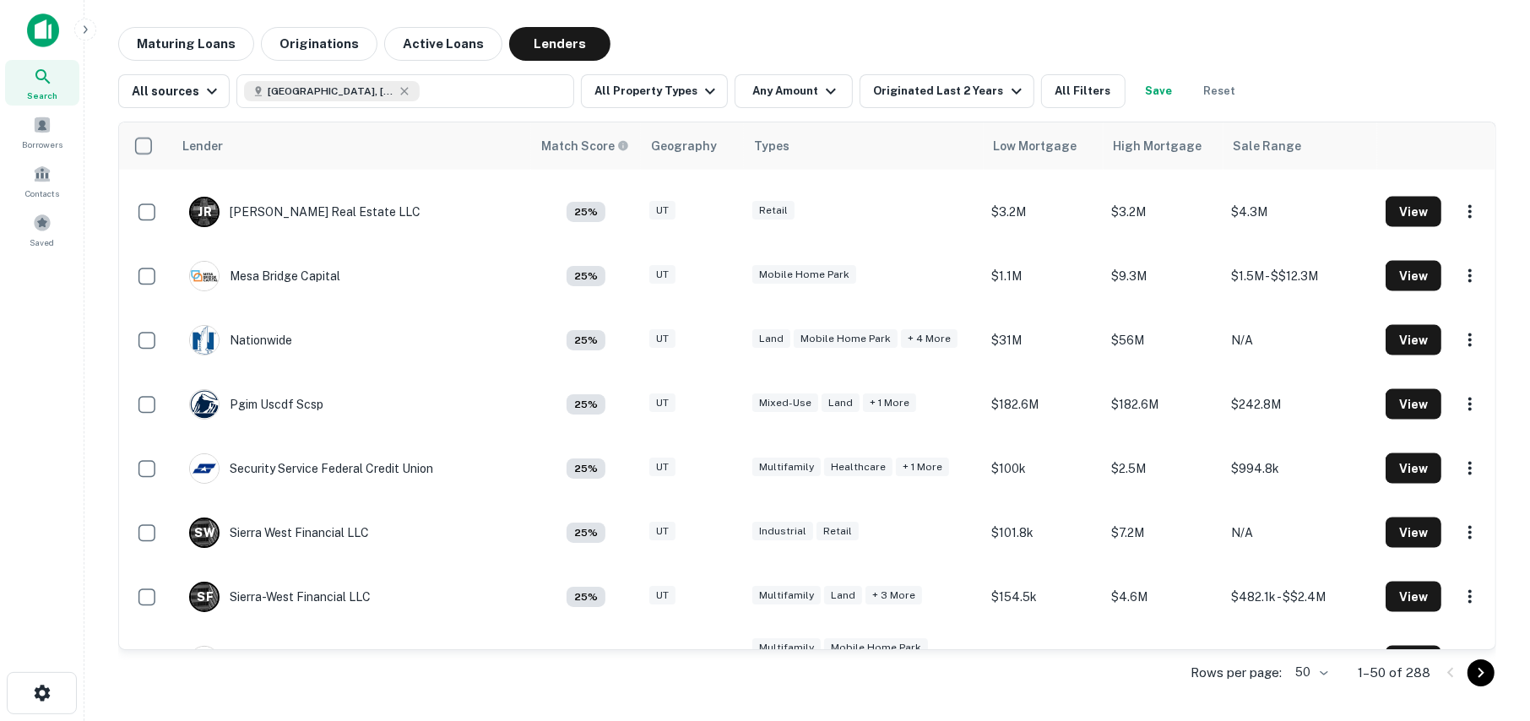
scroll to position [2727, 0]
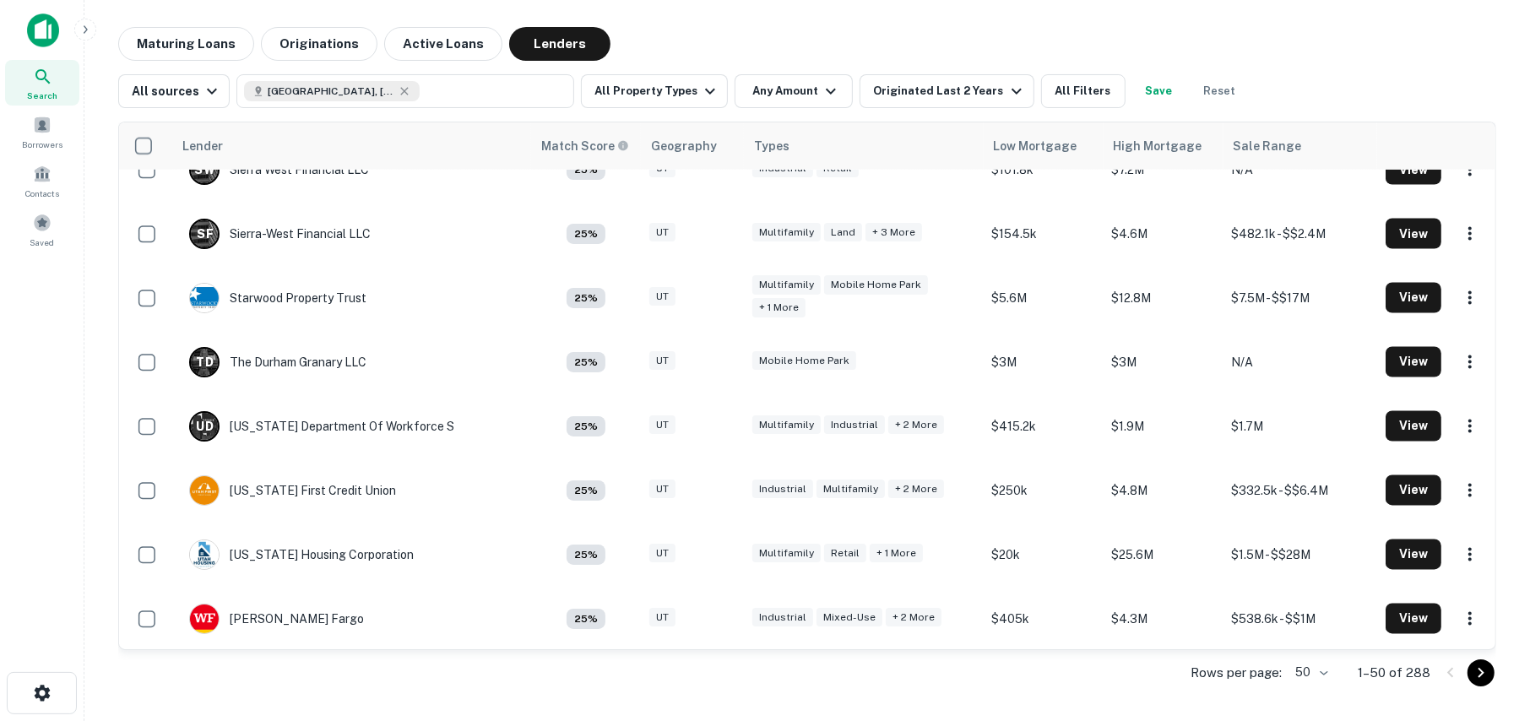
click at [1478, 671] on icon "Go to next page" at bounding box center [1481, 673] width 20 height 20
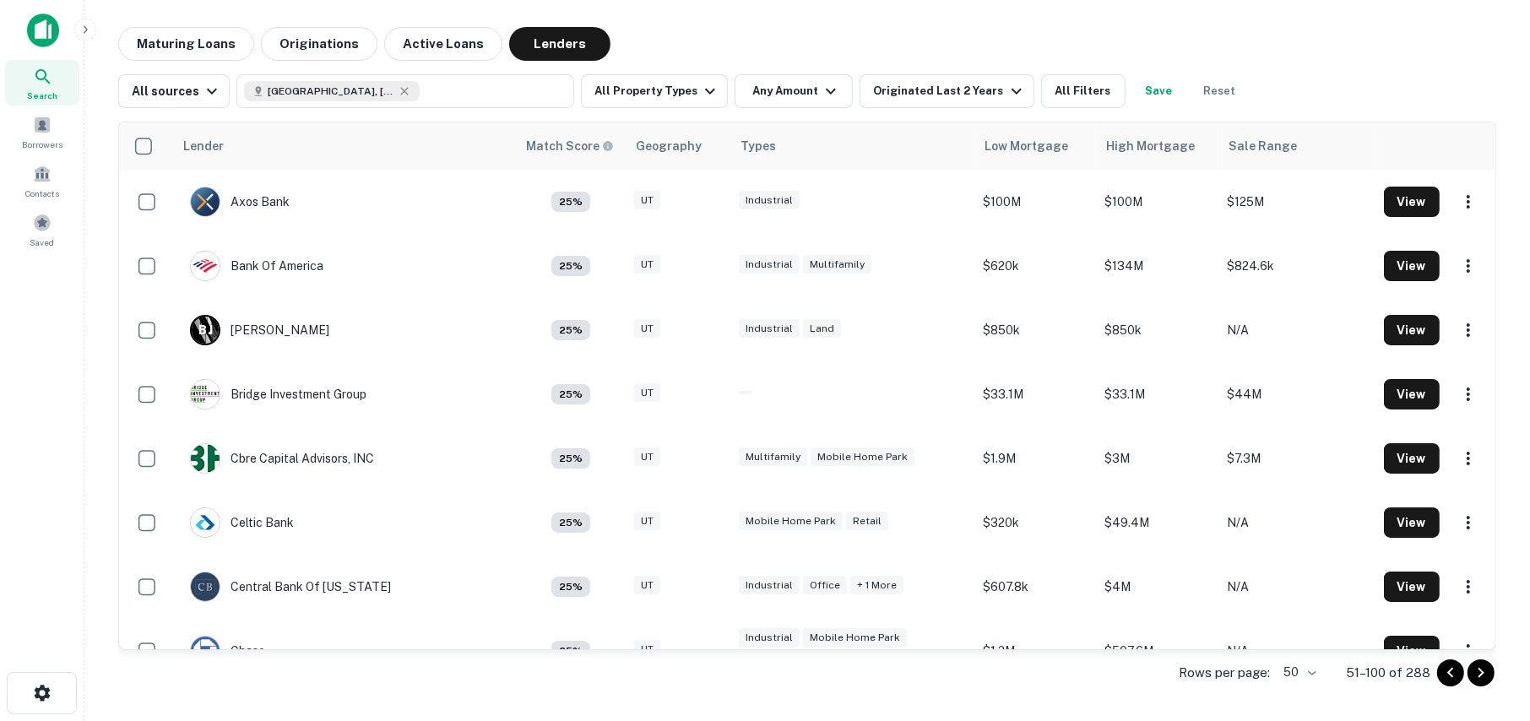
click at [1480, 670] on icon "Go to next page" at bounding box center [1481, 673] width 6 height 10
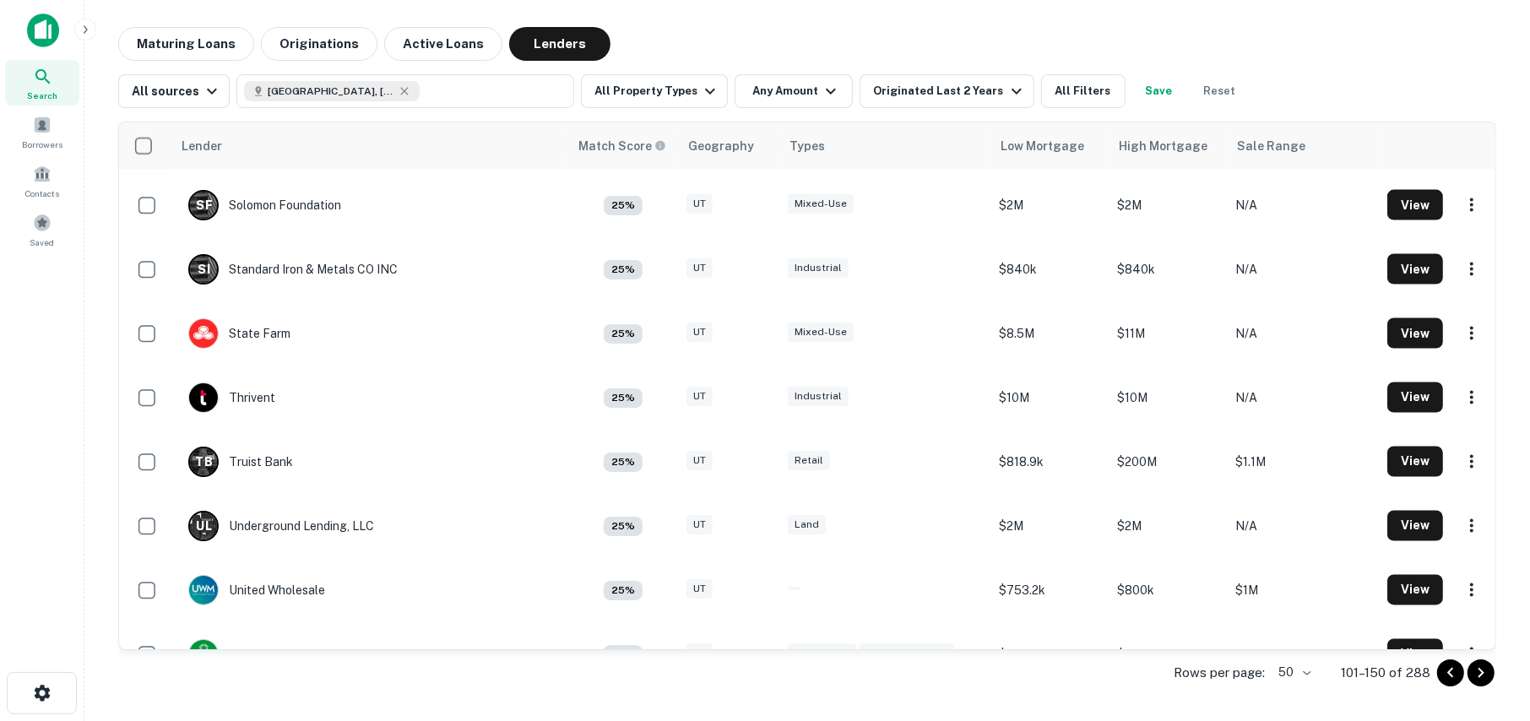
scroll to position [2740, 0]
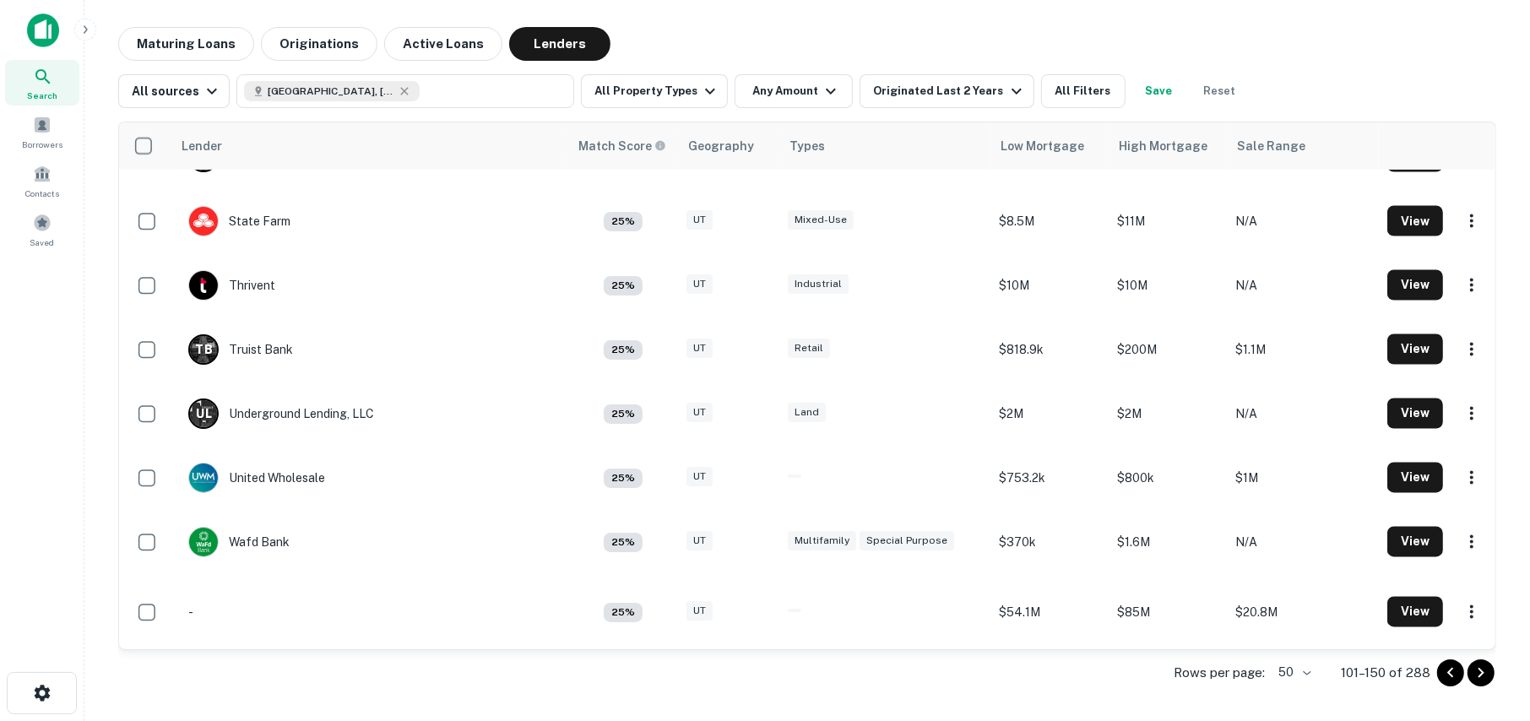
click at [1475, 665] on icon "Go to next page" at bounding box center [1481, 673] width 20 height 20
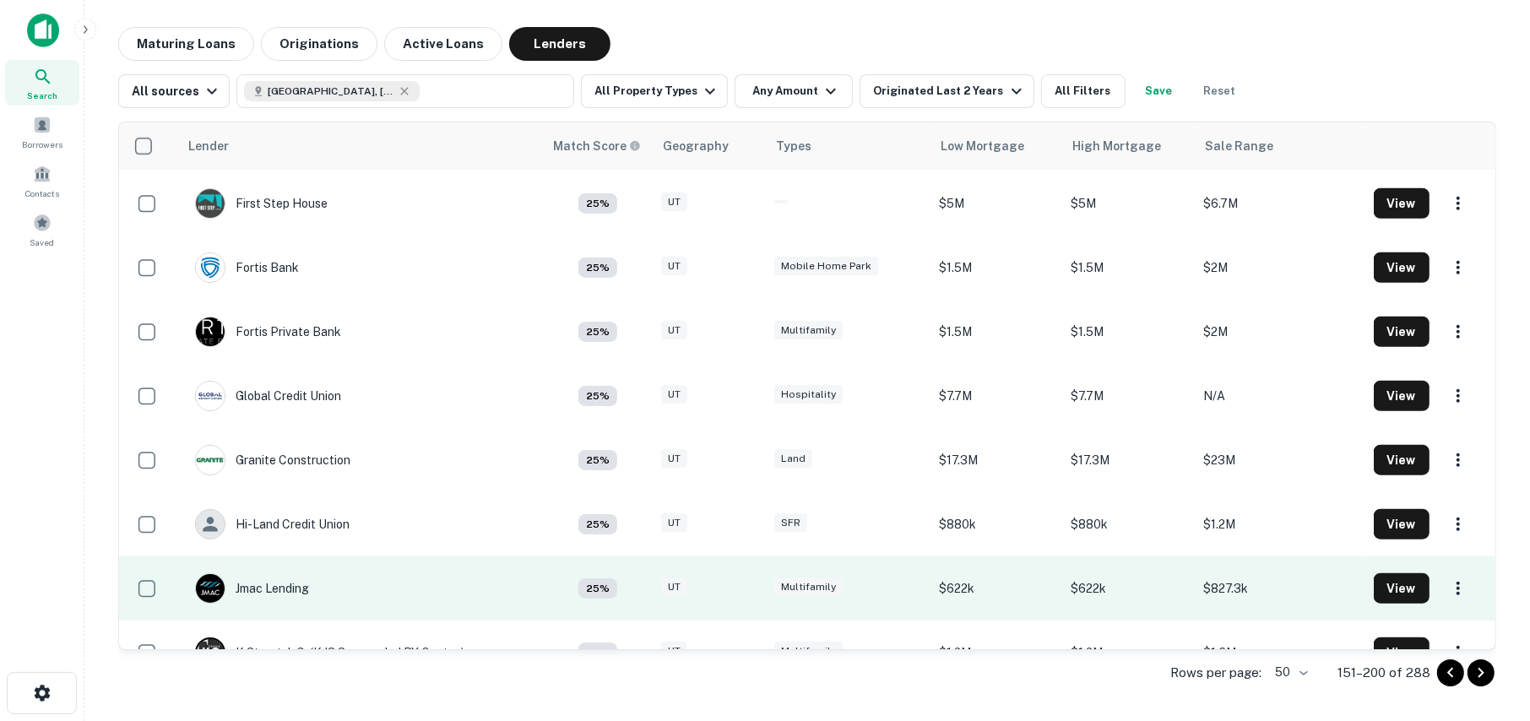
scroll to position [1207, 0]
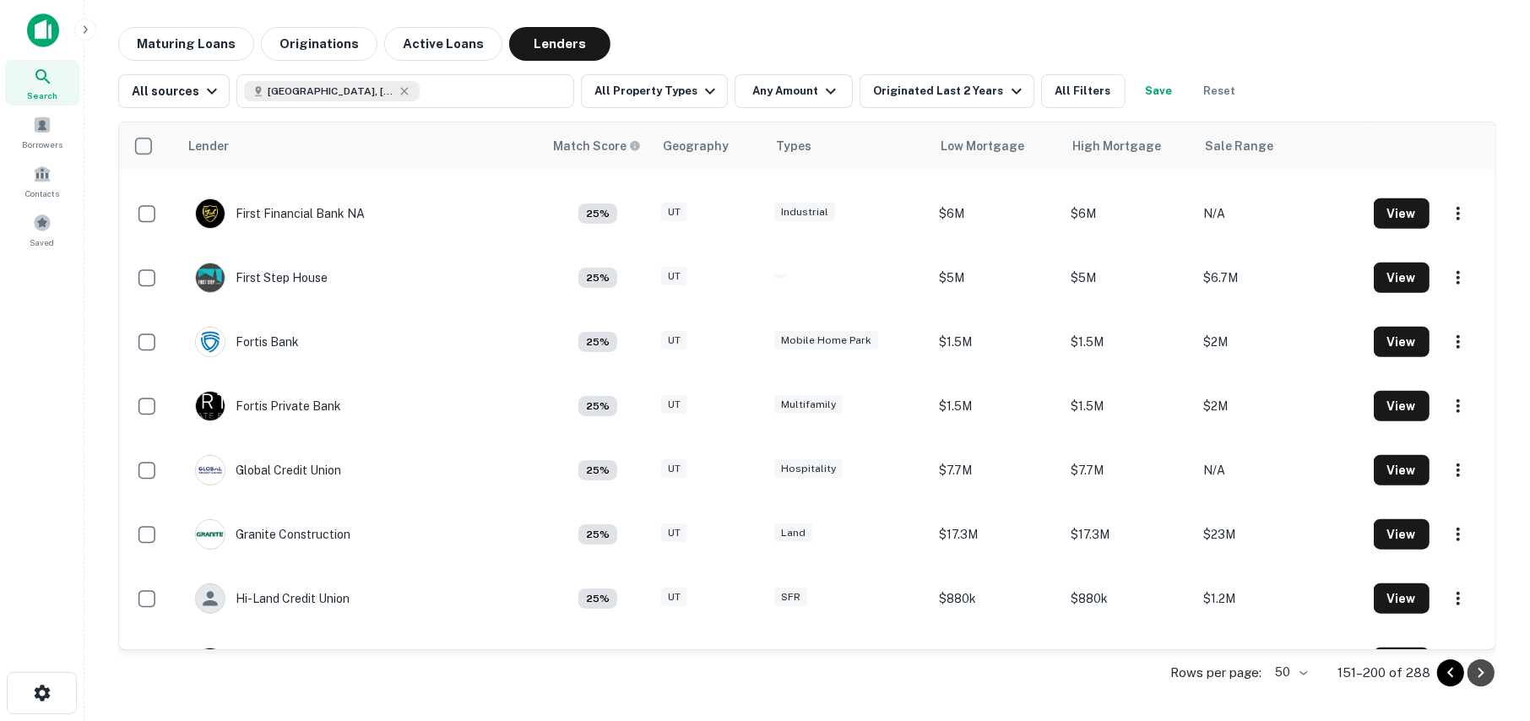
click at [1482, 667] on icon "Go to next page" at bounding box center [1481, 673] width 20 height 20
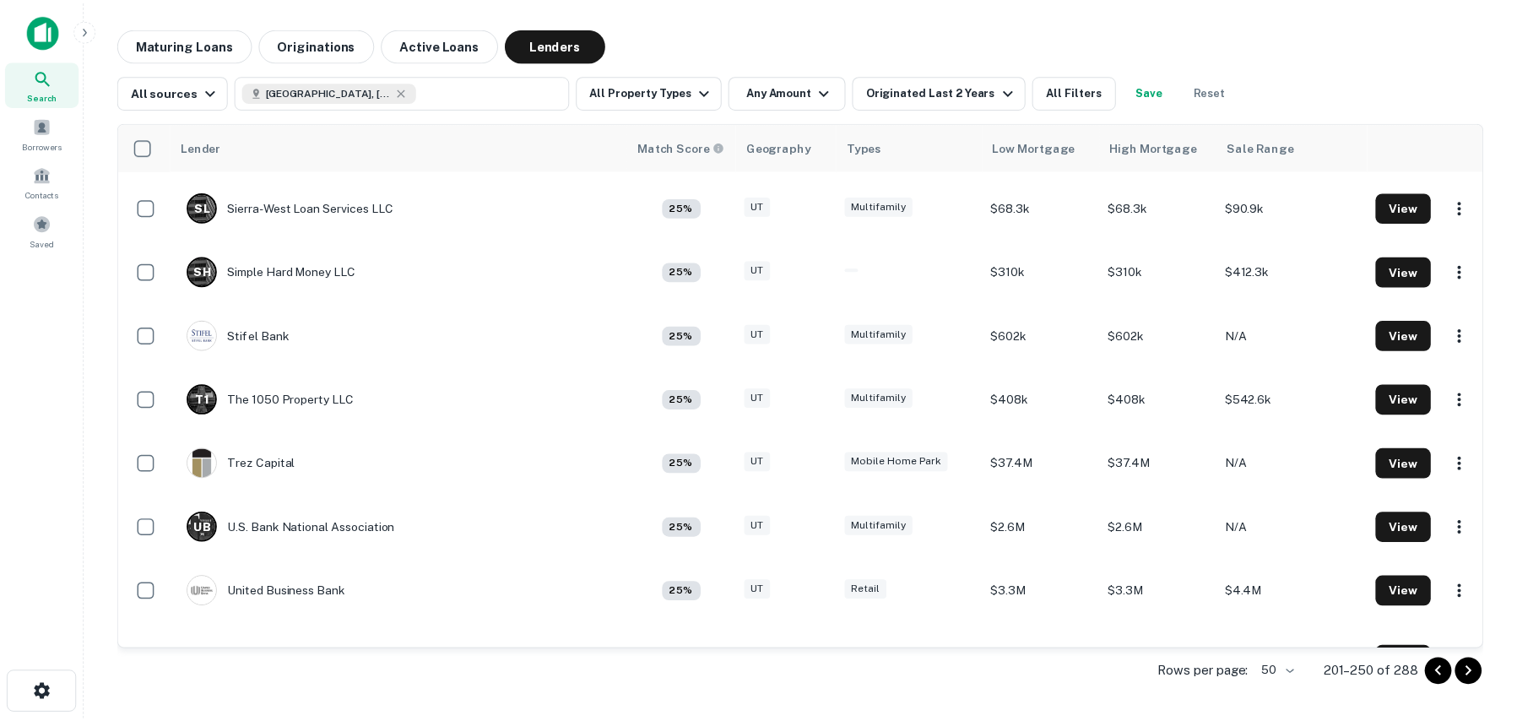
scroll to position [2487, 0]
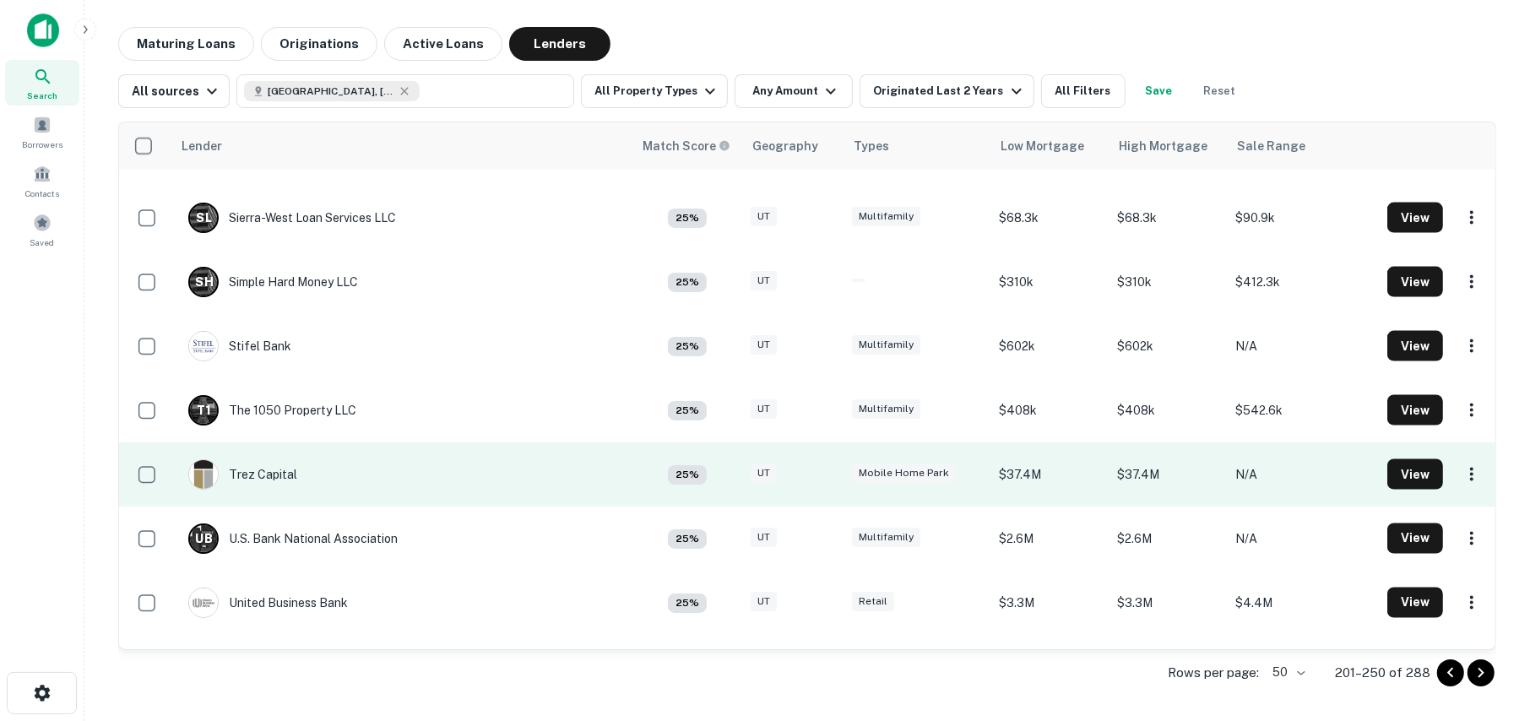
click at [1004, 474] on td "$37.4M" at bounding box center [1049, 474] width 118 height 64
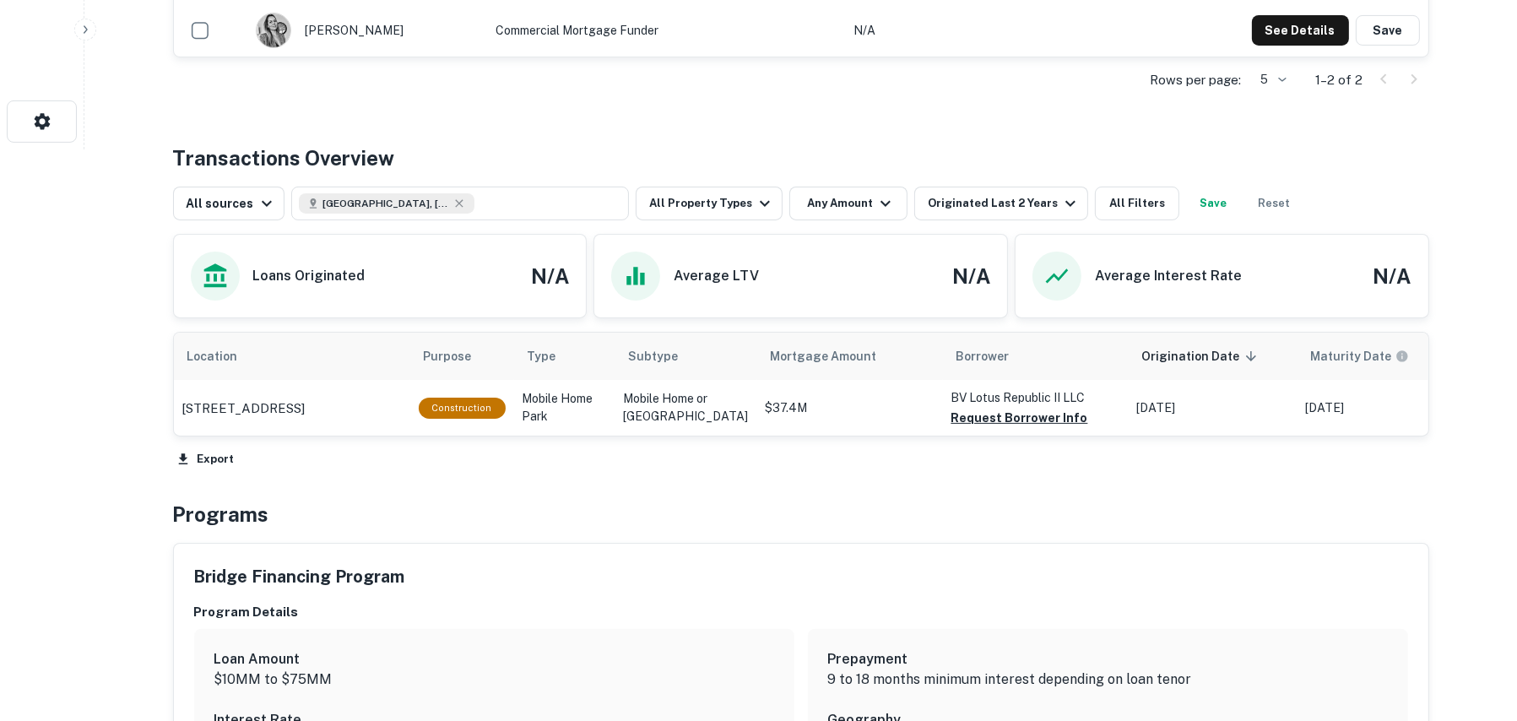
scroll to position [675, 0]
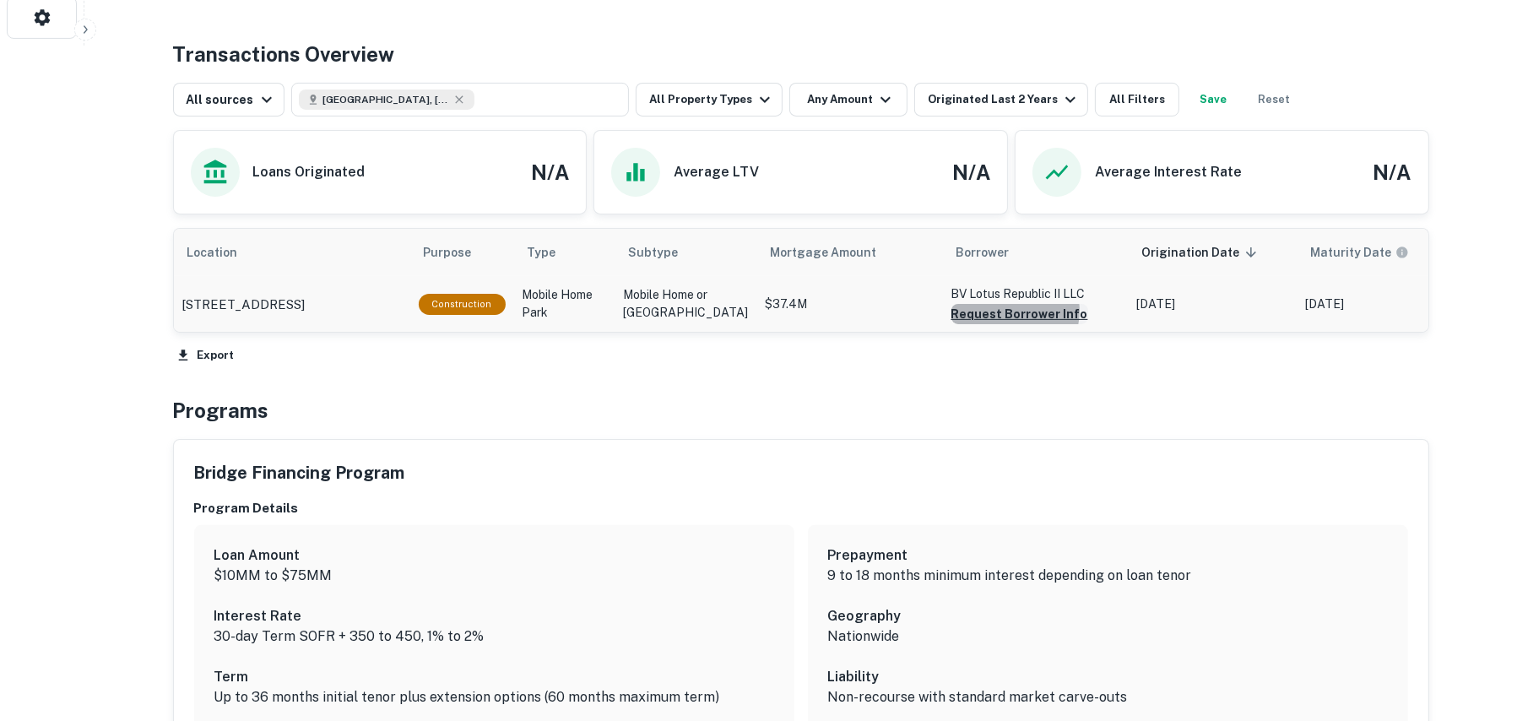
click at [983, 311] on button "Request Borrower Info" at bounding box center [1020, 314] width 137 height 20
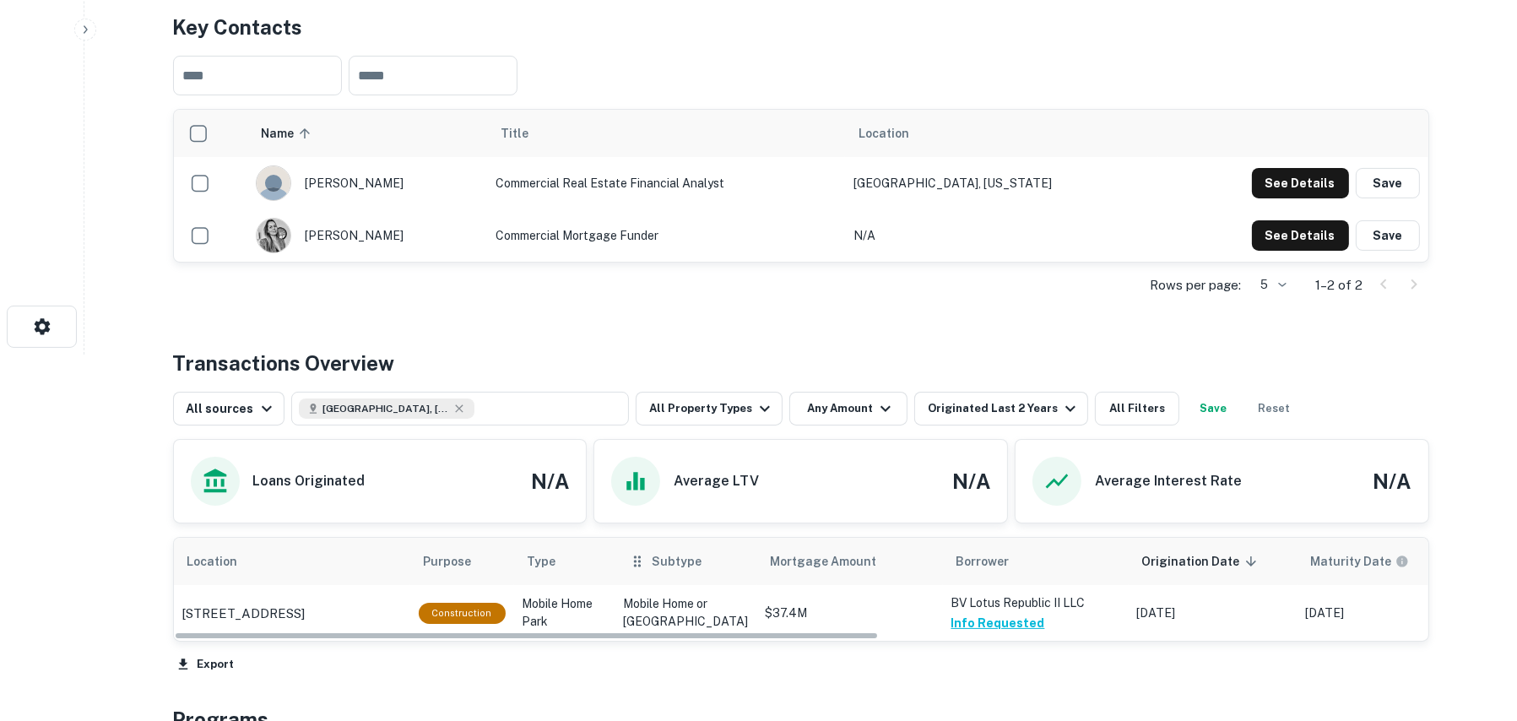
scroll to position [173, 0]
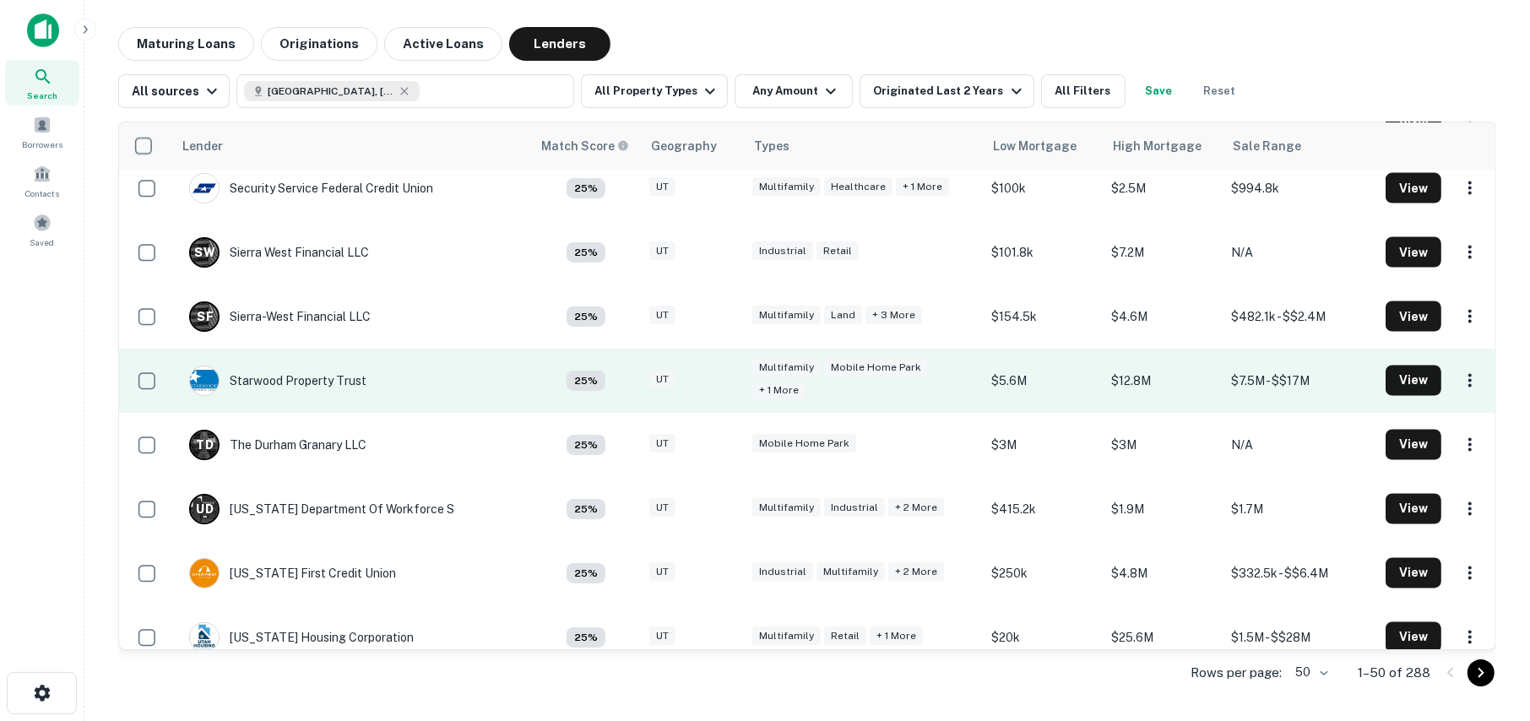
scroll to position [2727, 0]
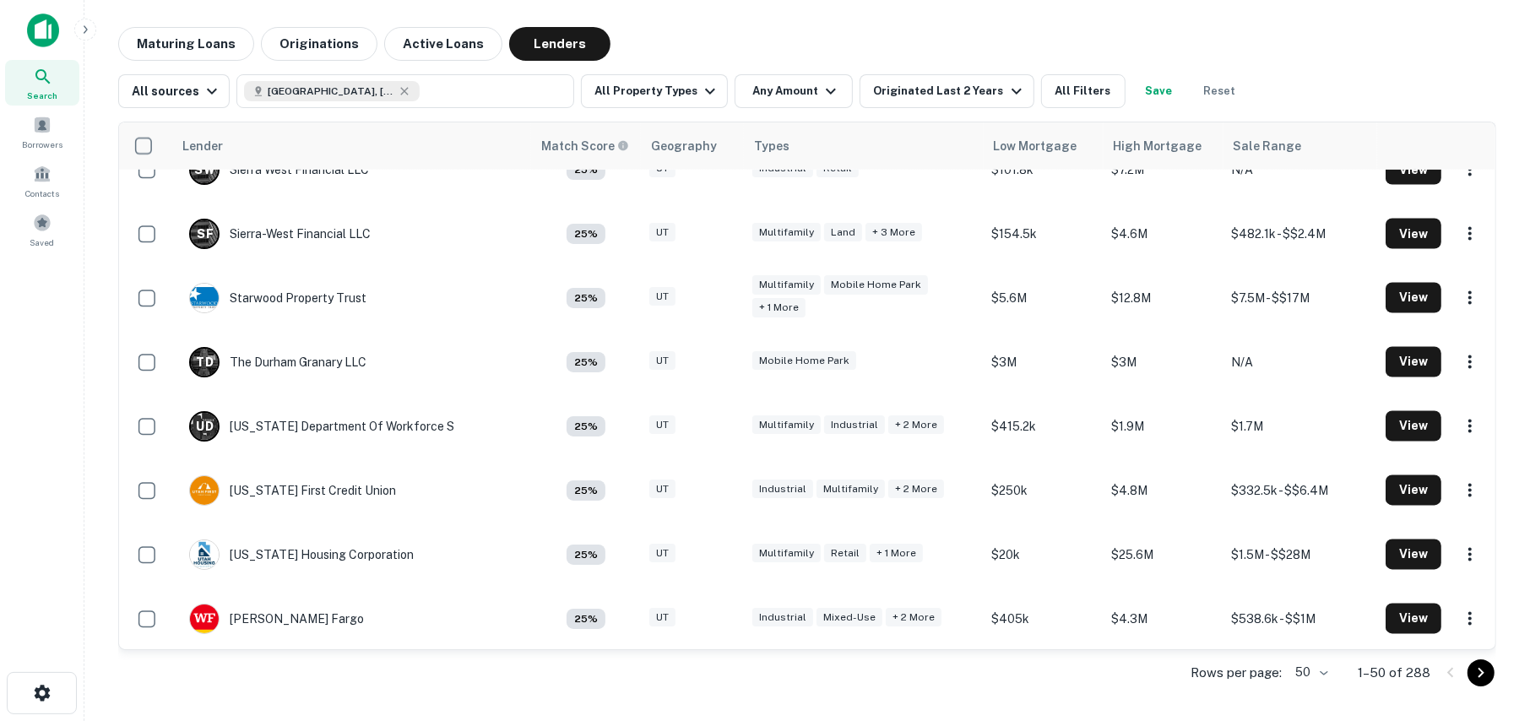
click at [1476, 677] on icon "Go to next page" at bounding box center [1481, 673] width 20 height 20
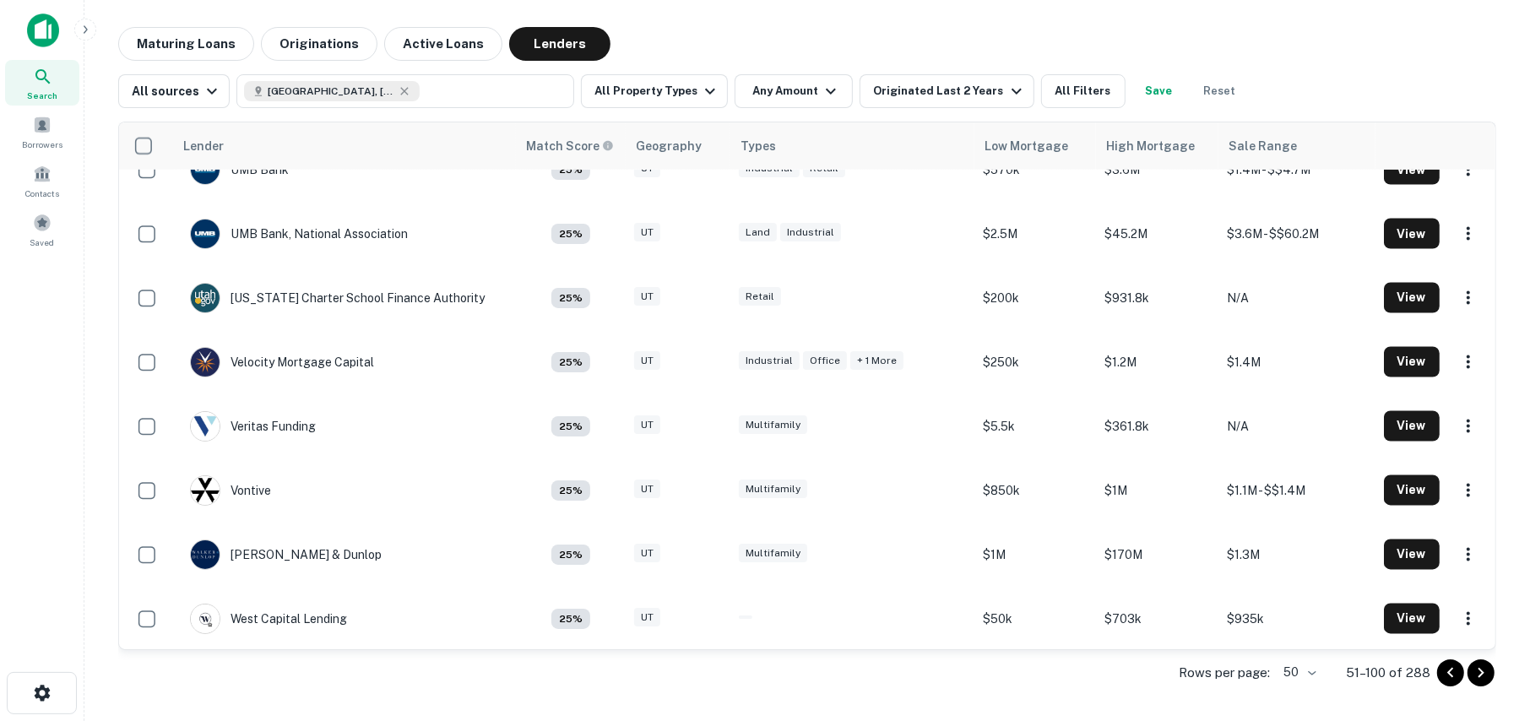
click at [1476, 677] on icon "Go to next page" at bounding box center [1481, 673] width 20 height 20
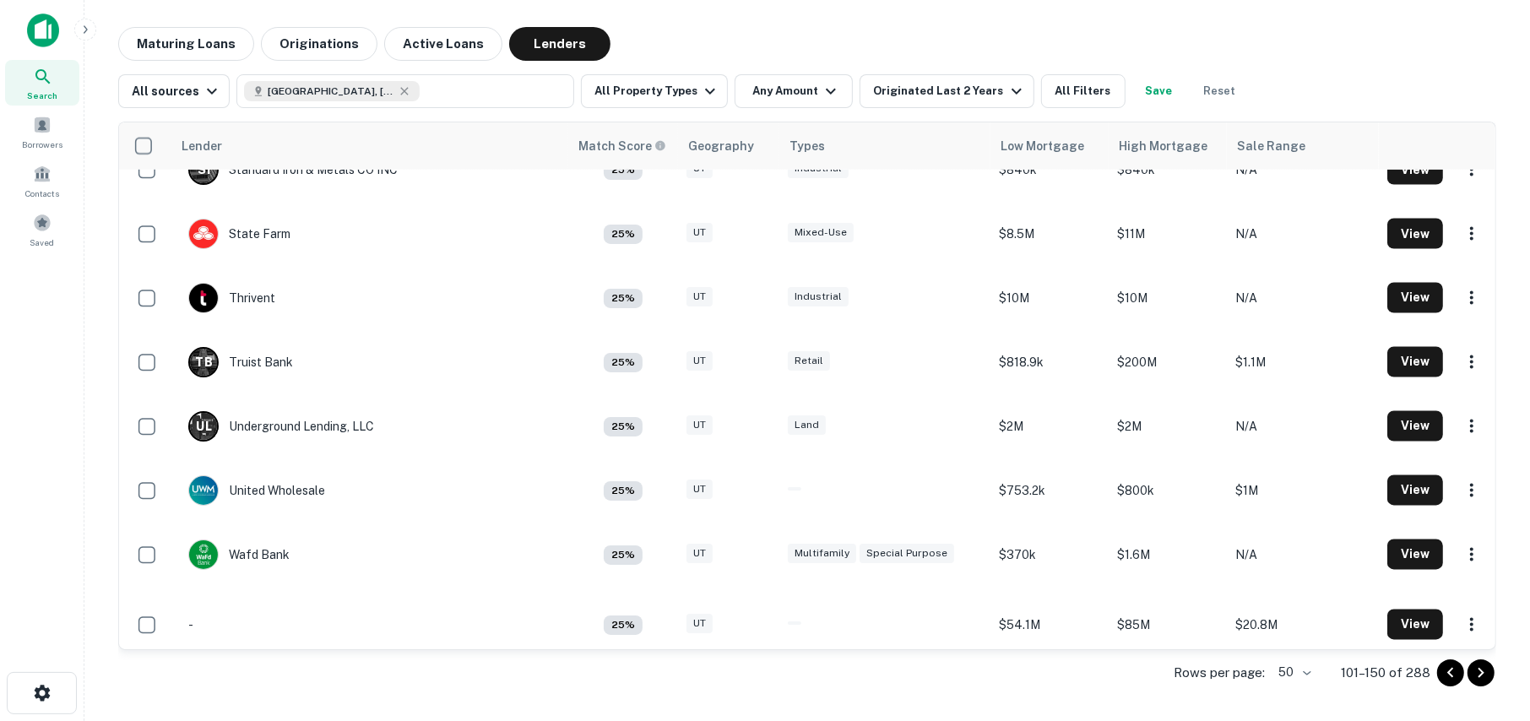
click at [1476, 677] on icon "Go to next page" at bounding box center [1481, 673] width 20 height 20
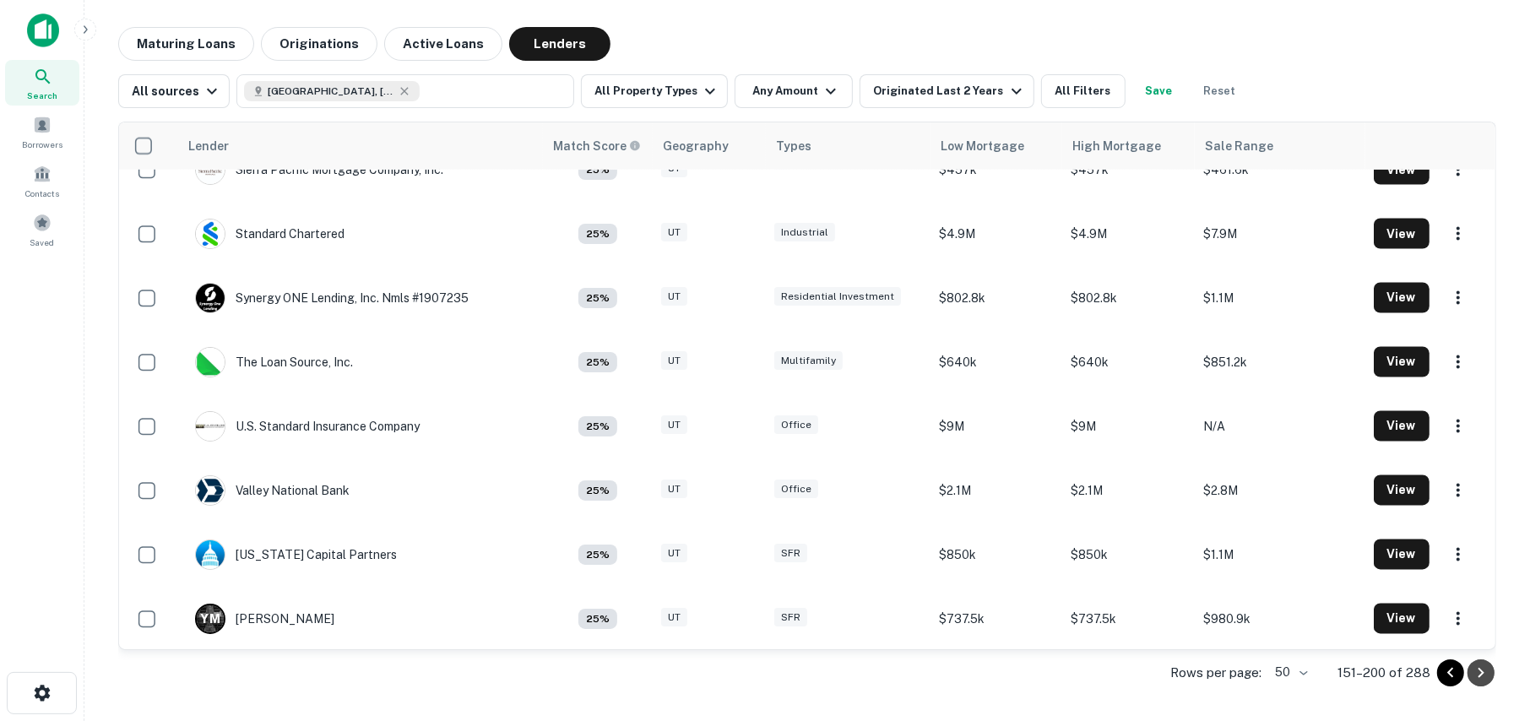
click at [1476, 677] on icon "Go to next page" at bounding box center [1481, 673] width 20 height 20
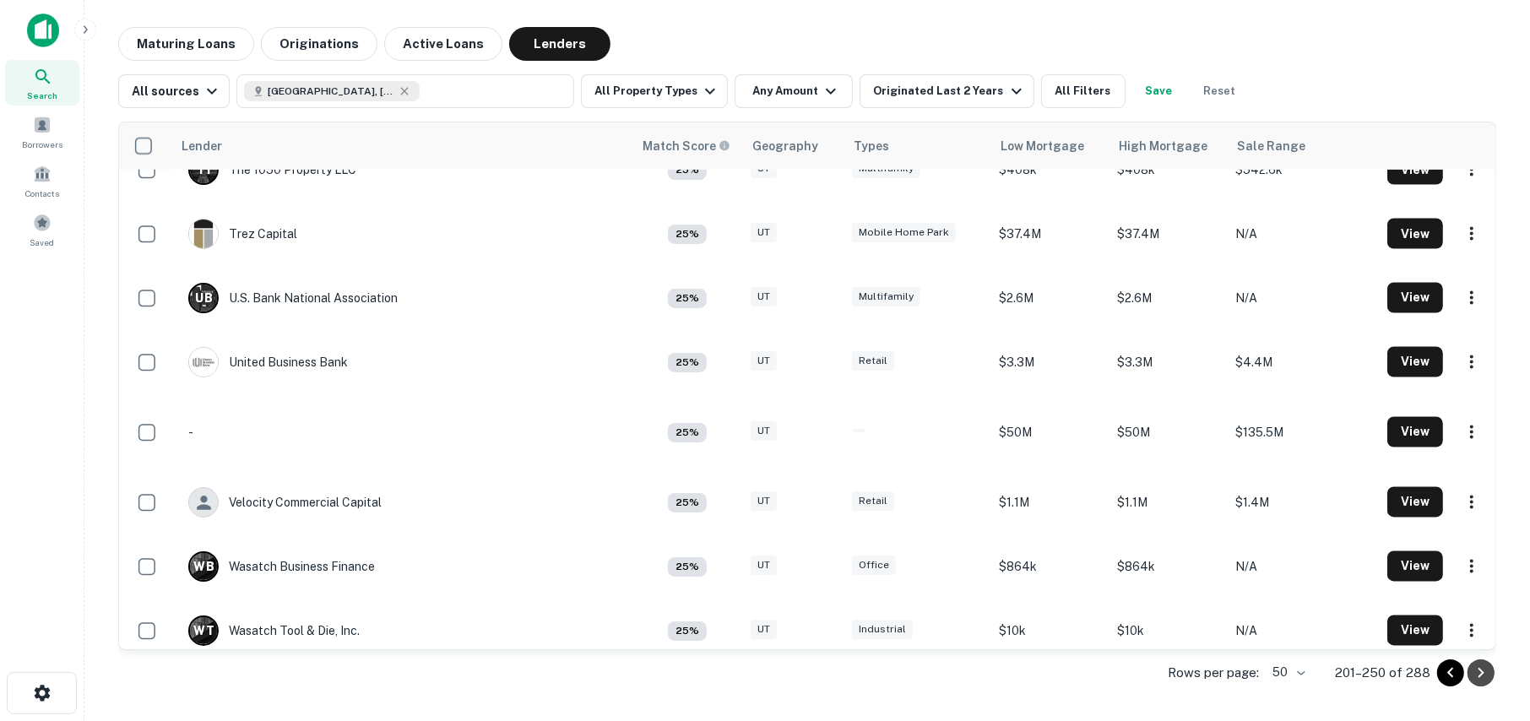
click at [1476, 677] on icon "Go to next page" at bounding box center [1481, 673] width 20 height 20
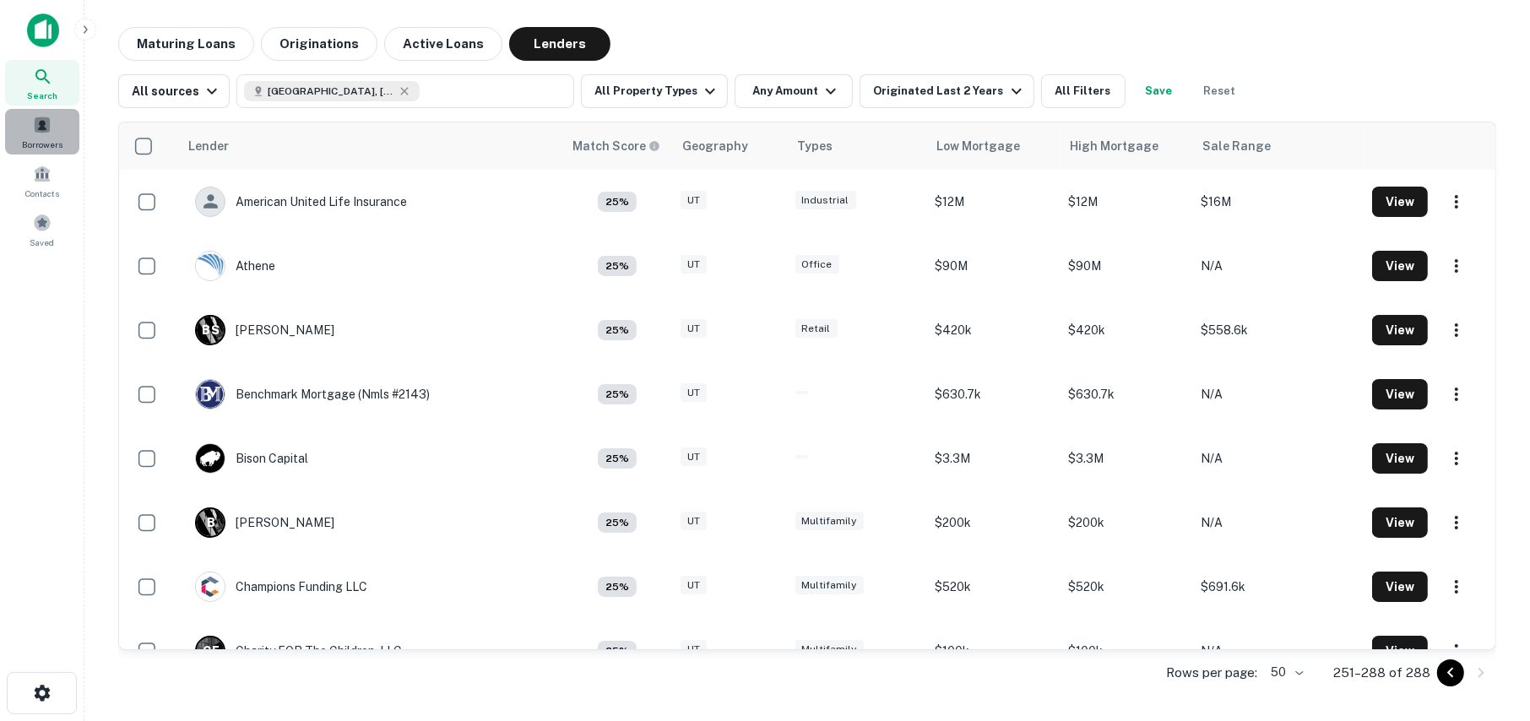
click at [29, 122] on div "Borrowers" at bounding box center [42, 132] width 74 height 46
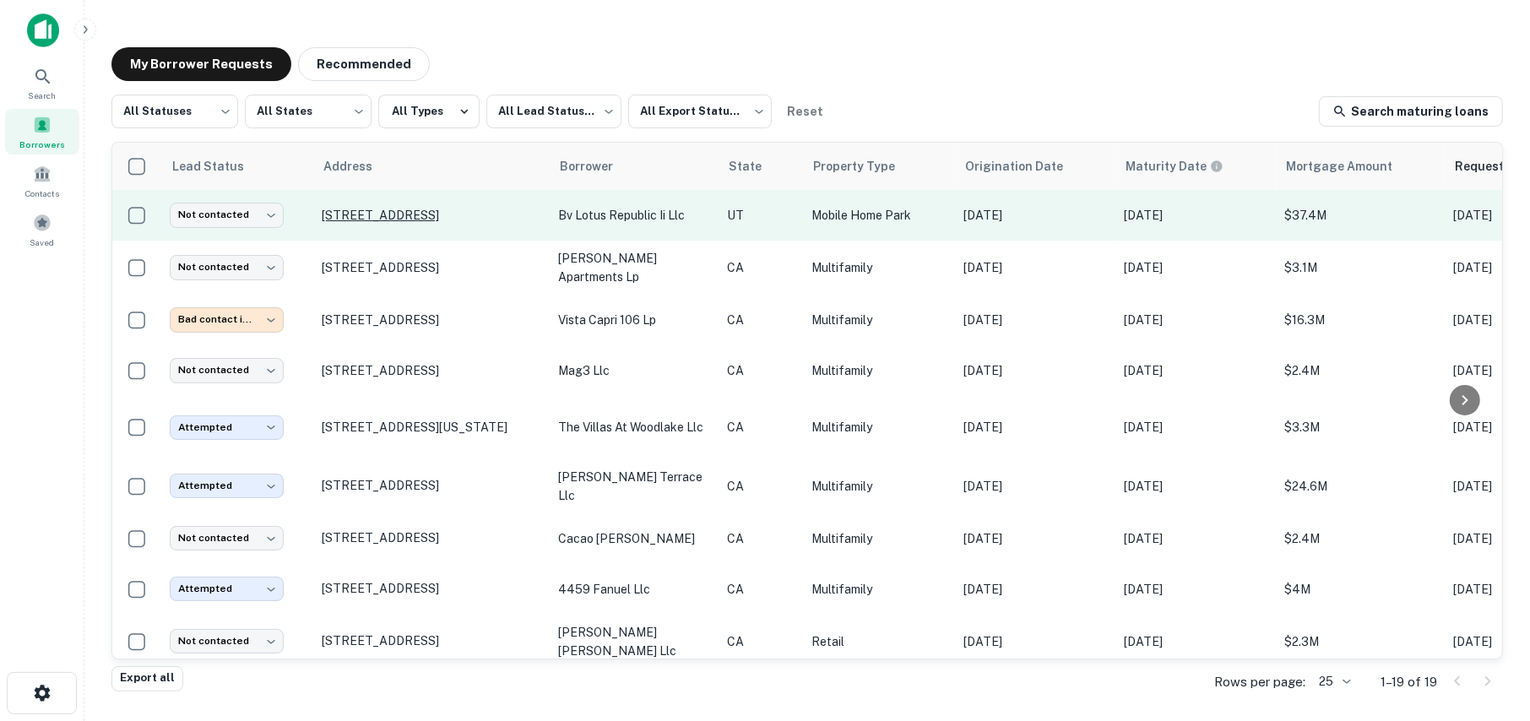
click at [383, 213] on p "[STREET_ADDRESS]" at bounding box center [432, 215] width 220 height 15
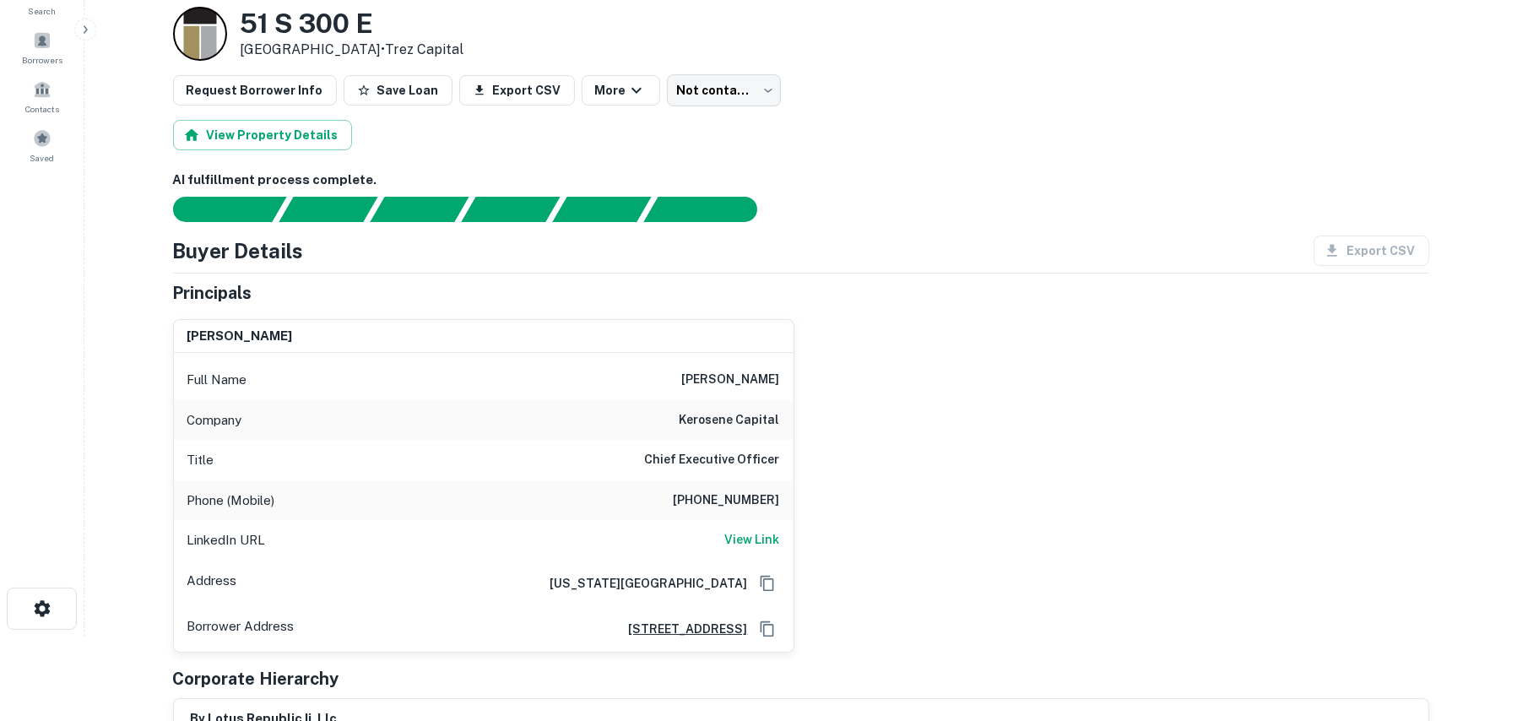
scroll to position [169, 0]
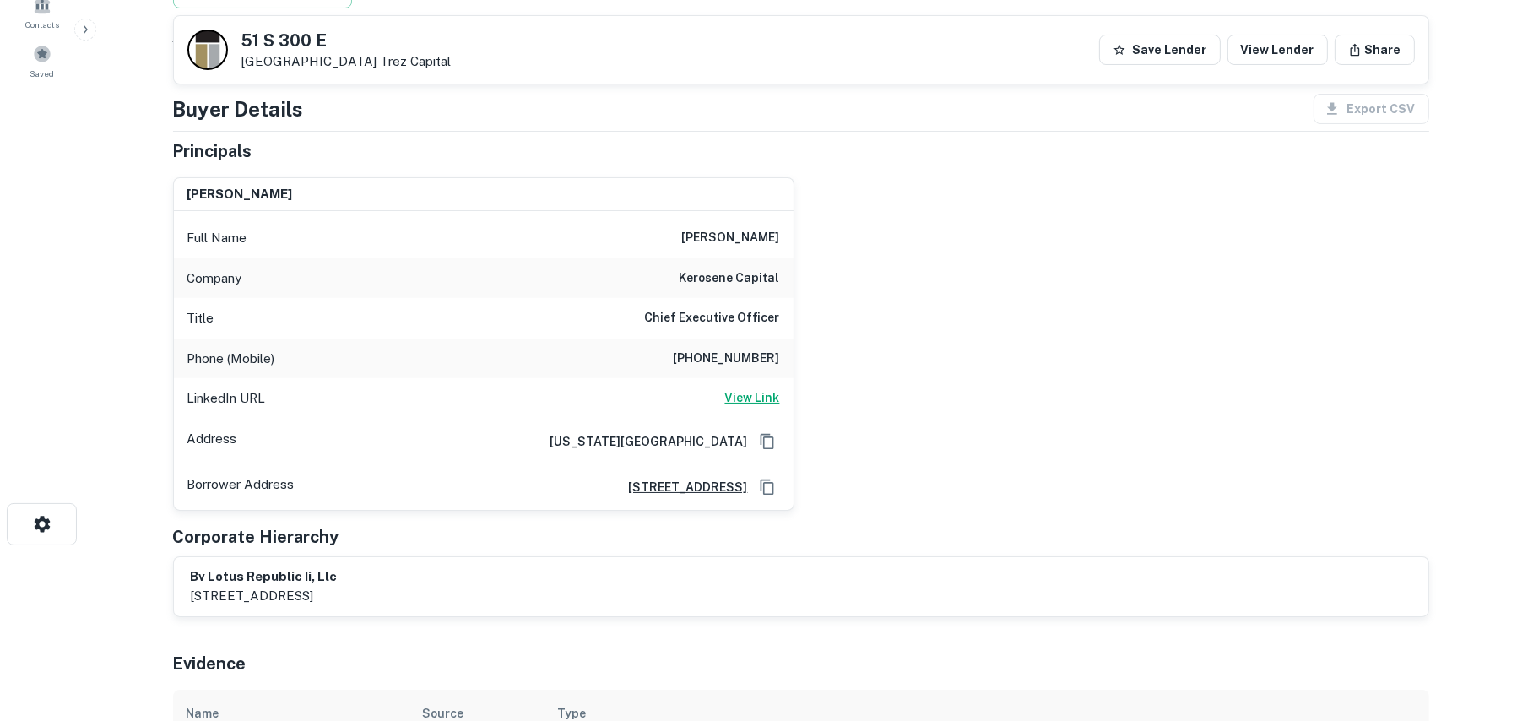
click at [758, 391] on h6 "View Link" at bounding box center [752, 397] width 55 height 19
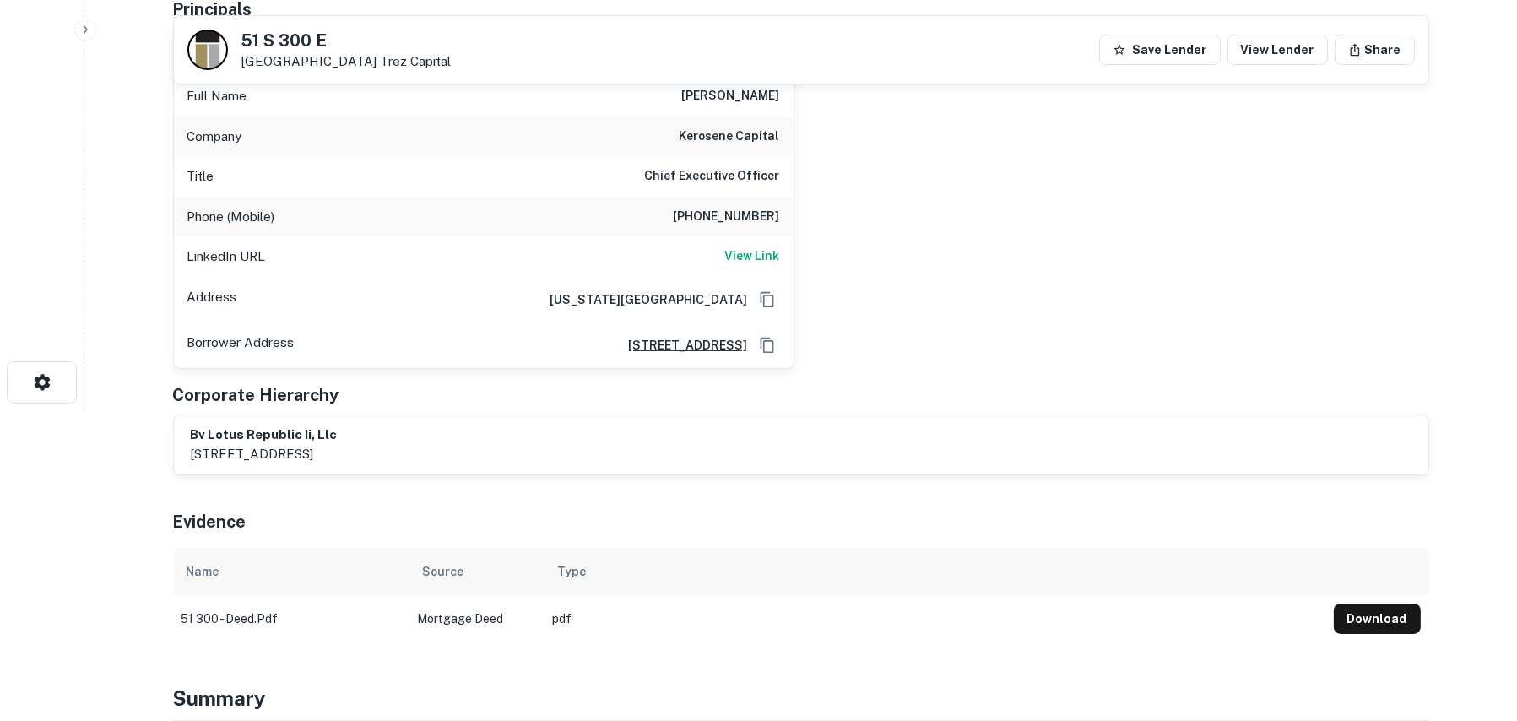
scroll to position [507, 0]
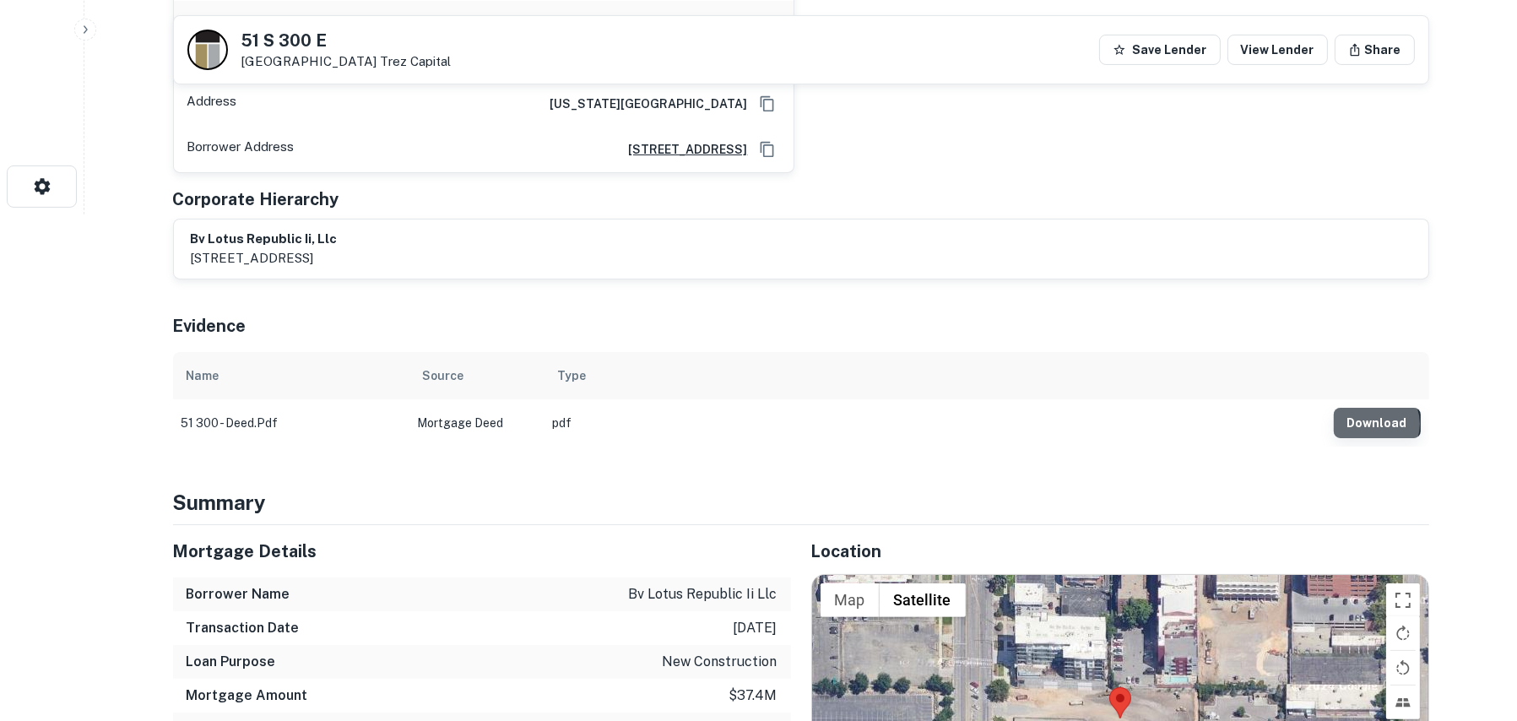
click at [1378, 423] on button "Download" at bounding box center [1377, 423] width 87 height 30
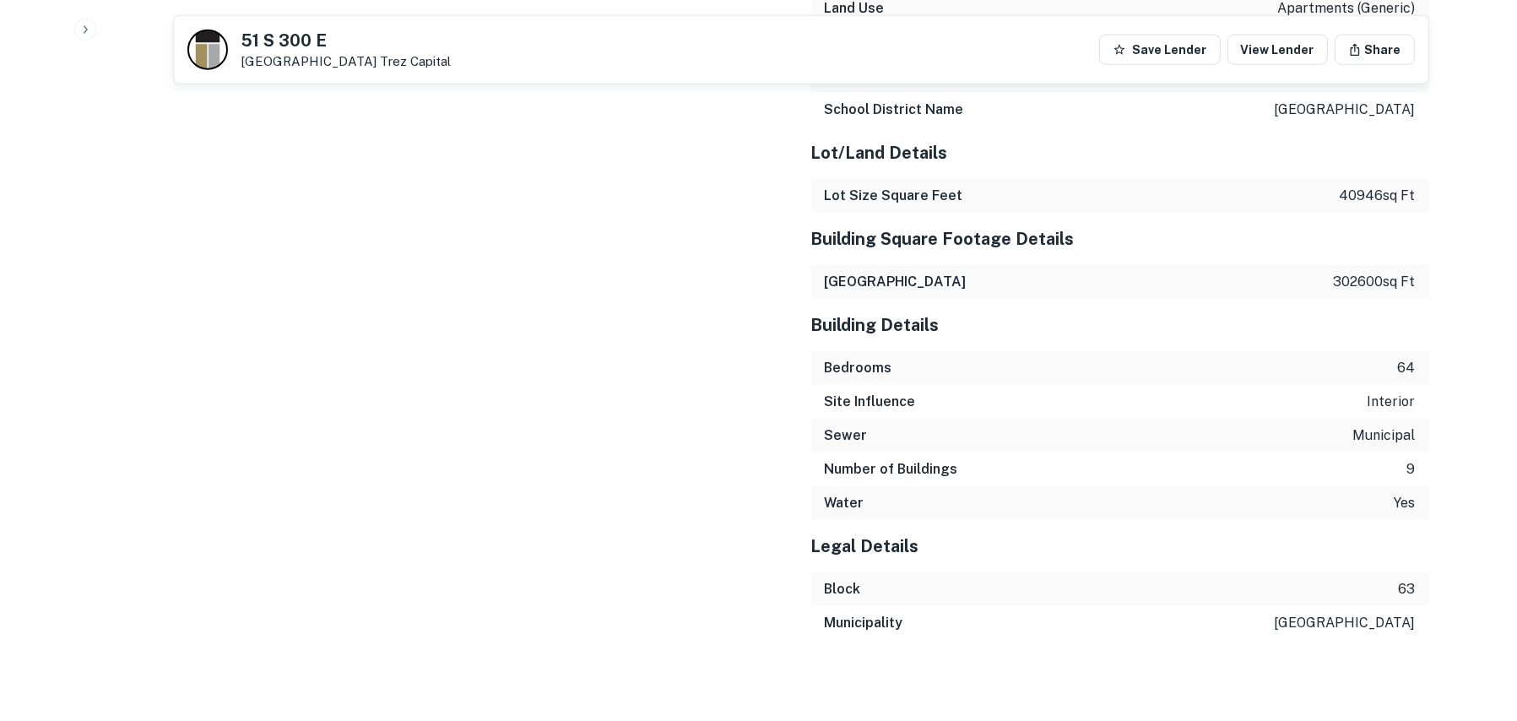
scroll to position [2241, 0]
